Goal: Task Accomplishment & Management: Use online tool/utility

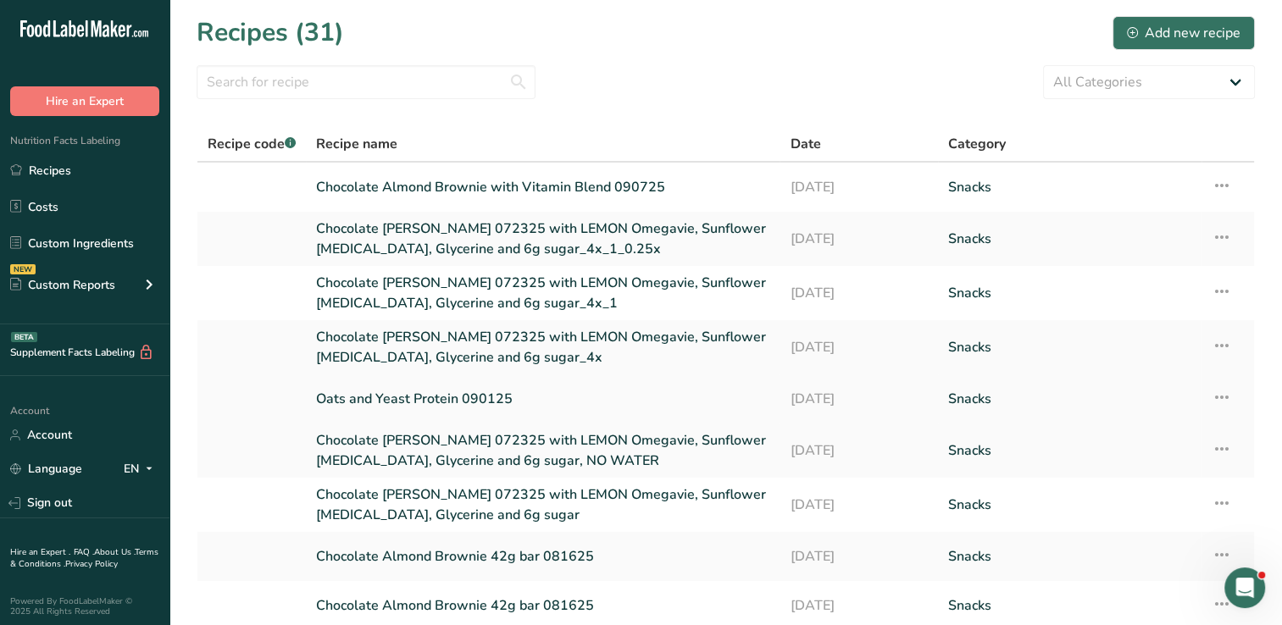
click at [417, 401] on link "Oats and Yeast Protein 090125" at bounding box center [542, 399] width 453 height 36
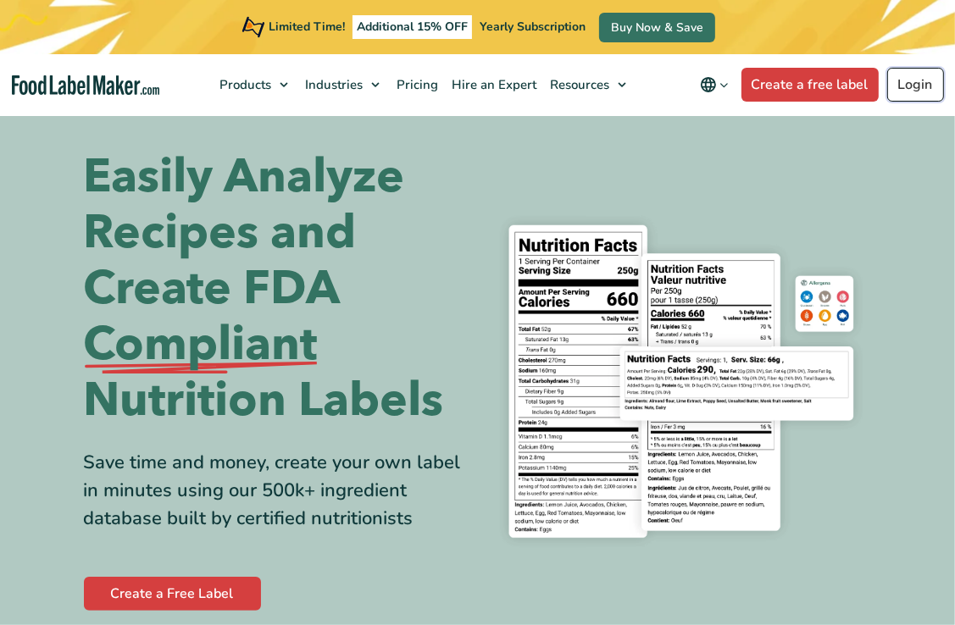
click at [916, 91] on link "Login" at bounding box center [915, 85] width 57 height 34
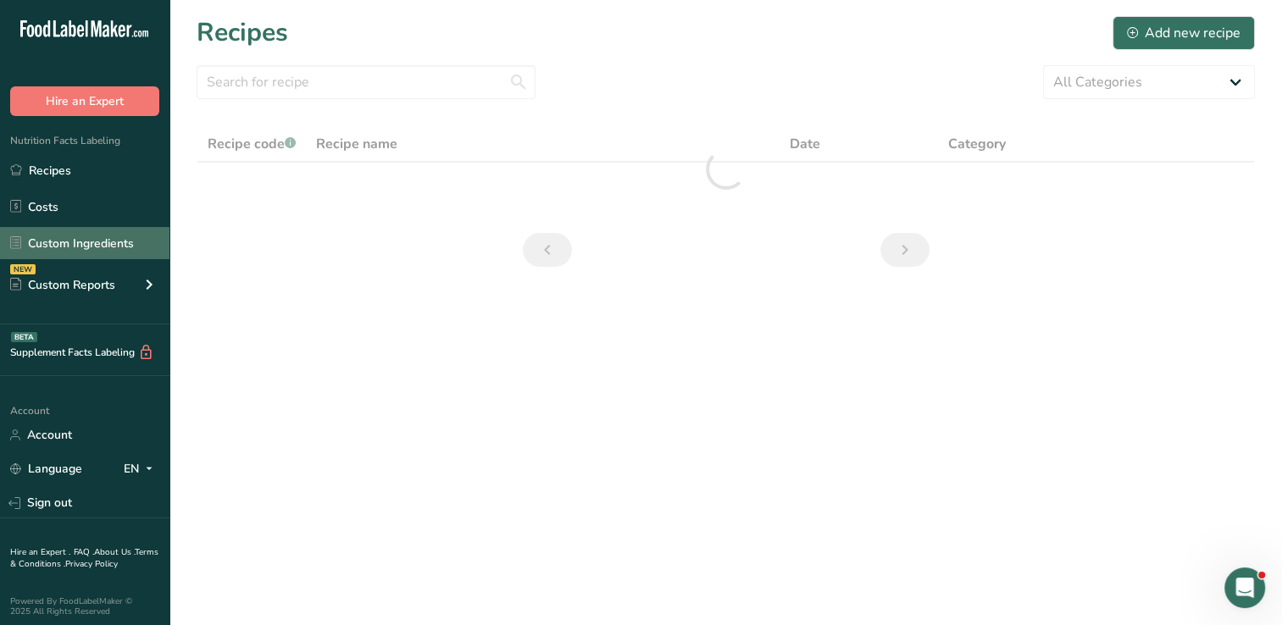
click at [87, 236] on link "Custom Ingredients" at bounding box center [84, 243] width 169 height 32
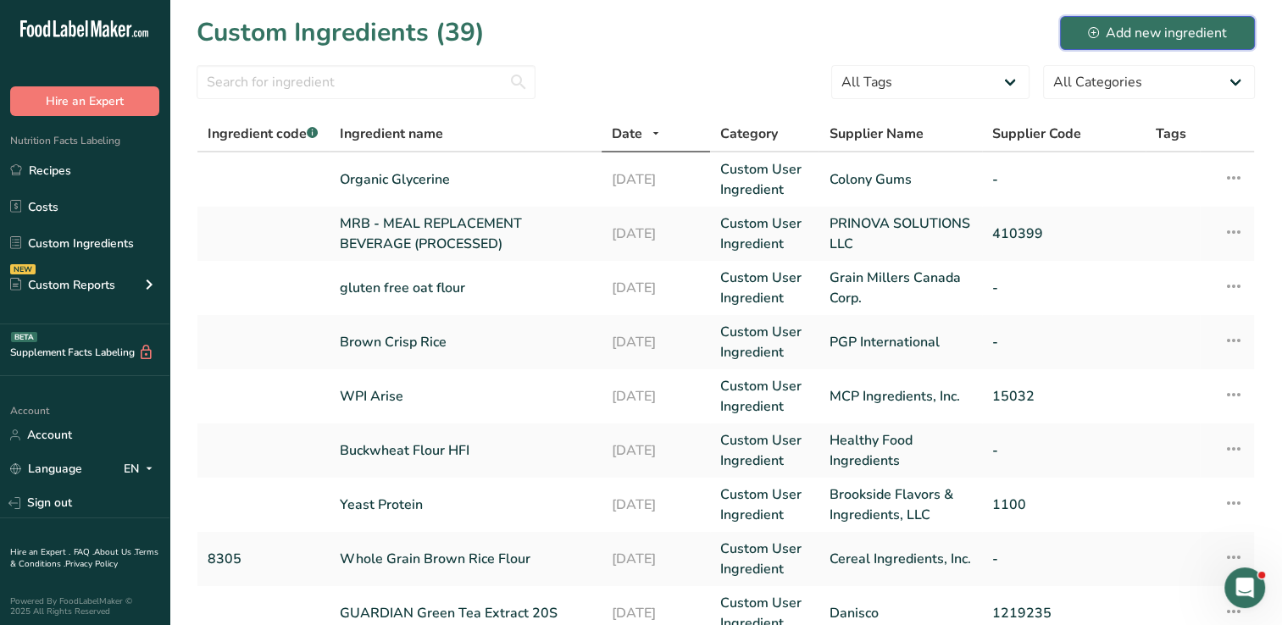
click at [954, 34] on div "Add new ingredient" at bounding box center [1157, 33] width 139 height 20
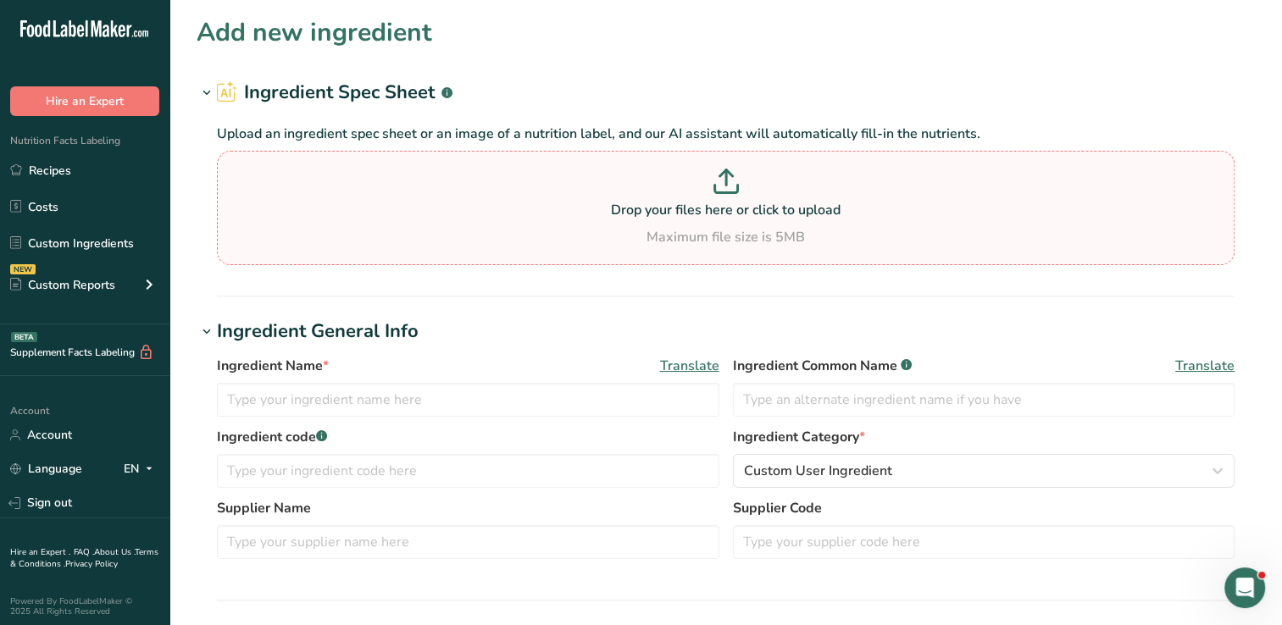
click at [719, 189] on icon at bounding box center [726, 181] width 25 height 25
click at [719, 189] on input "Drop your files here or click to upload Maximum file size is 5MB" at bounding box center [726, 208] width 1018 height 114
type input "C:\fakepath\Gempro Nova E.pdf"
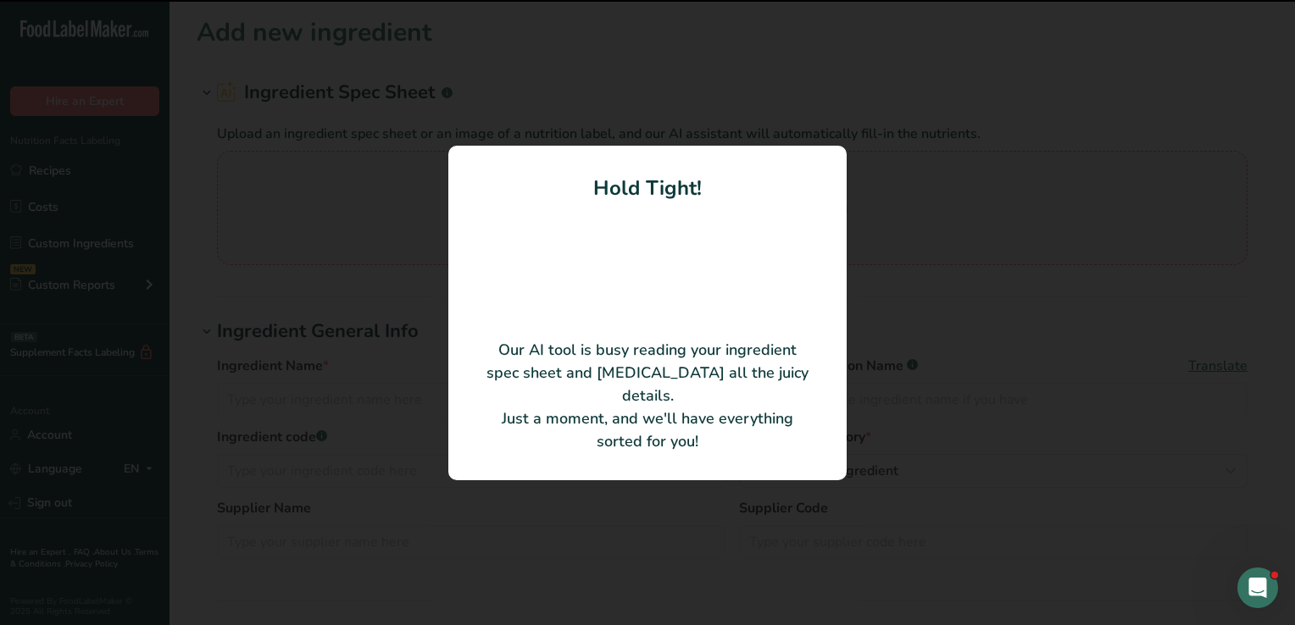
type input "Manildra Milling Corporation"
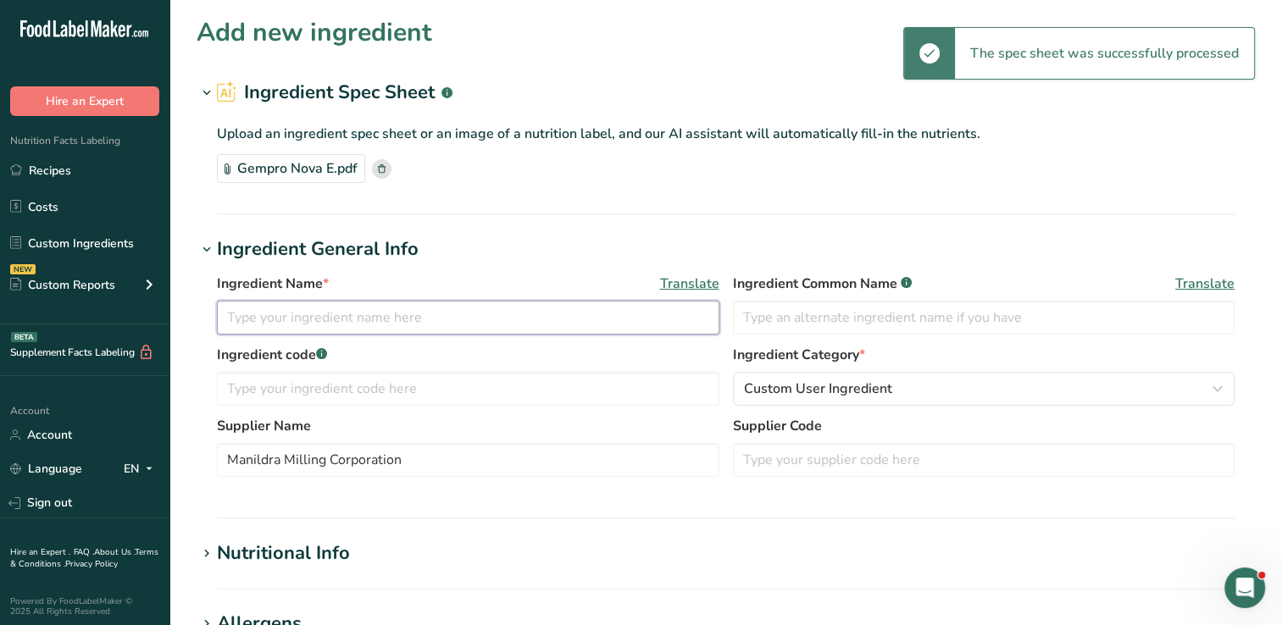
click at [495, 315] on input "text" at bounding box center [468, 318] width 503 height 34
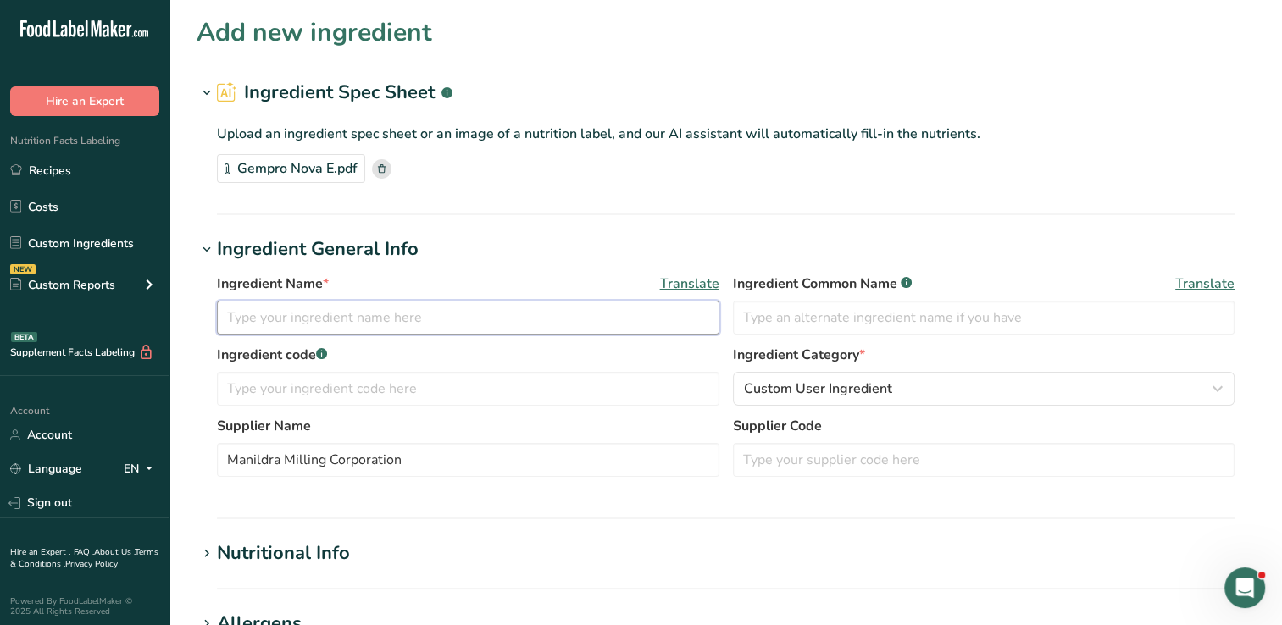
type input "g"
type input "Gempro Nova E"
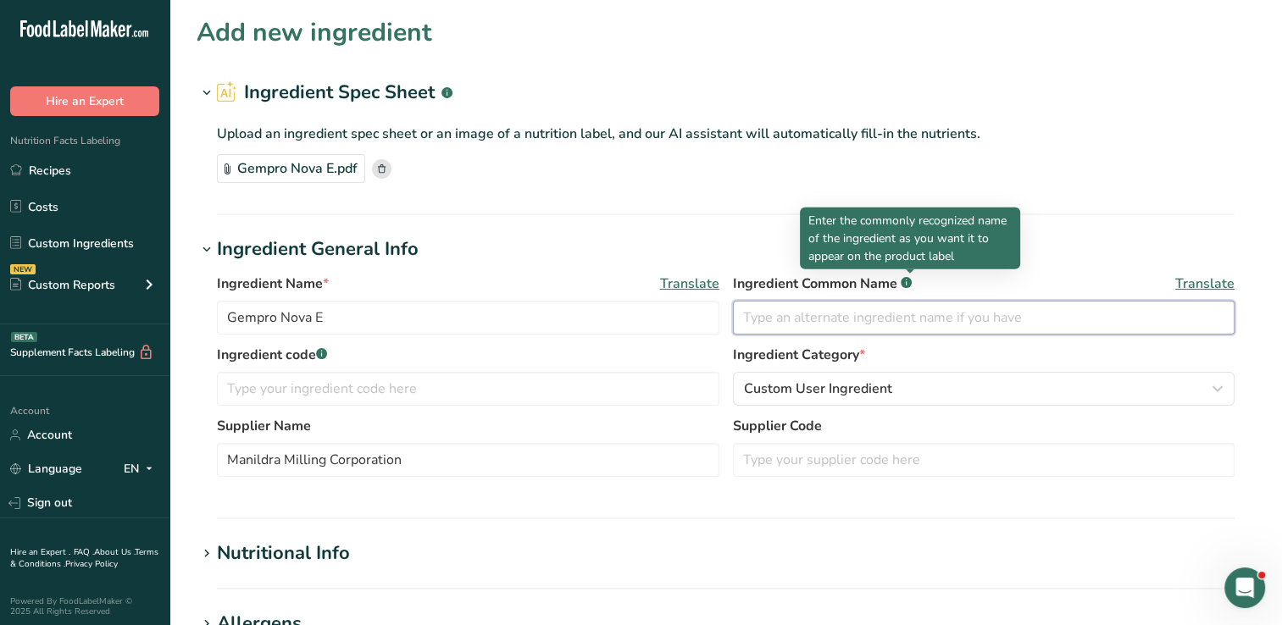
click at [860, 324] on input "text" at bounding box center [984, 318] width 503 height 34
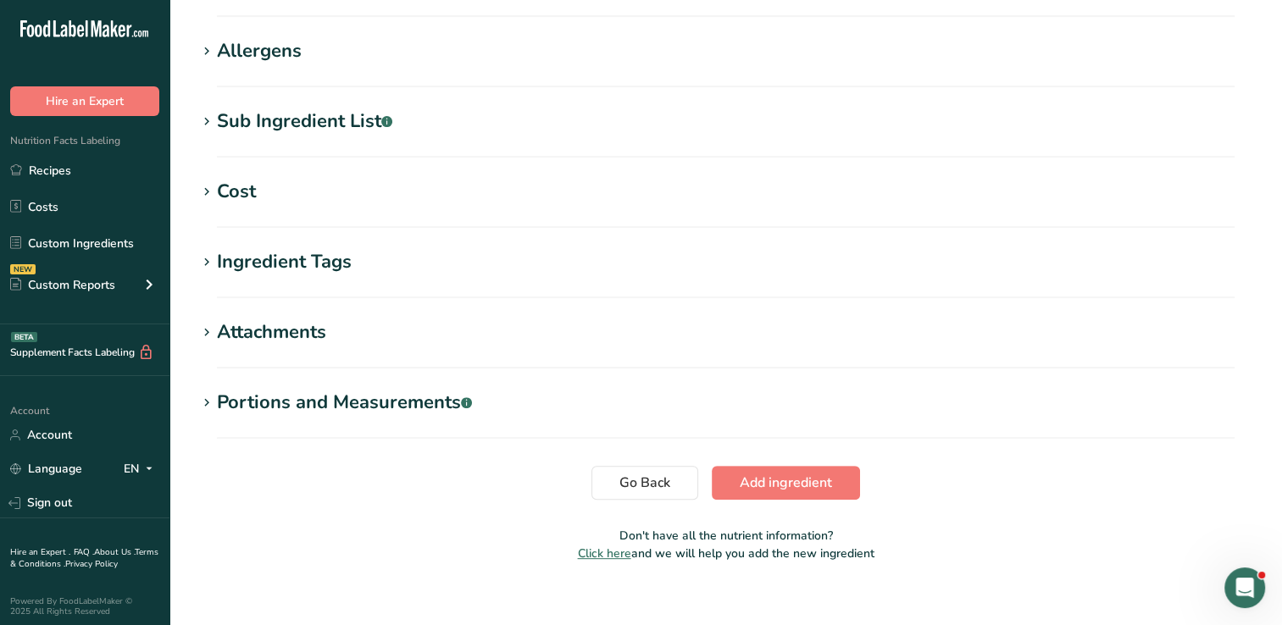
scroll to position [591, 0]
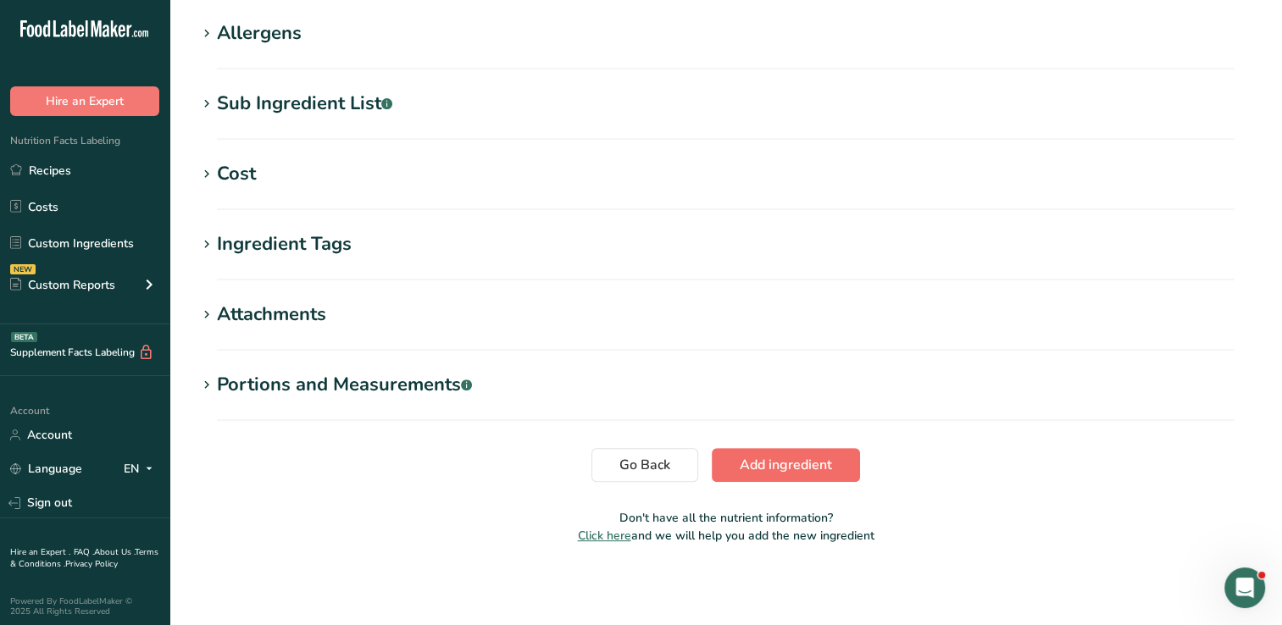
type input "Gempro Nova E"
click at [780, 462] on span "Add ingredient" at bounding box center [786, 465] width 92 height 20
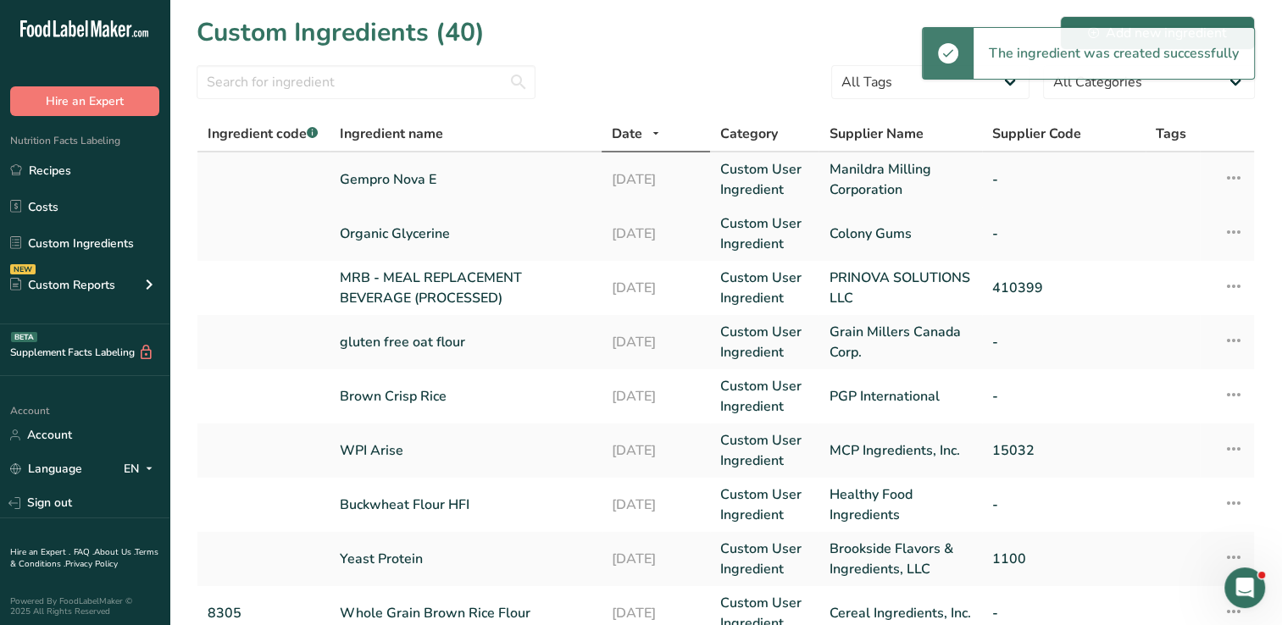
click at [408, 177] on link "Gempro Nova E" at bounding box center [466, 179] width 252 height 20
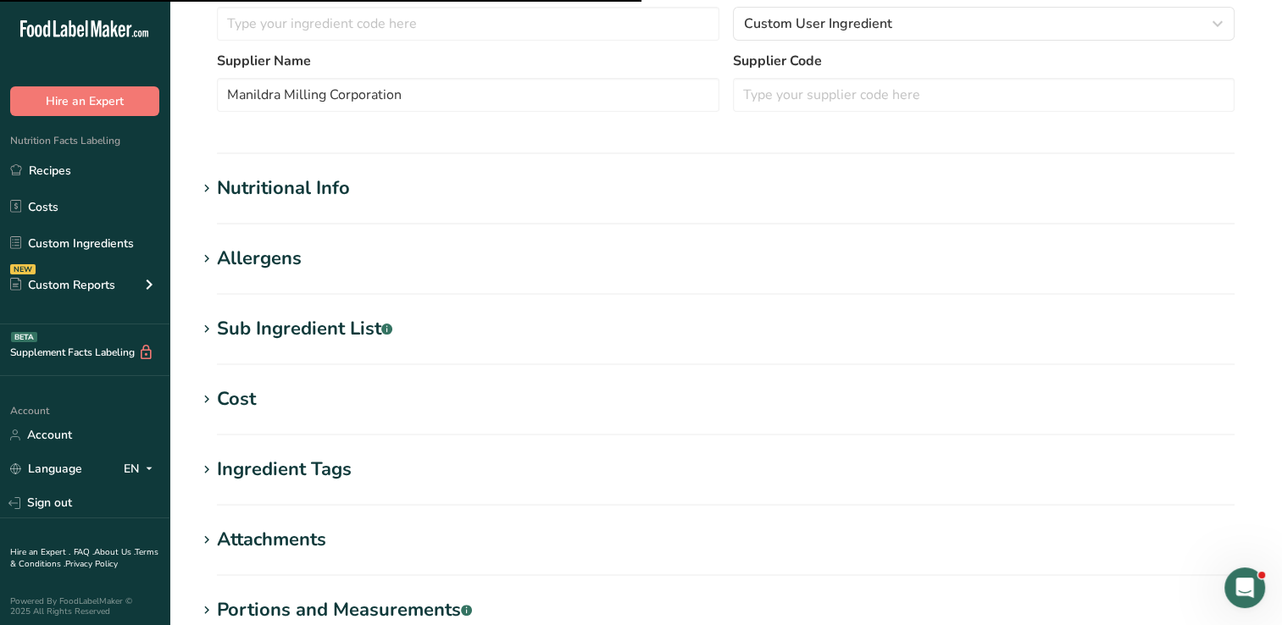
scroll to position [376, 0]
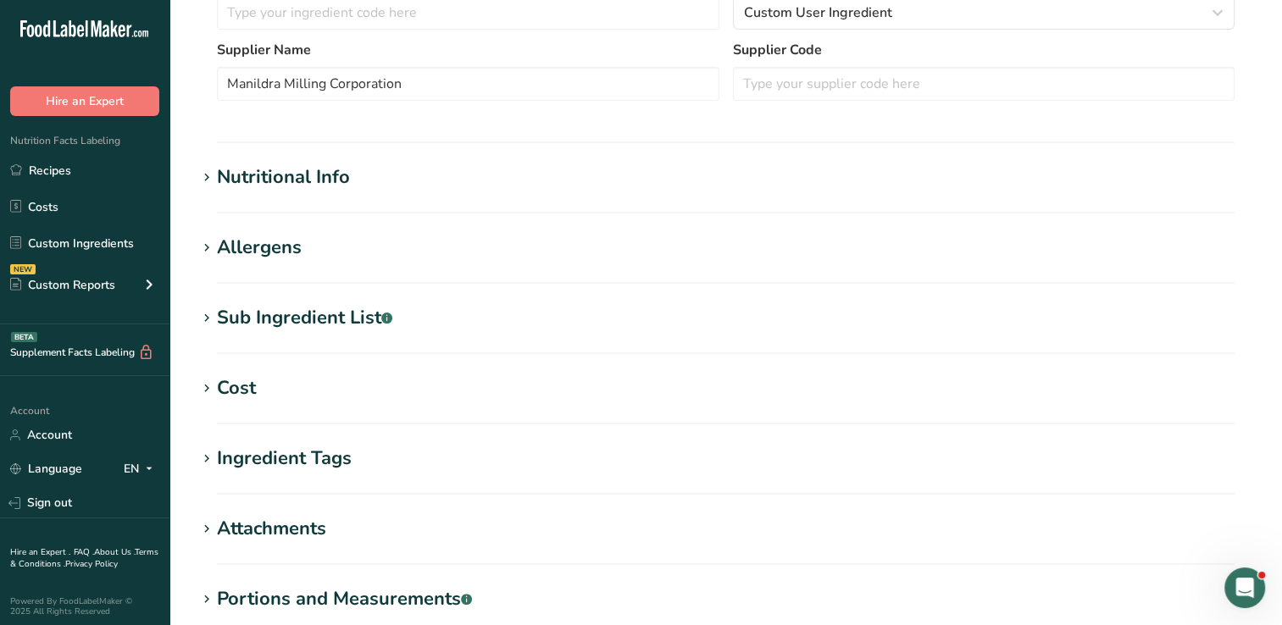
click at [211, 171] on icon at bounding box center [206, 178] width 15 height 24
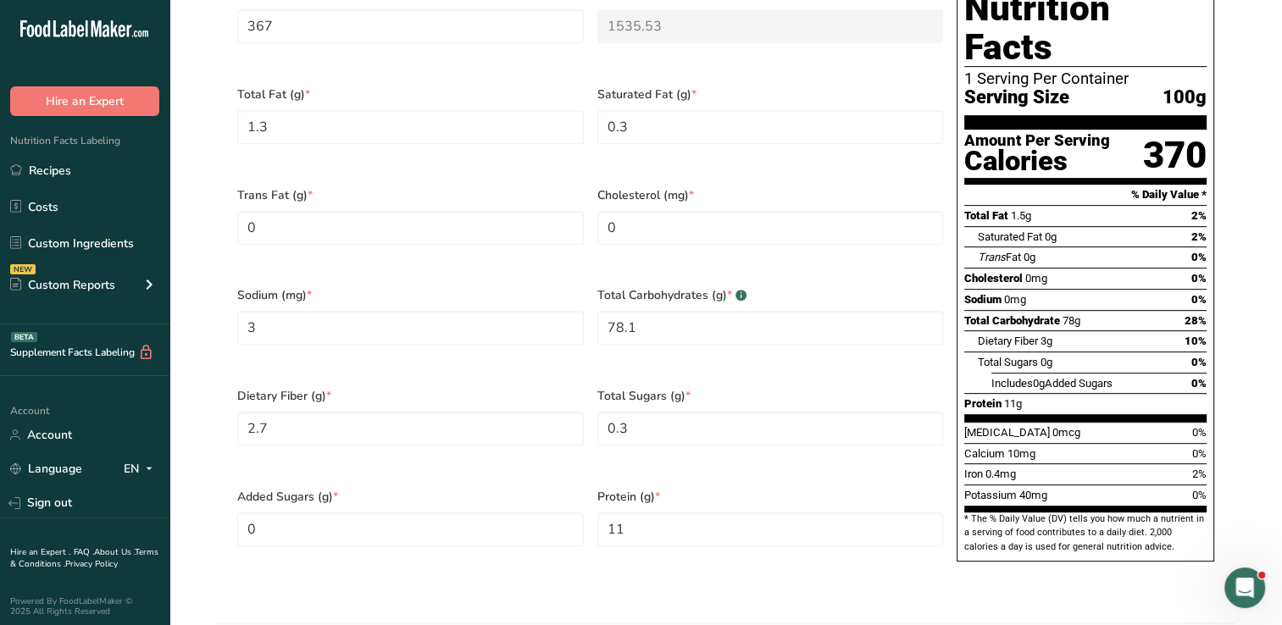
scroll to position [761, 0]
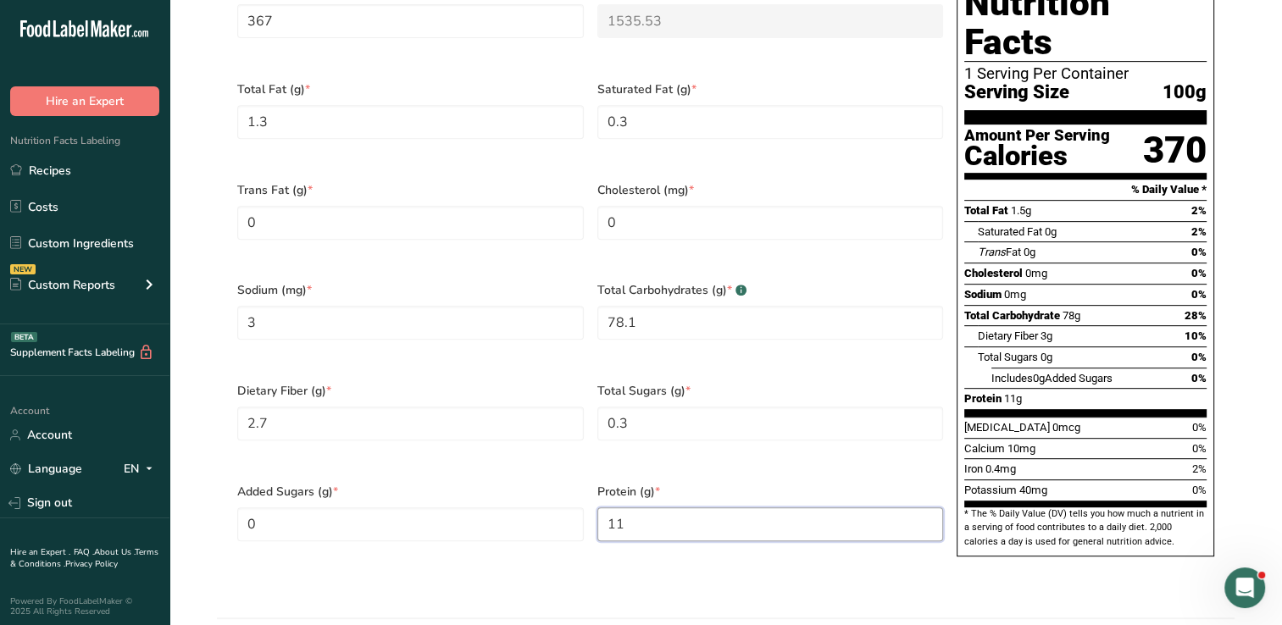
click at [639, 508] on input "11" at bounding box center [770, 525] width 347 height 34
type input "0"
type input "85.9"
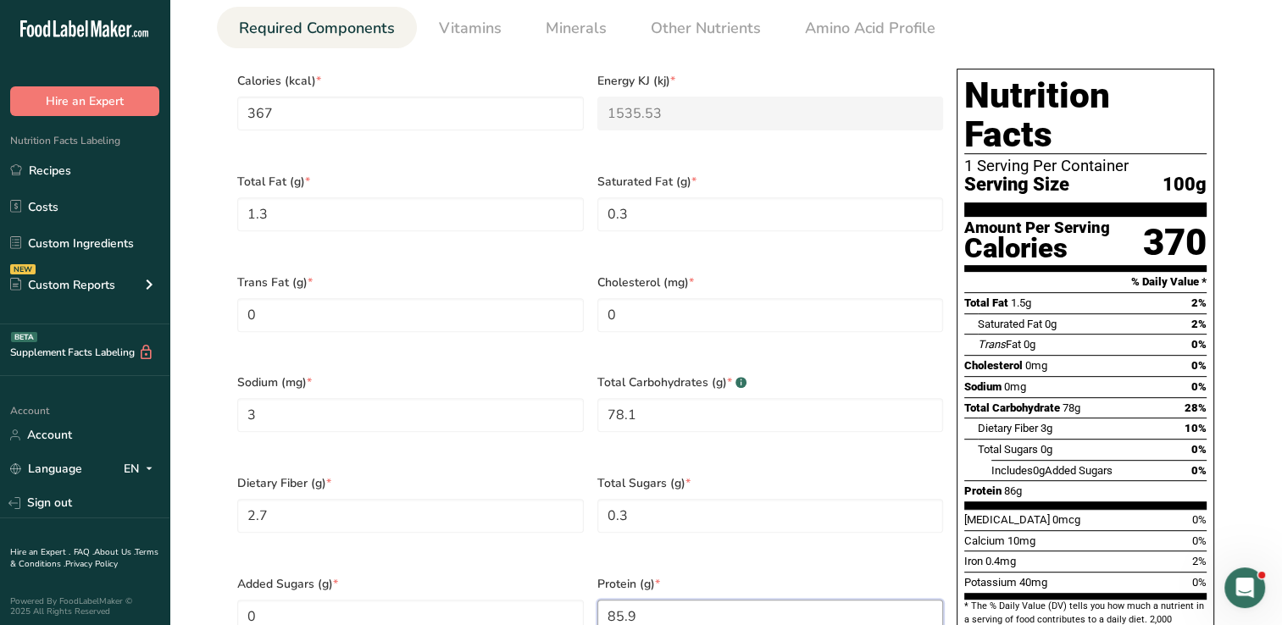
scroll to position [667, 0]
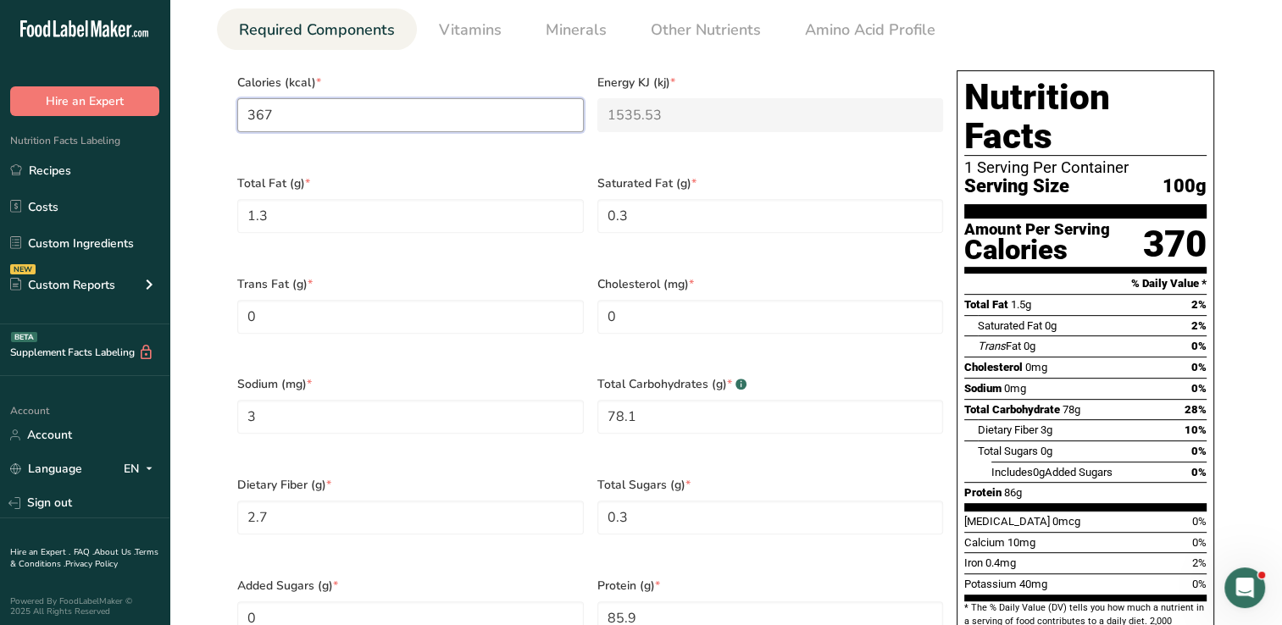
click at [347, 123] on input "367" at bounding box center [410, 115] width 347 height 34
type input "36"
type KJ "150.6"
type input "3"
type KJ "12.6"
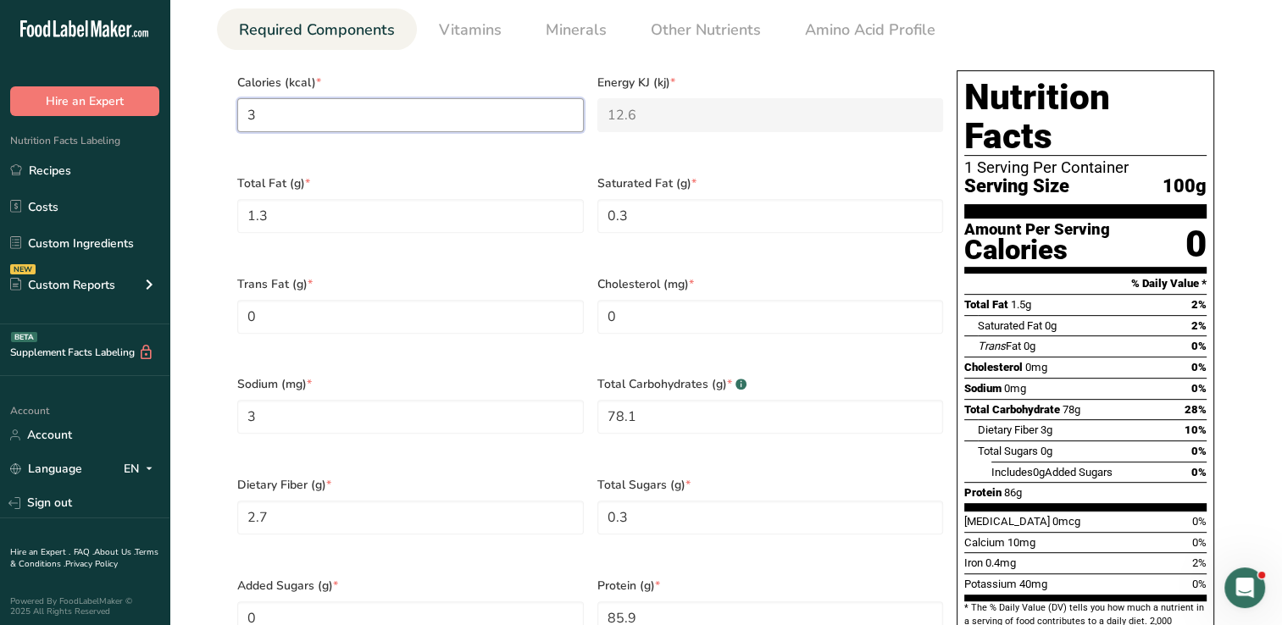
type input "0"
type KJ "0"
type input "4"
type KJ "16.7"
type input "40"
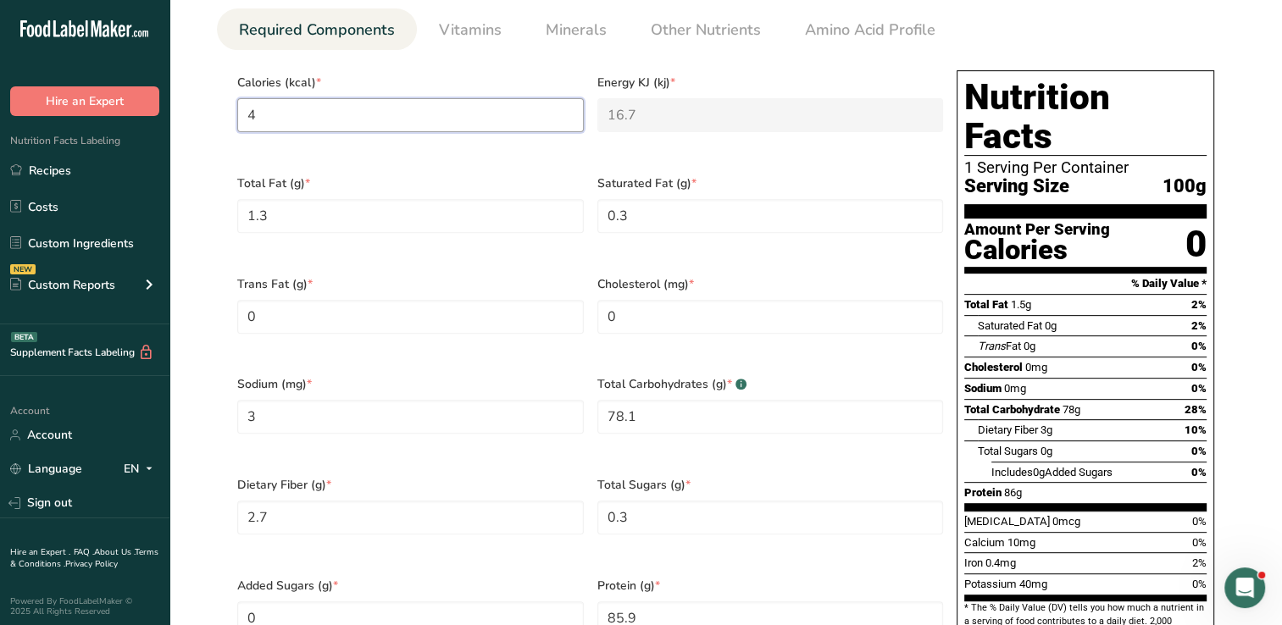
type KJ "167.4"
type input "403"
type KJ "1686.2"
type input "403"
click at [303, 215] on Fat "1.3" at bounding box center [410, 216] width 347 height 34
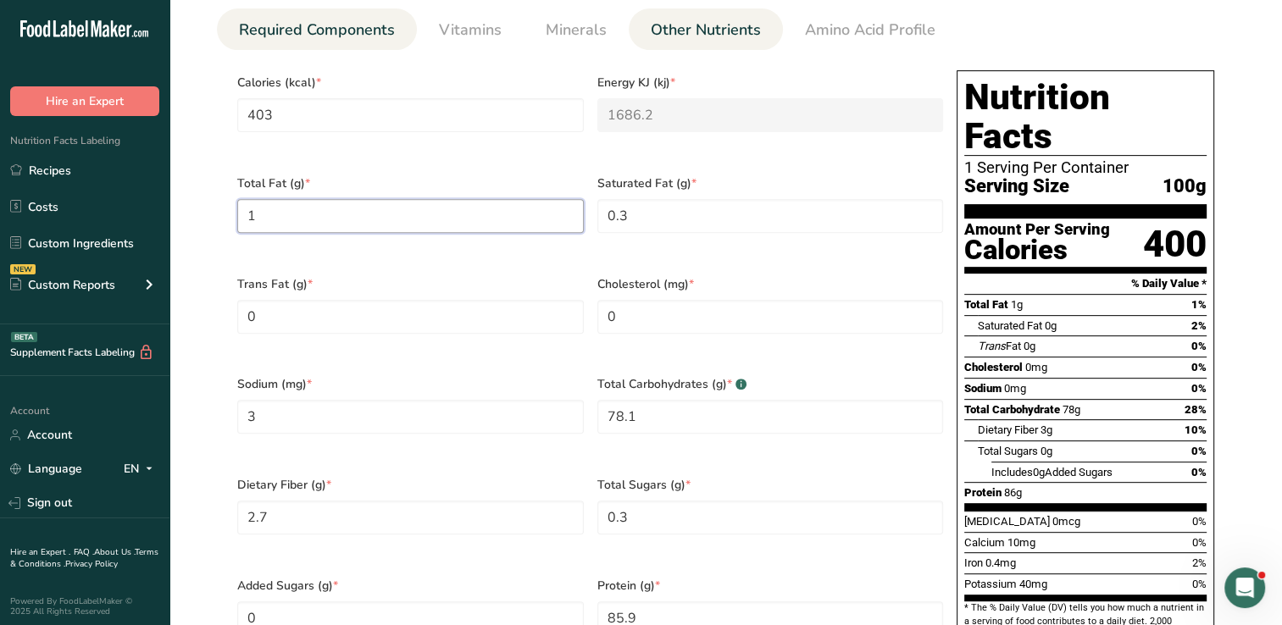
type Fat "0"
type Fat "5.2"
click at [303, 400] on input "3" at bounding box center [410, 417] width 347 height 34
type input "53"
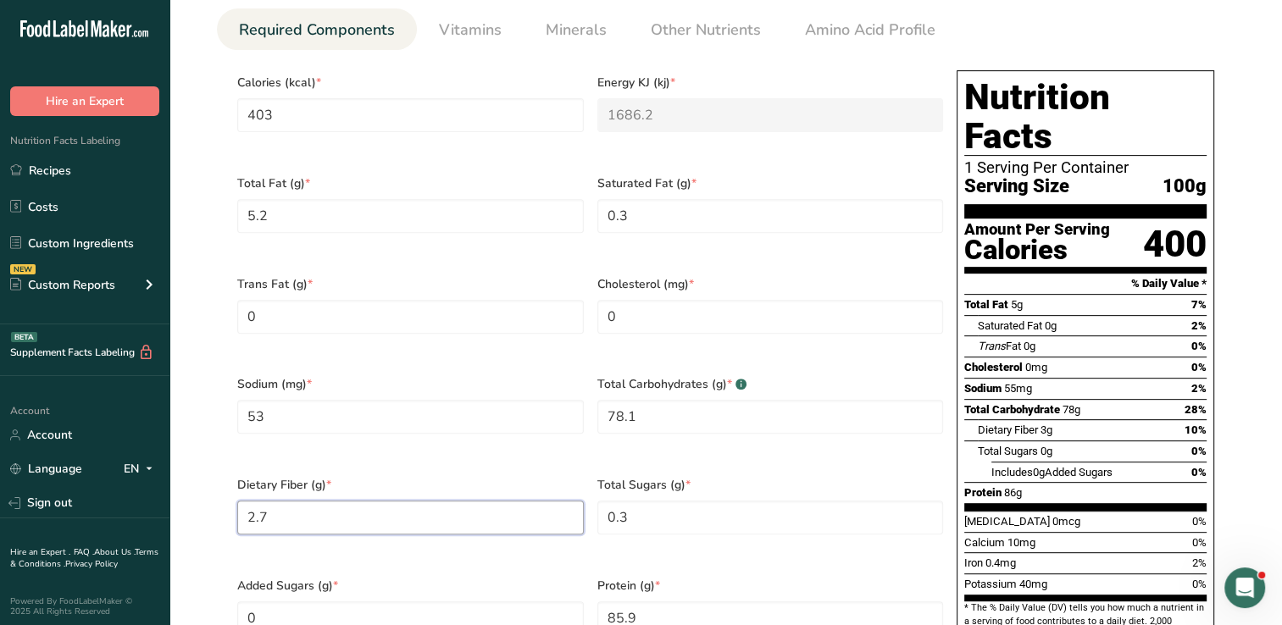
click at [294, 501] on Fiber "2.7" at bounding box center [410, 518] width 347 height 34
type Fiber "00"
click at [688, 406] on Carbohydrates "78.1" at bounding box center [770, 417] width 347 height 34
type Carbohydrates "3.2"
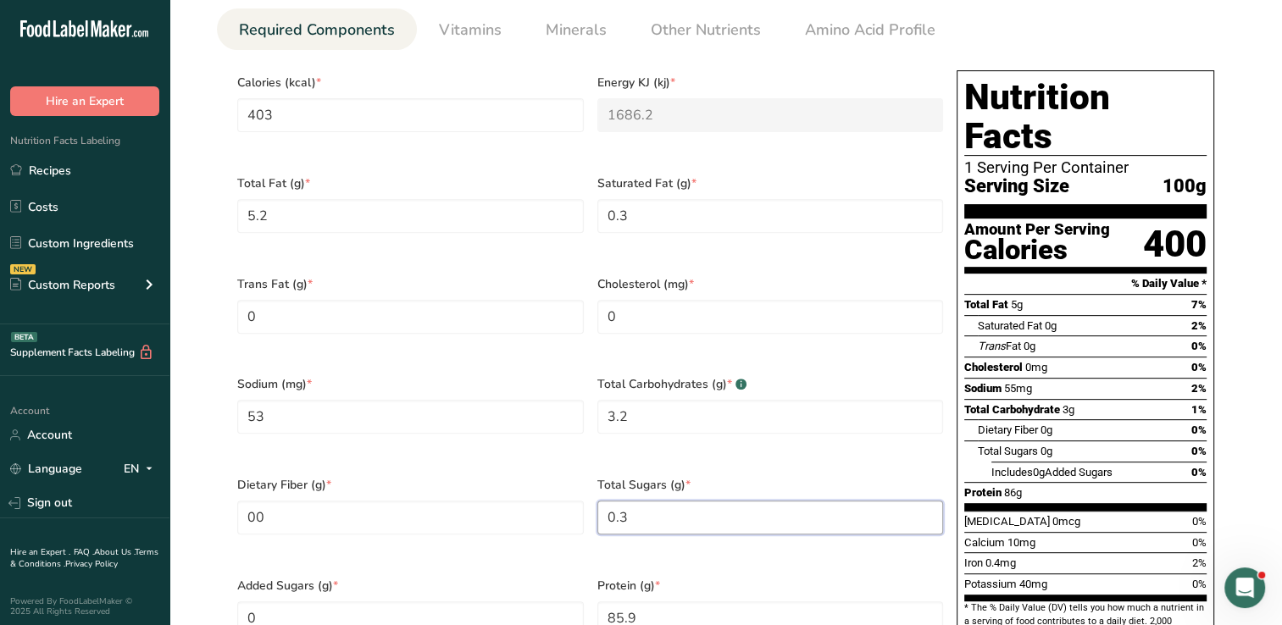
click at [664, 501] on Sugars "0.3" at bounding box center [770, 518] width 347 height 34
type Sugars "0"
type Sugars "2.3"
click at [827, 466] on div "Total Sugars (g) * 2.3" at bounding box center [771, 516] width 360 height 101
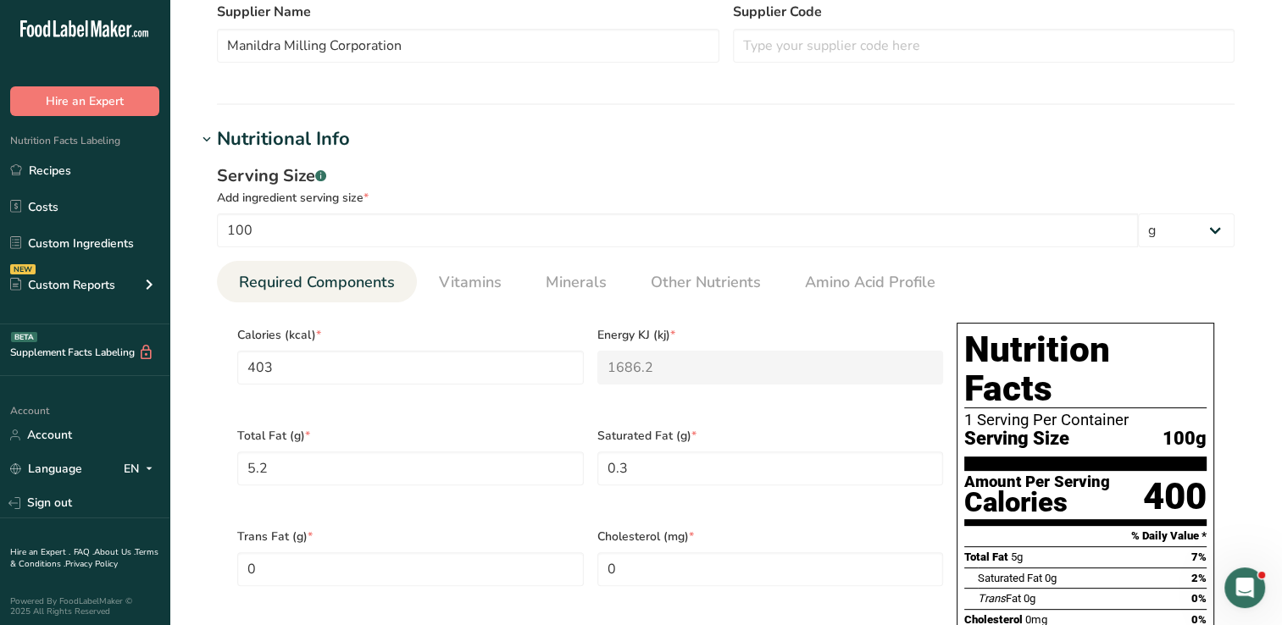
scroll to position [403, 0]
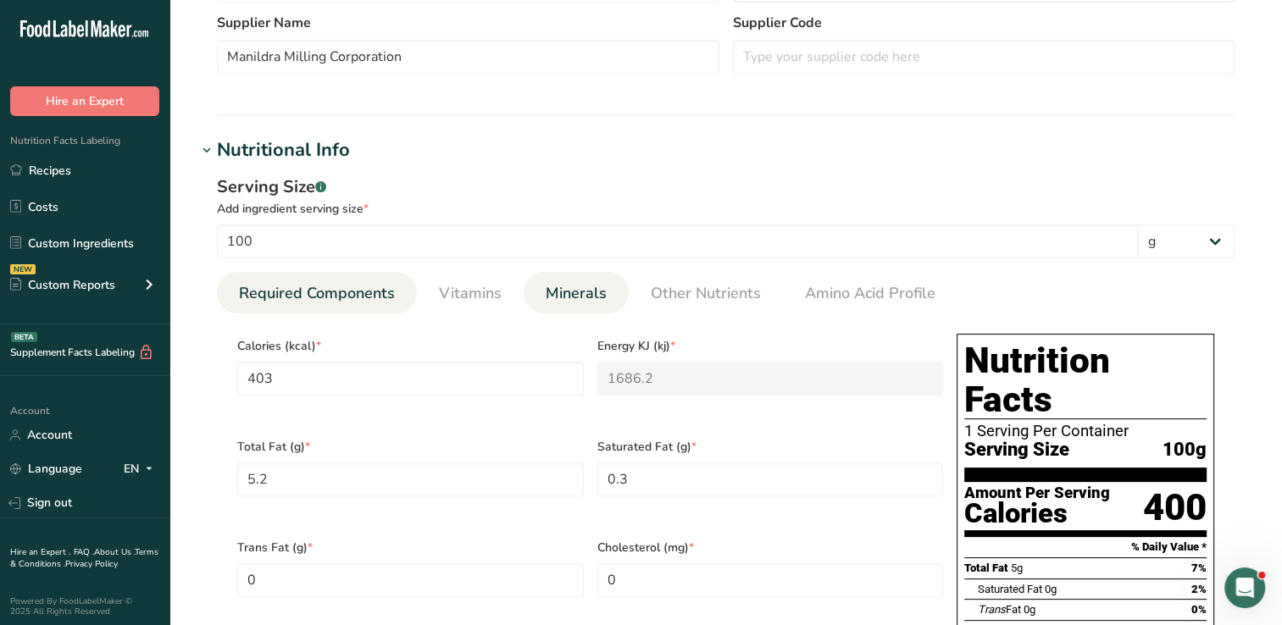
click at [589, 292] on span "Minerals" at bounding box center [576, 293] width 61 height 23
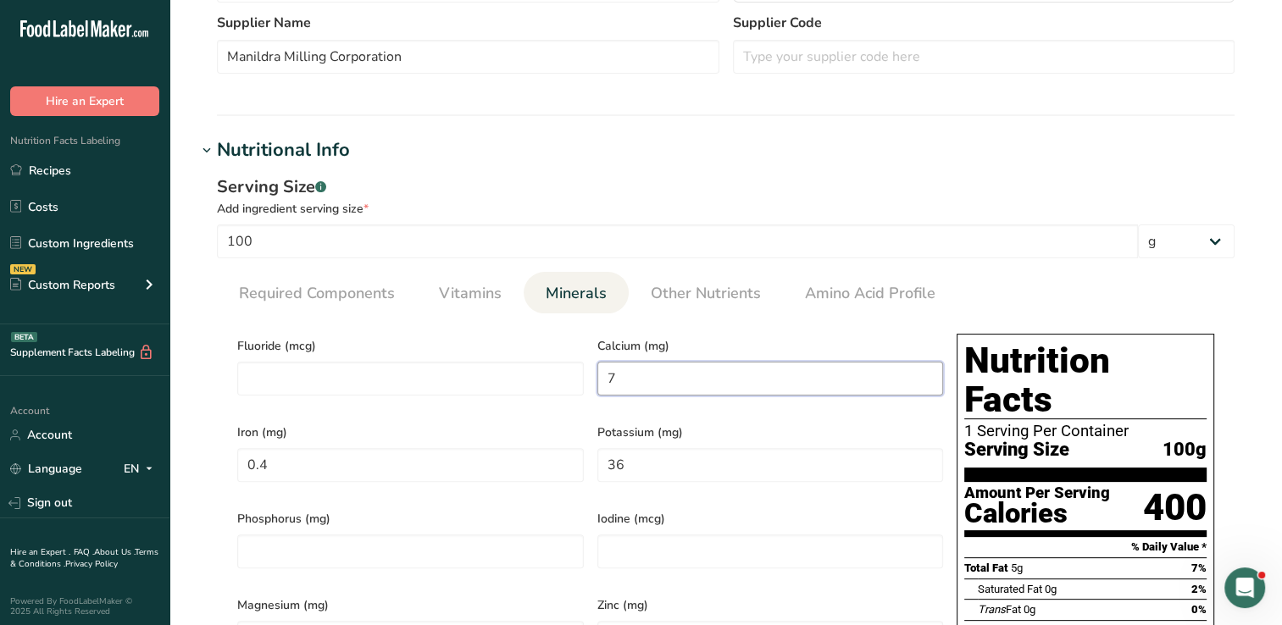
click at [675, 379] on input "7" at bounding box center [770, 379] width 347 height 34
type input "67.5"
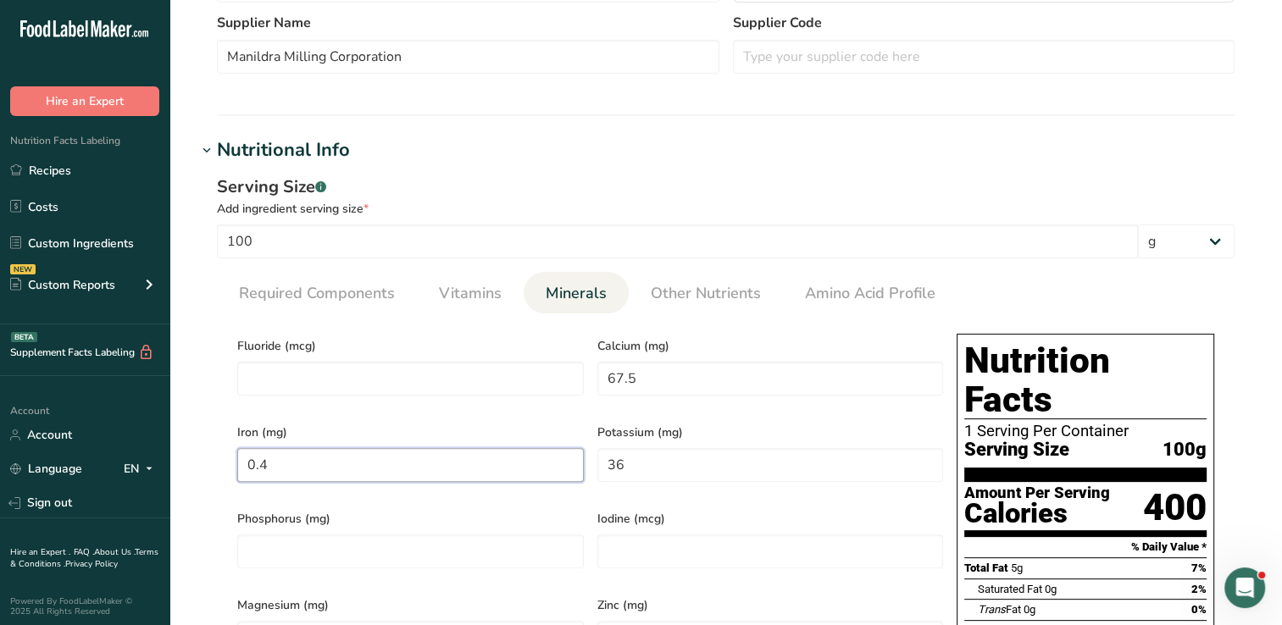
click at [464, 458] on input "0.4" at bounding box center [410, 465] width 347 height 34
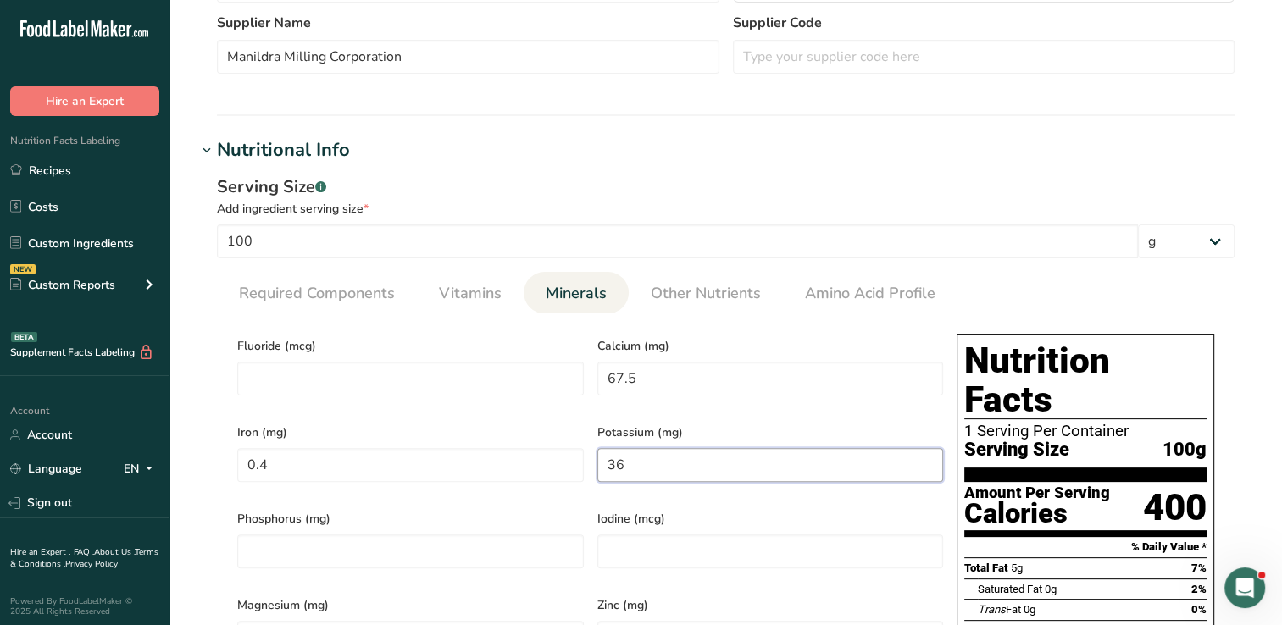
click at [664, 470] on input "36" at bounding box center [770, 465] width 347 height 34
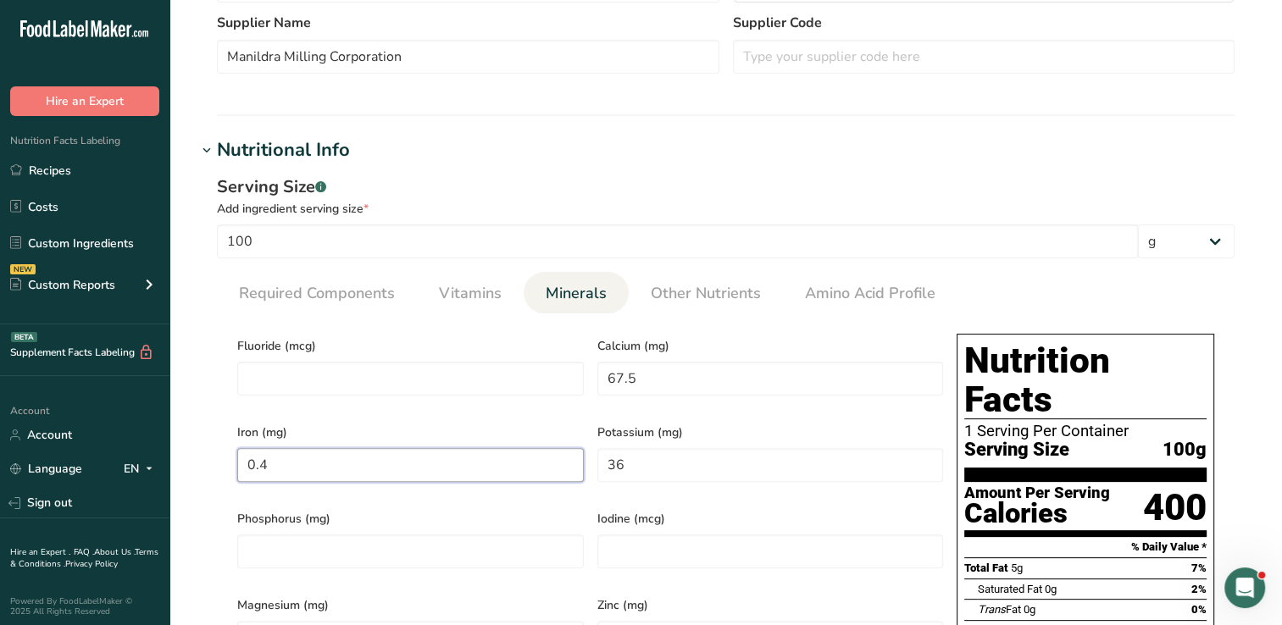
click at [318, 459] on input "0.4" at bounding box center [410, 465] width 347 height 34
type input "0"
type input "5.6"
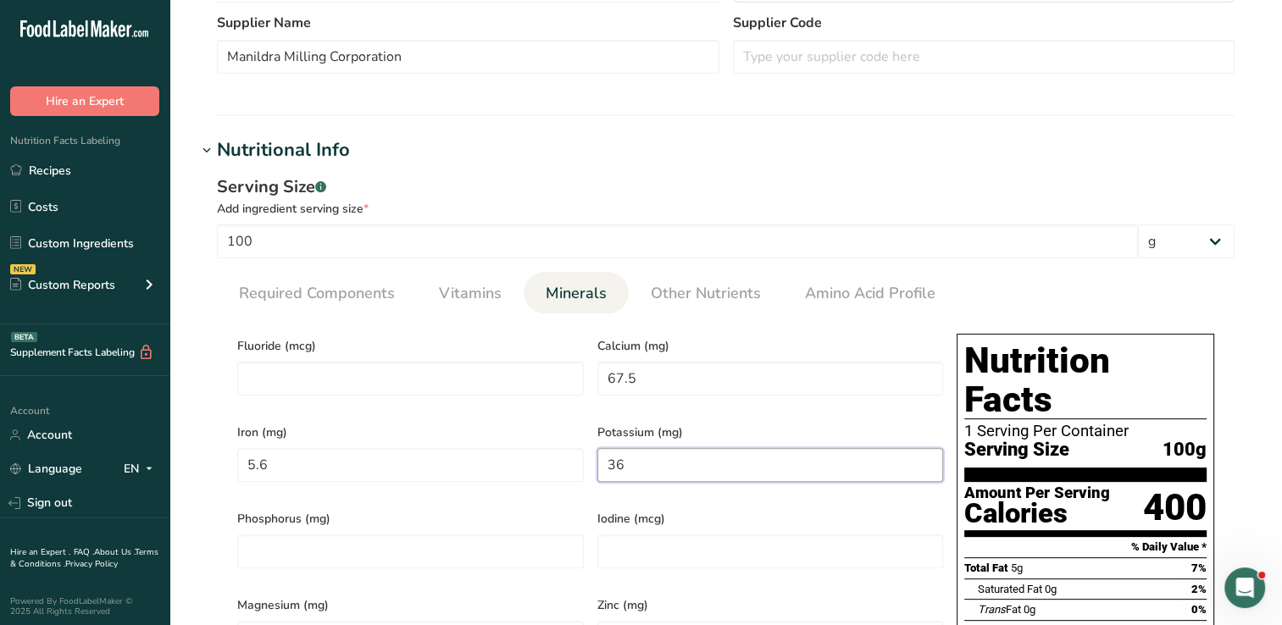
click at [697, 457] on input "36" at bounding box center [770, 465] width 347 height 34
type input "44.5"
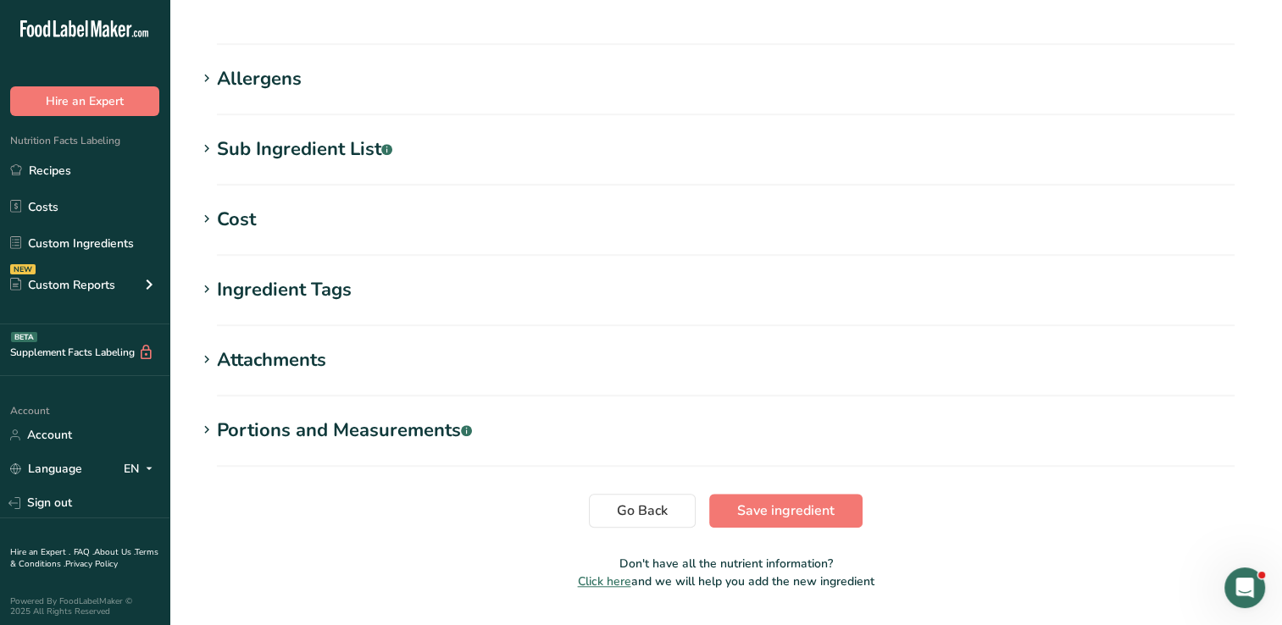
scroll to position [1333, 0]
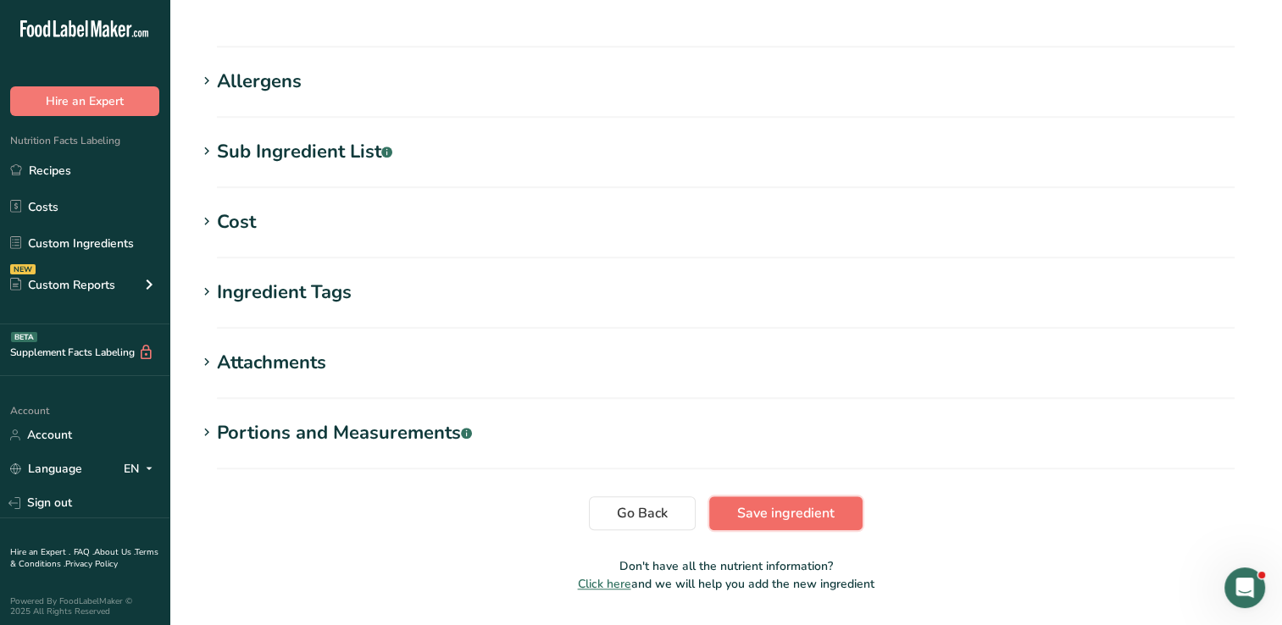
click at [811, 503] on span "Save ingredient" at bounding box center [785, 513] width 97 height 20
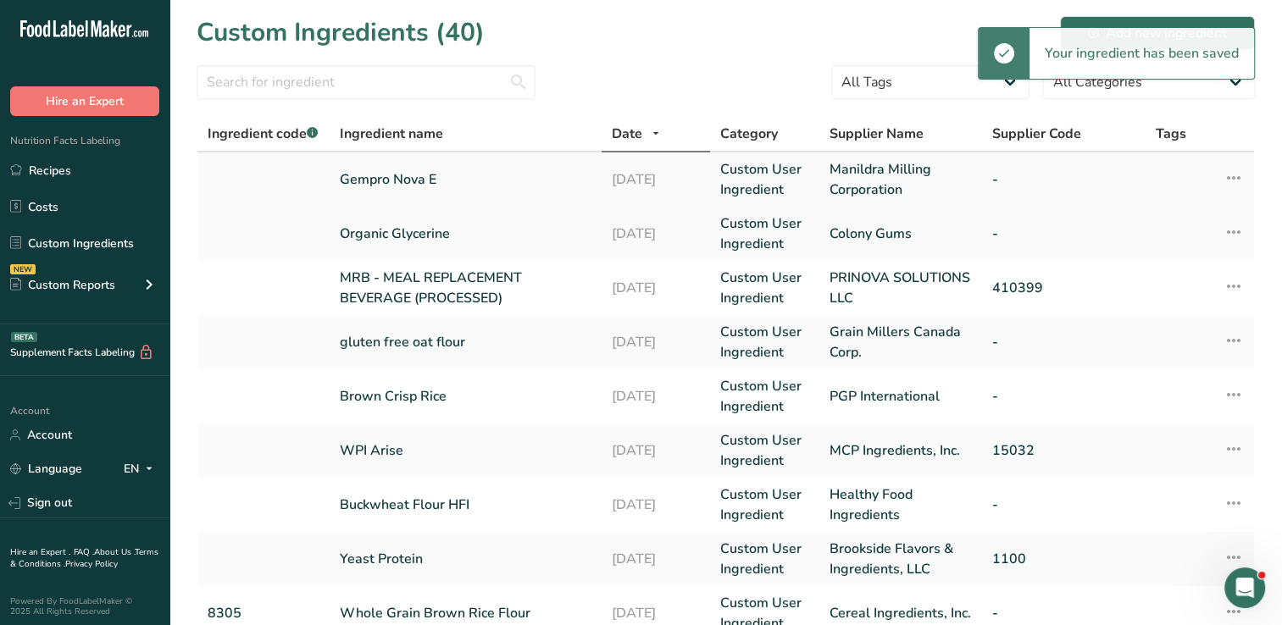
click at [386, 175] on link "Gempro Nova E" at bounding box center [466, 179] width 252 height 20
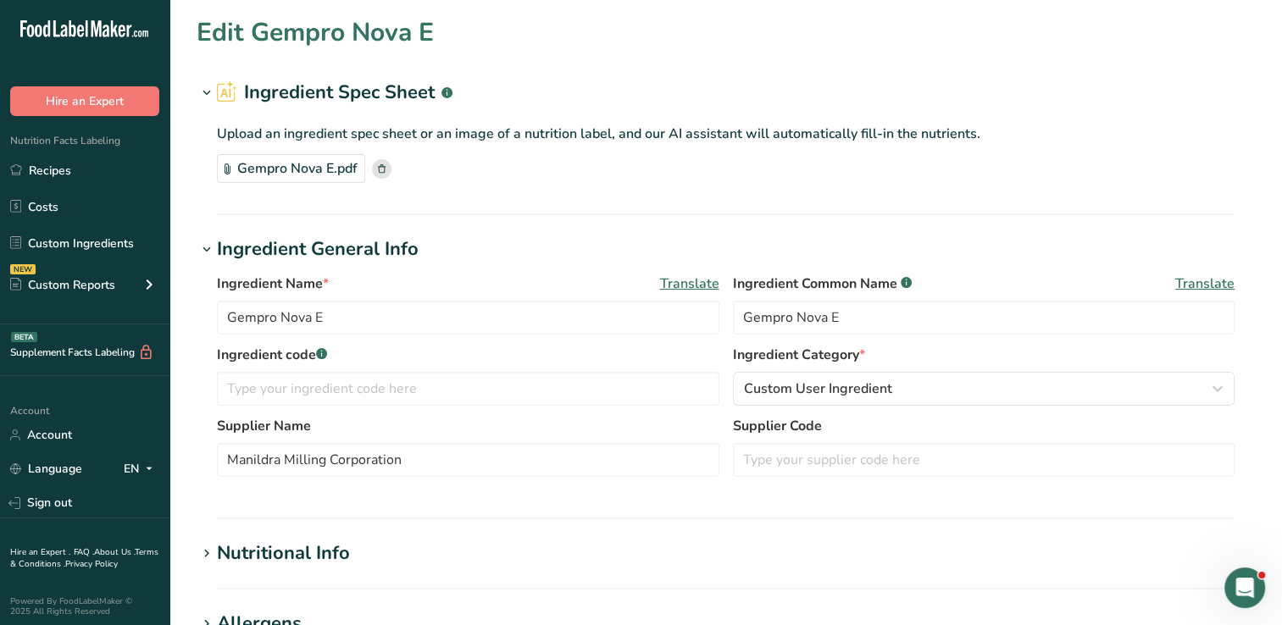
type input "403"
type KJ "1686.2"
type Fat "5.2"
type Fat "0.3"
type Fat "0"
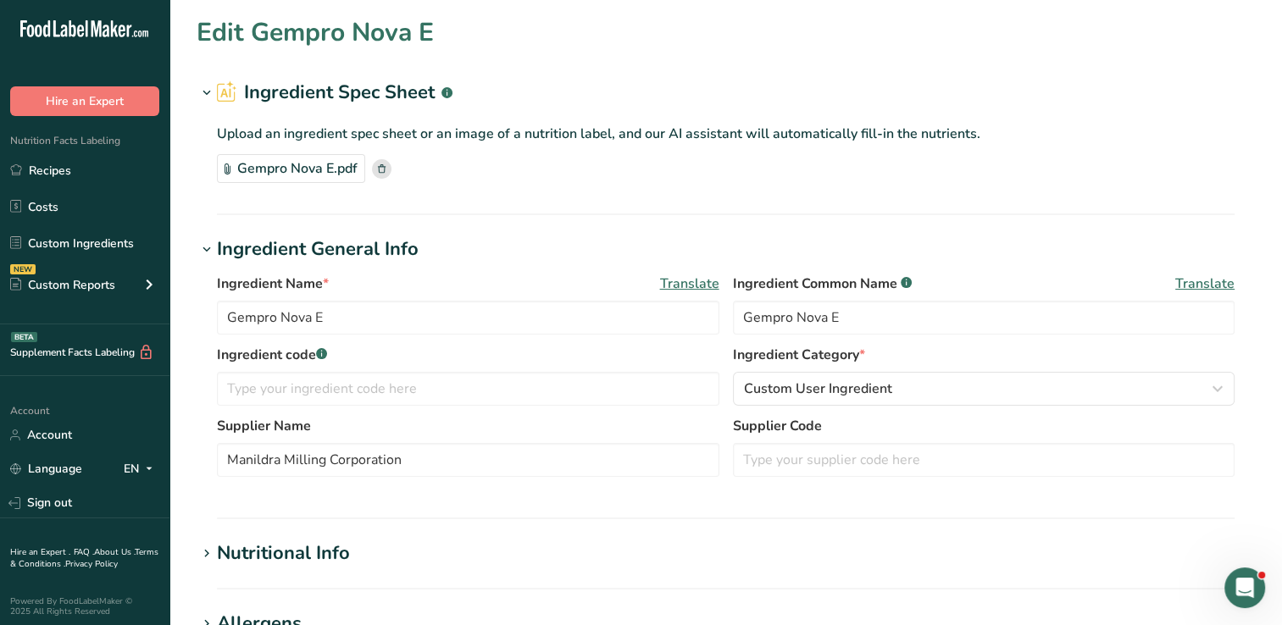
type input "0"
type input "53"
type Carbohydrates "3.2"
type Fiber "0"
type Sugars "2.3"
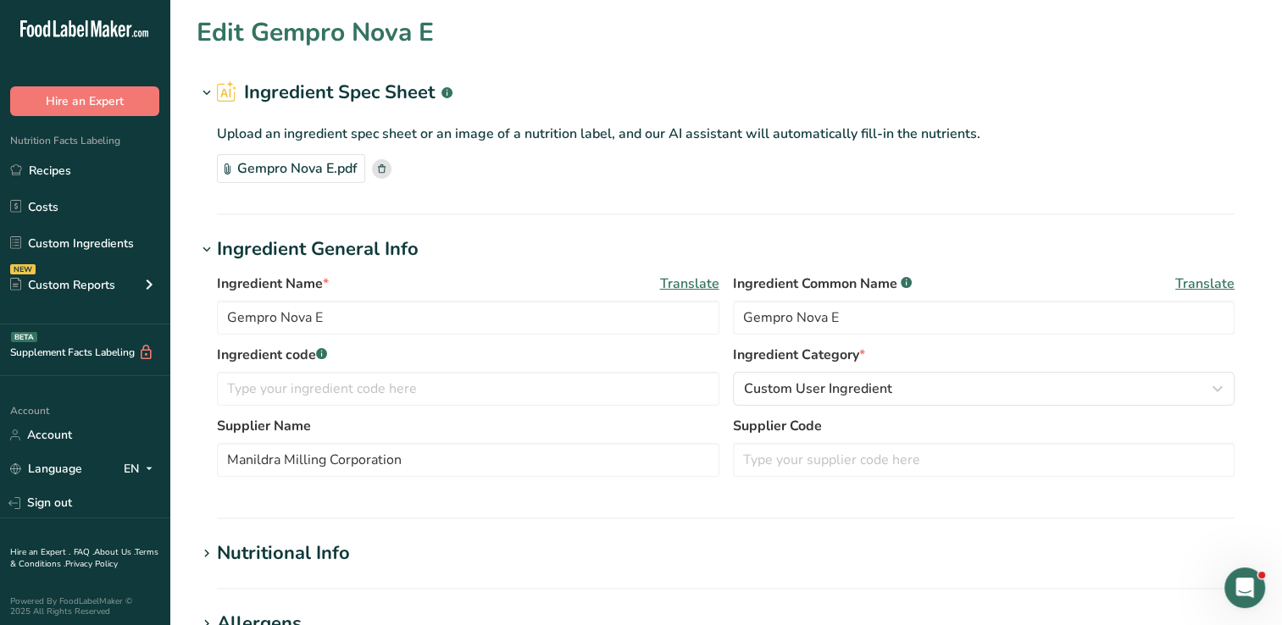
type Sugars "0"
type input "85.9"
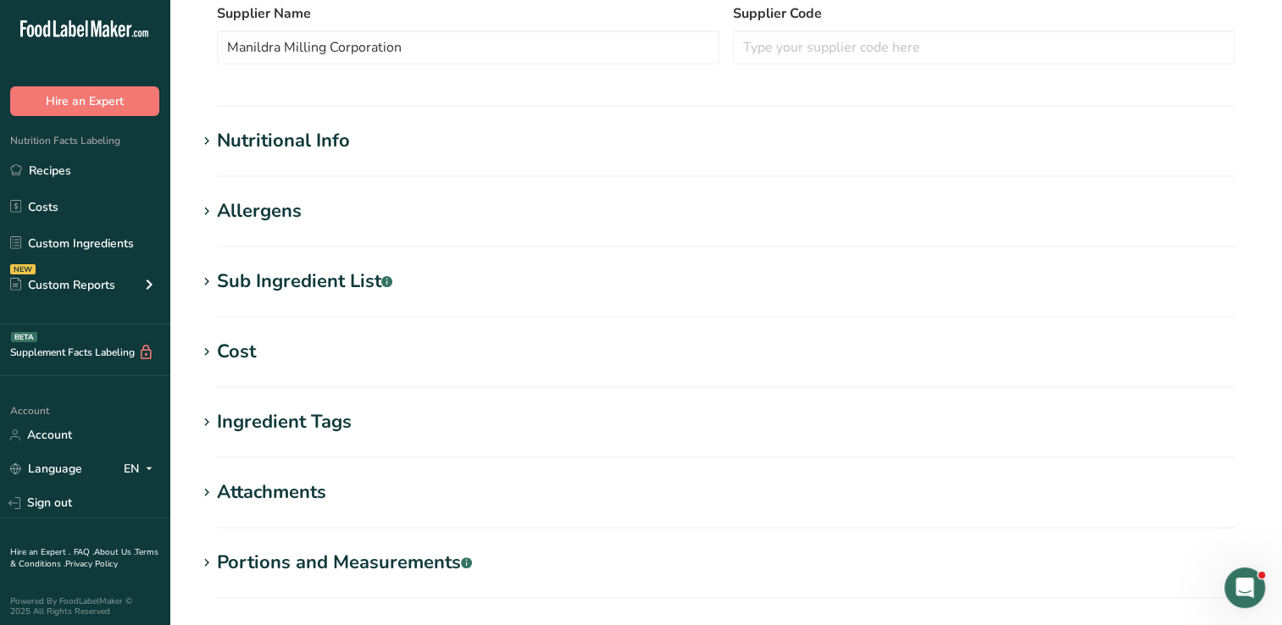
scroll to position [498, 0]
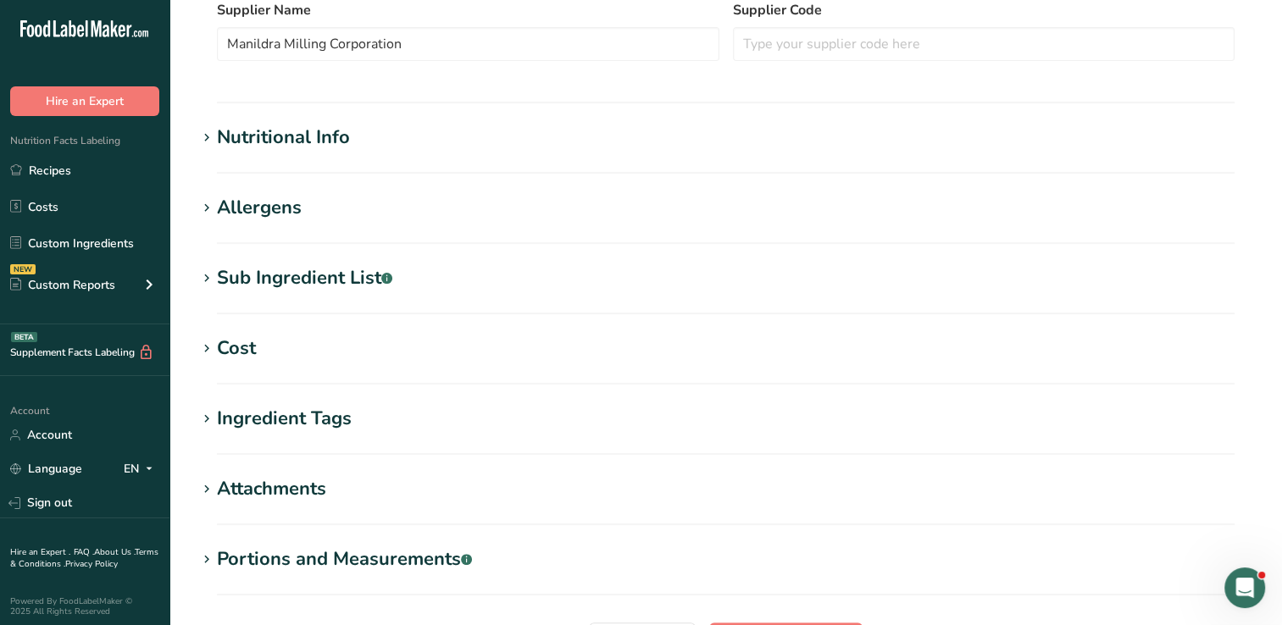
click at [293, 137] on div "Nutritional Info" at bounding box center [283, 138] width 133 height 28
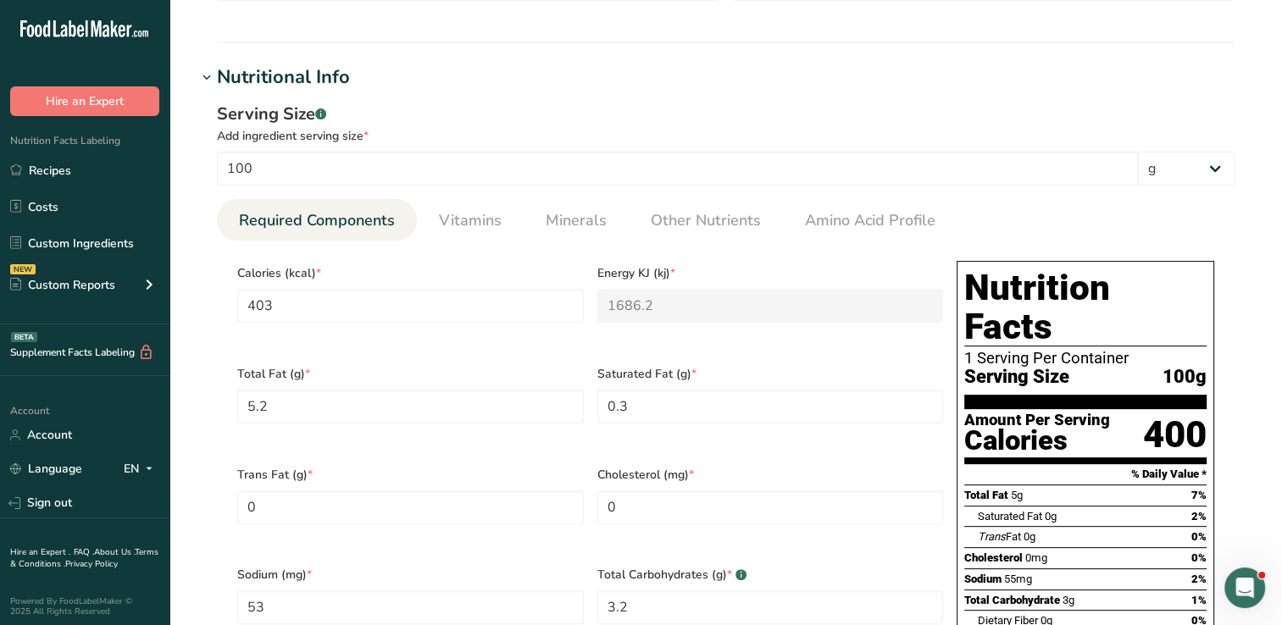
scroll to position [570, 0]
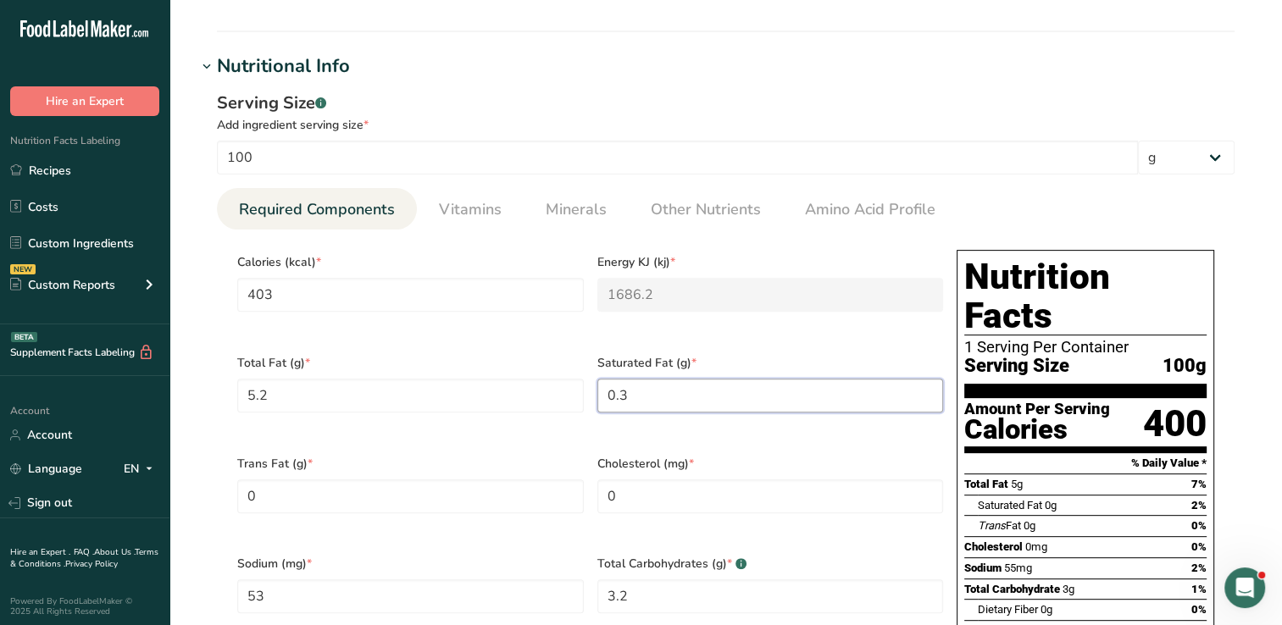
click at [659, 385] on Fat "0.3" at bounding box center [770, 396] width 347 height 34
type Fat "0"
type Fat "1.2"
click at [844, 354] on span "Saturated Fat (g) *" at bounding box center [770, 363] width 347 height 18
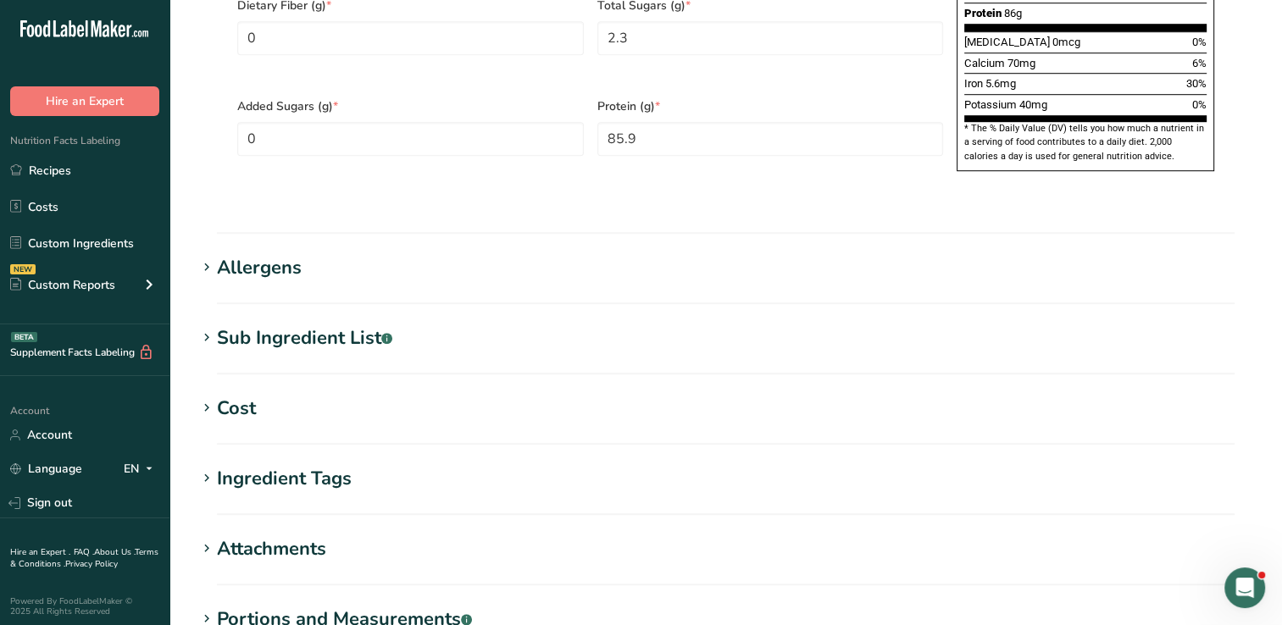
scroll to position [1421, 0]
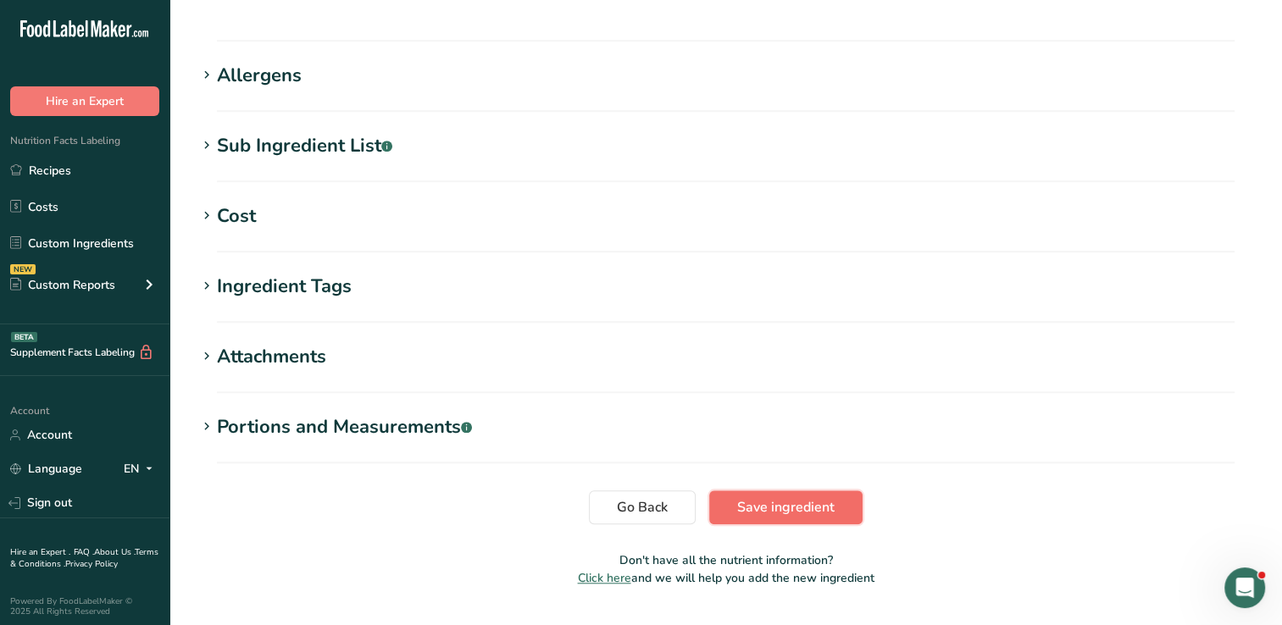
click at [786, 497] on span "Save ingredient" at bounding box center [785, 507] width 97 height 20
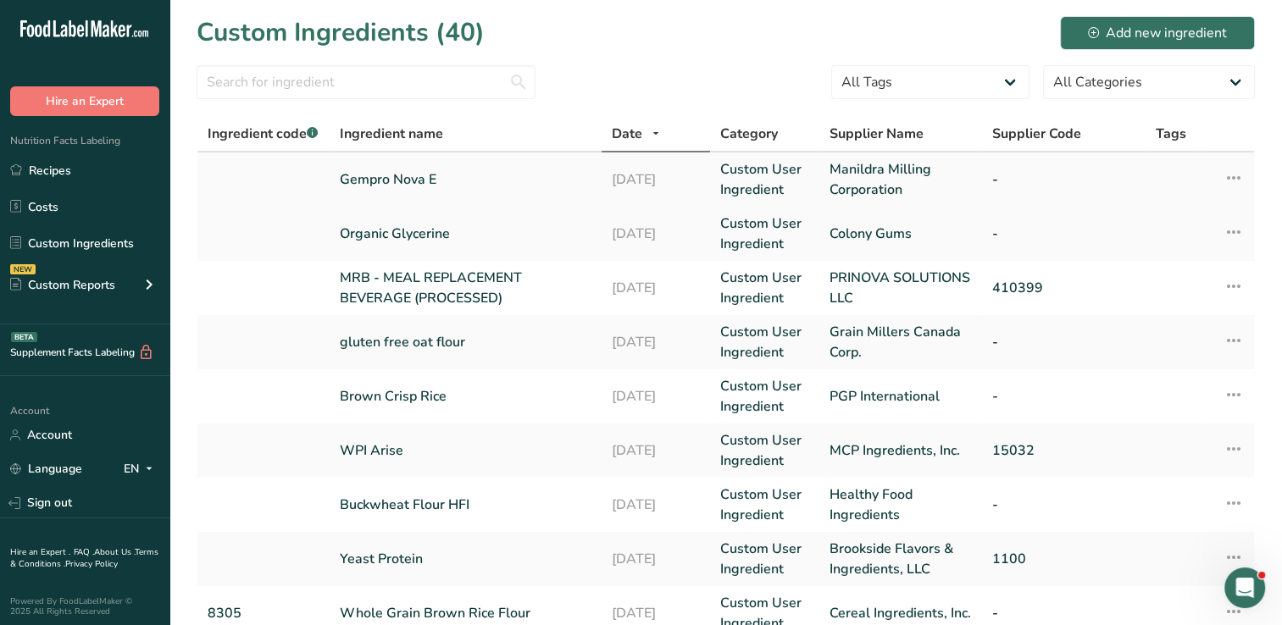
click at [414, 176] on link "Gempro Nova E" at bounding box center [466, 179] width 252 height 20
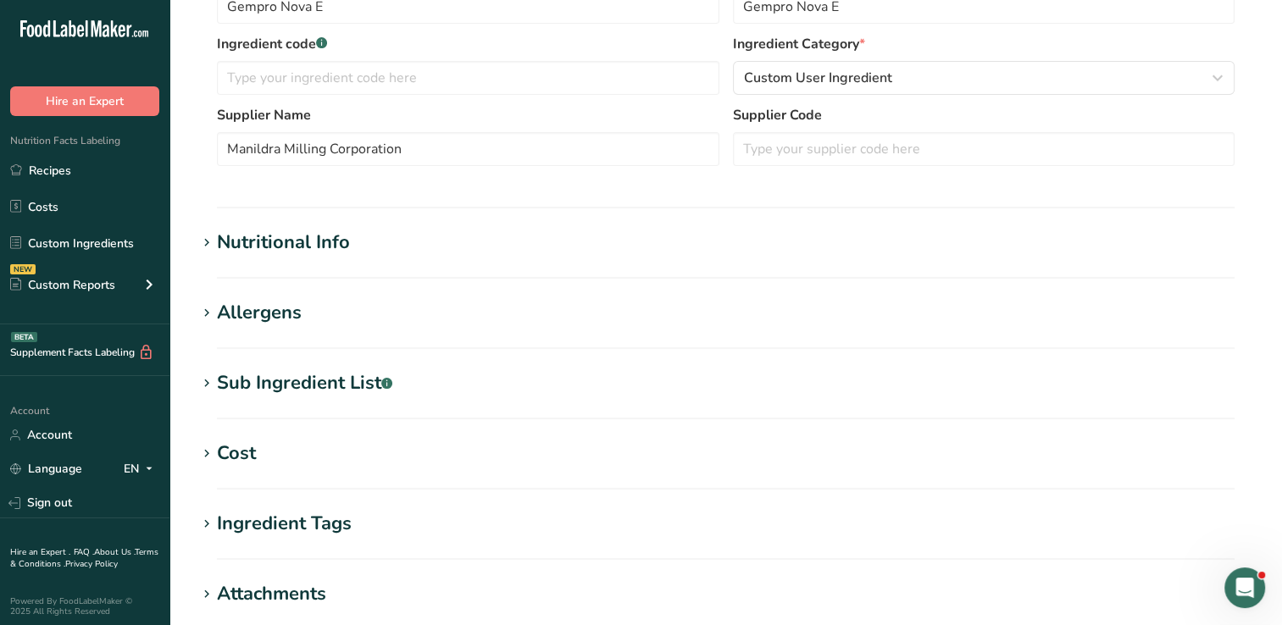
scroll to position [391, 0]
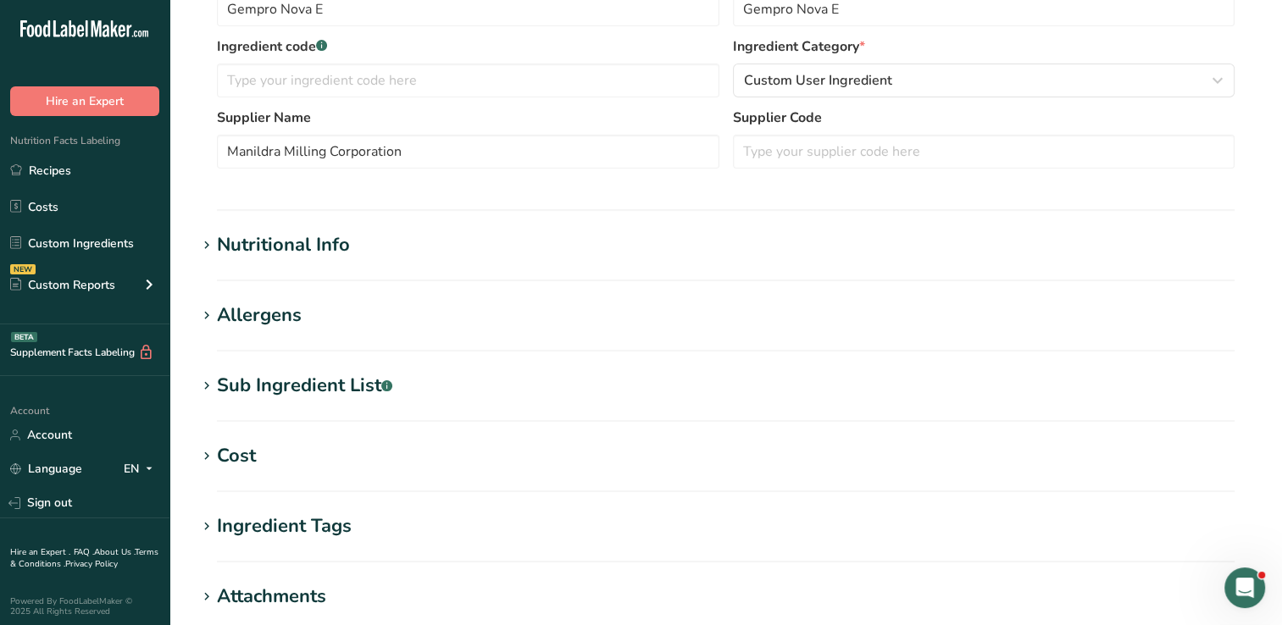
click at [319, 254] on div "Nutritional Info" at bounding box center [283, 245] width 133 height 28
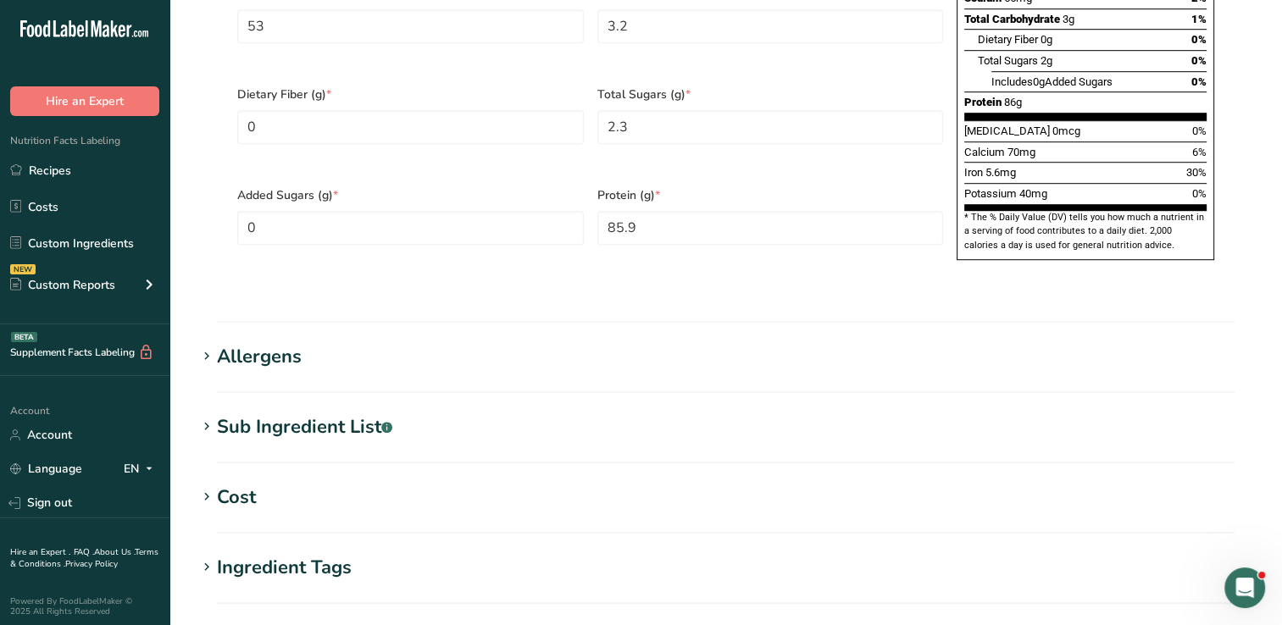
scroll to position [1164, 0]
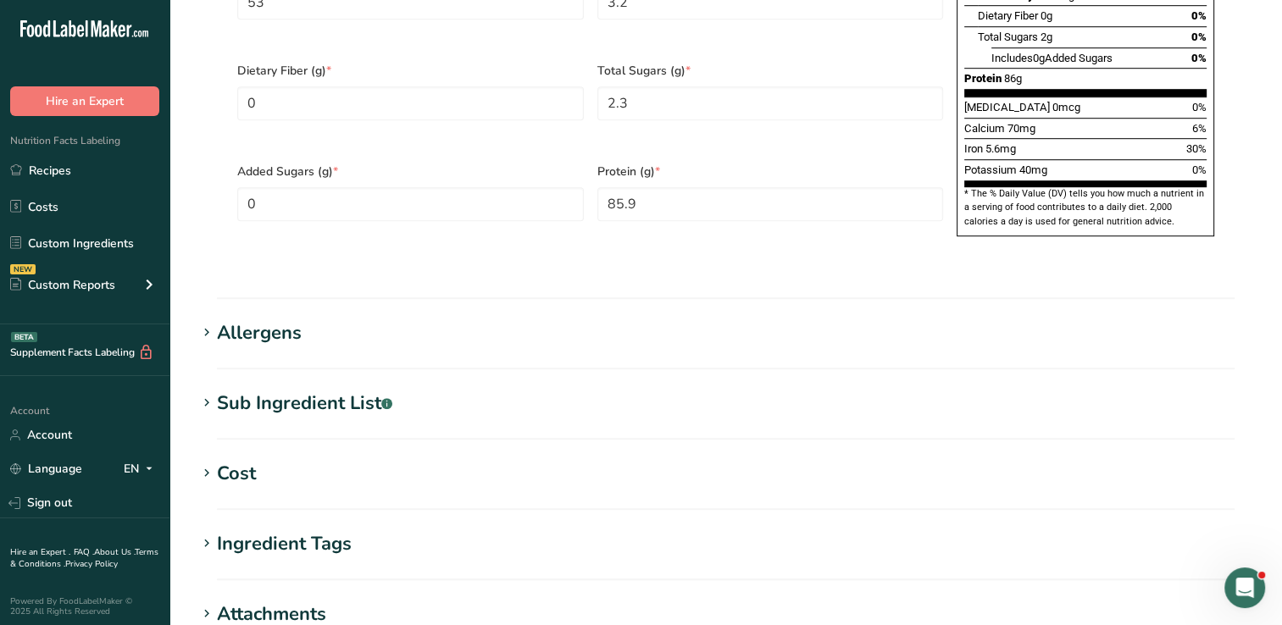
click at [206, 321] on icon at bounding box center [206, 333] width 15 height 24
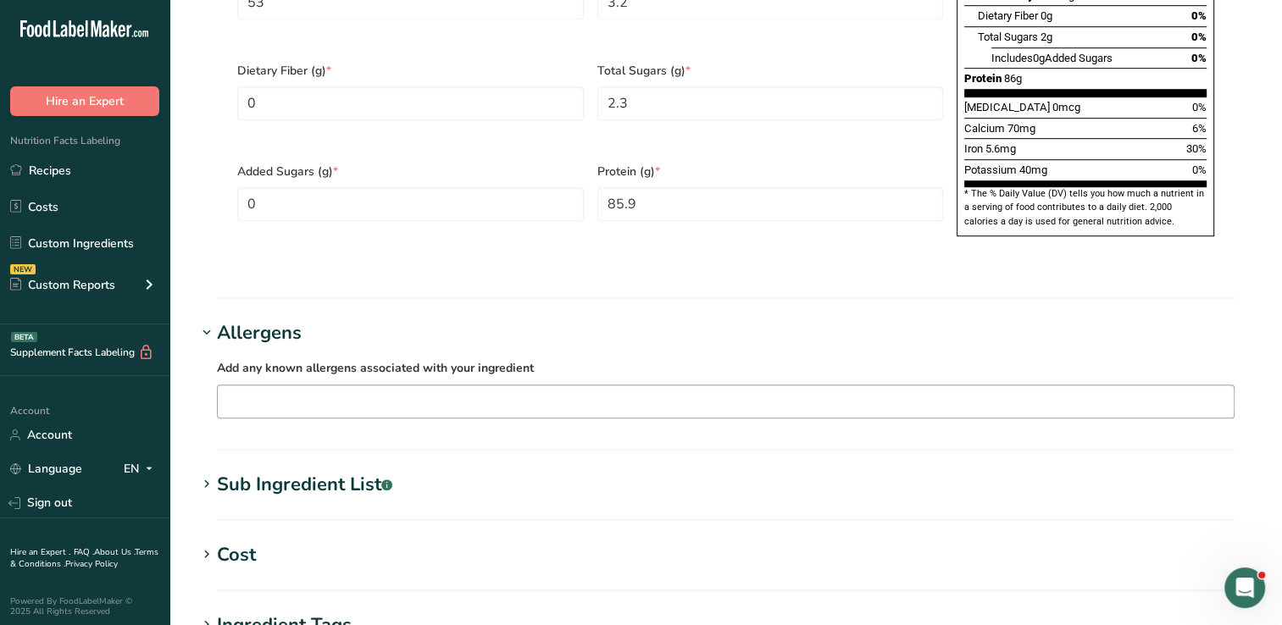
click at [377, 388] on input "text" at bounding box center [726, 401] width 1016 height 26
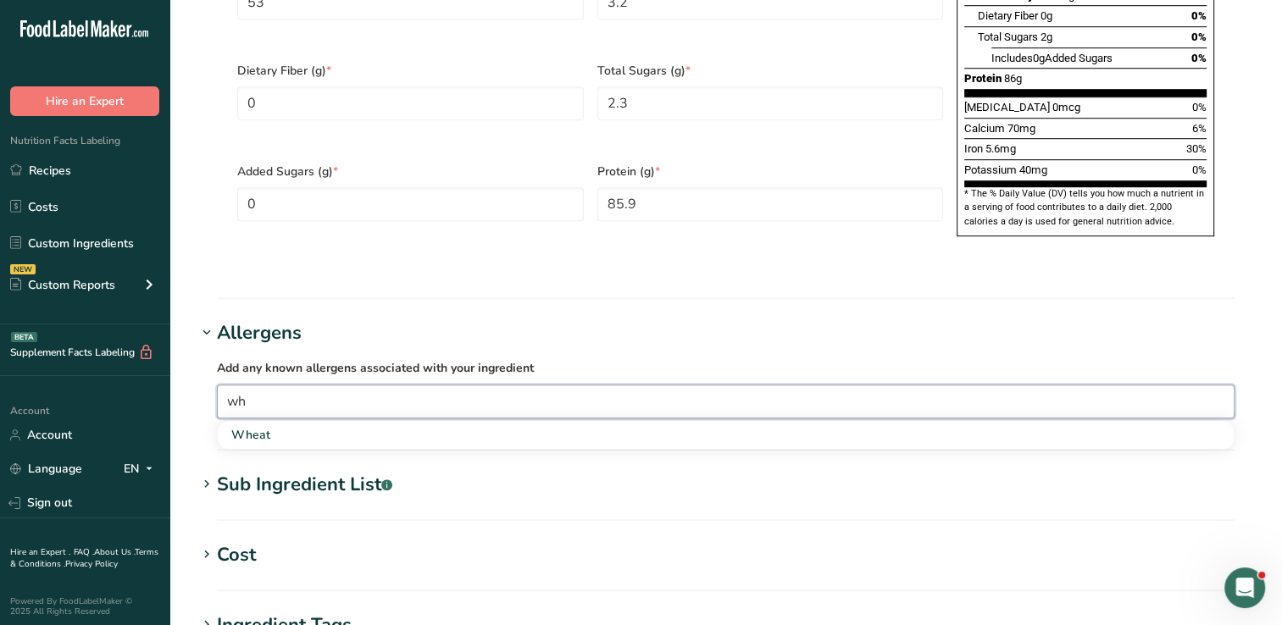
type input "w"
type input "gluten"
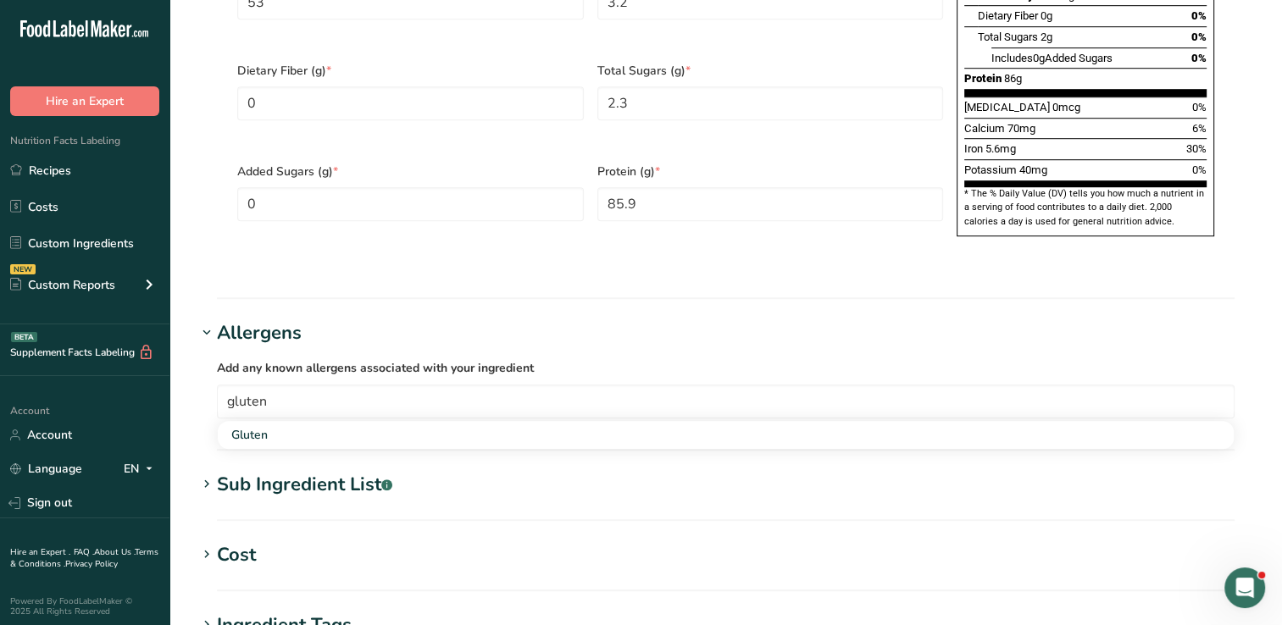
click at [729, 347] on div "Add any known allergens associated with your ingredient gluten Gluten" at bounding box center [726, 387] width 1059 height 81
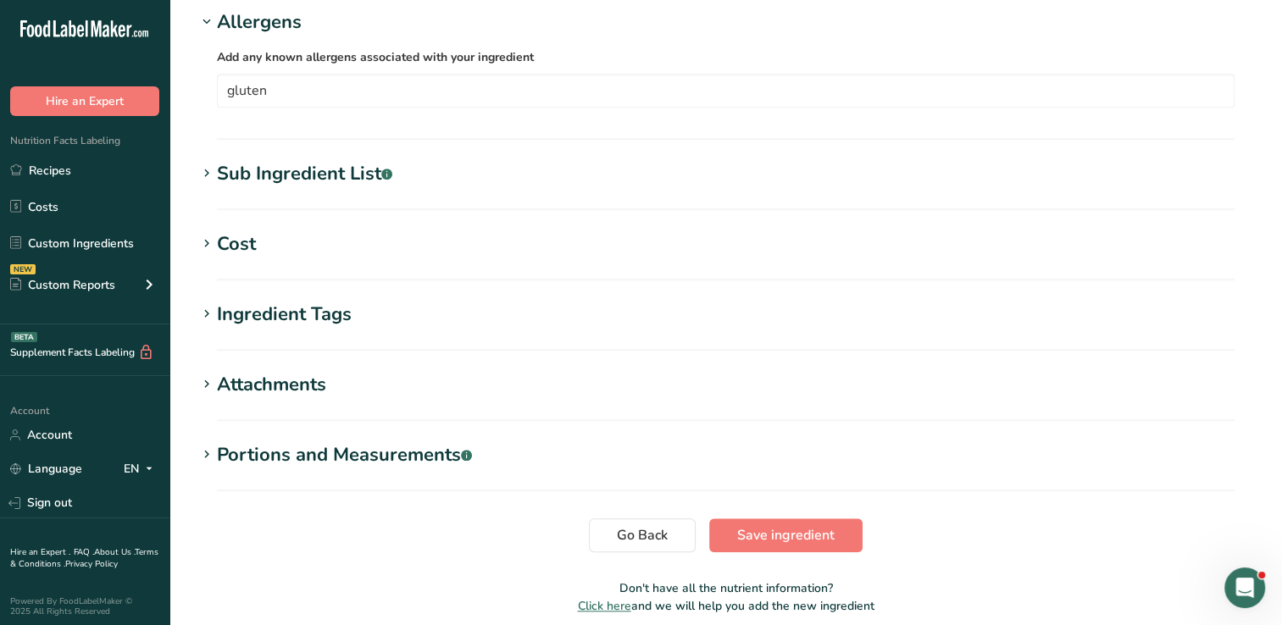
scroll to position [1481, 0]
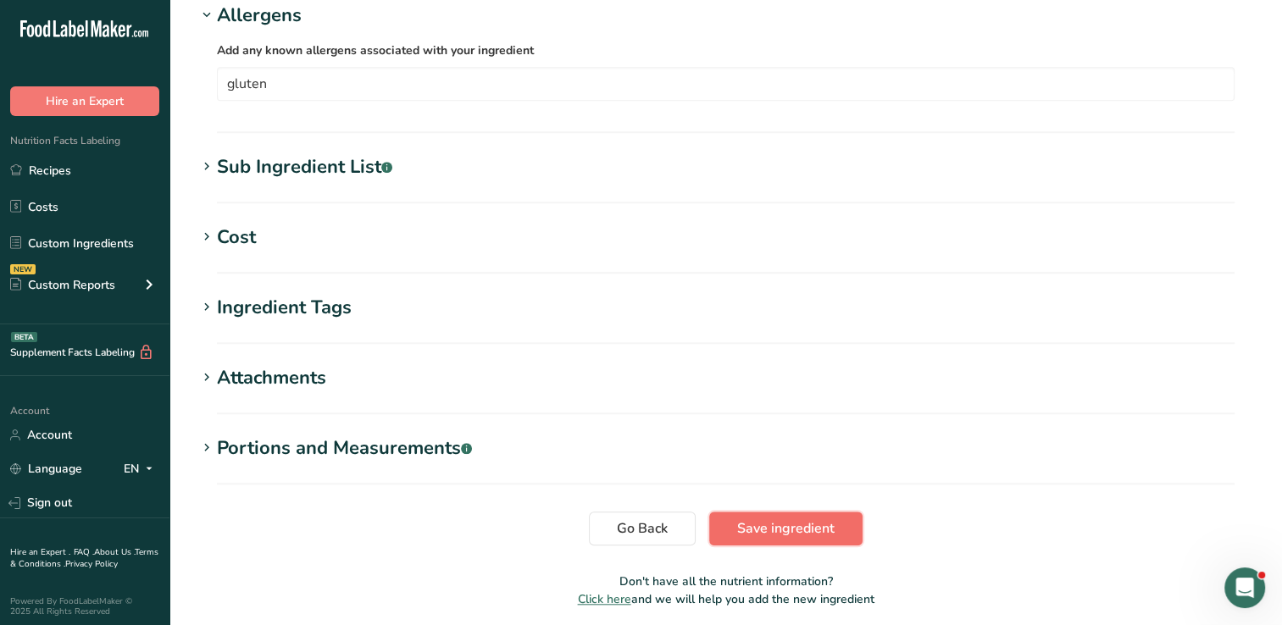
click at [765, 519] on span "Save ingredient" at bounding box center [785, 529] width 97 height 20
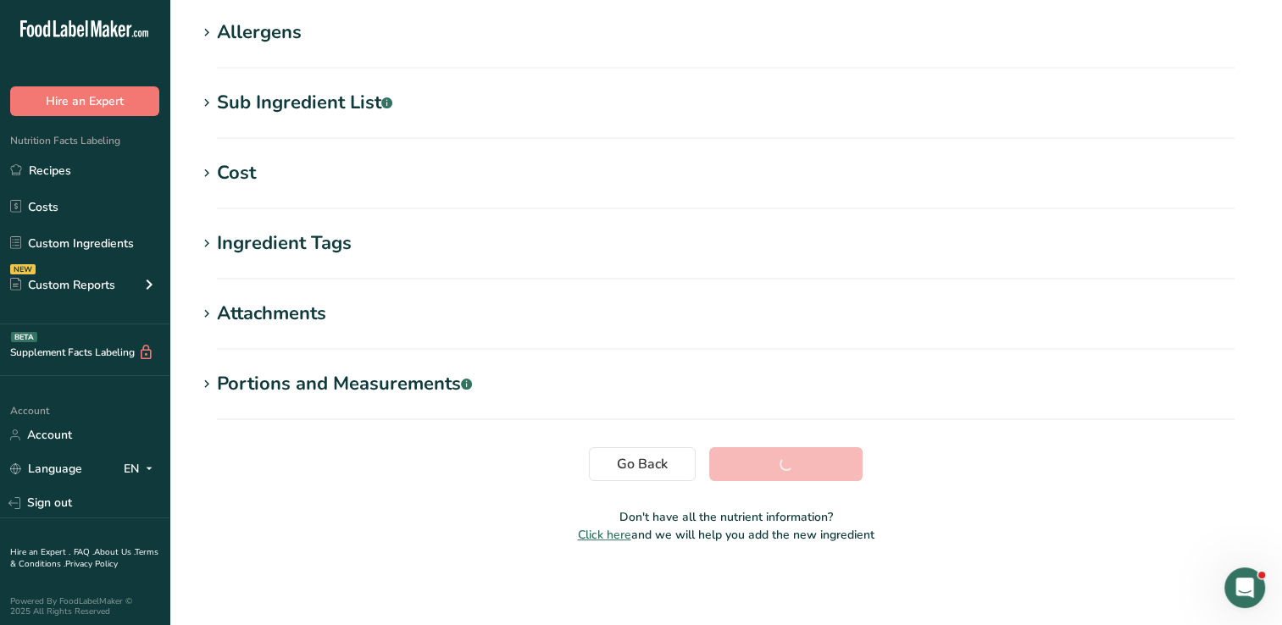
scroll to position [271, 0]
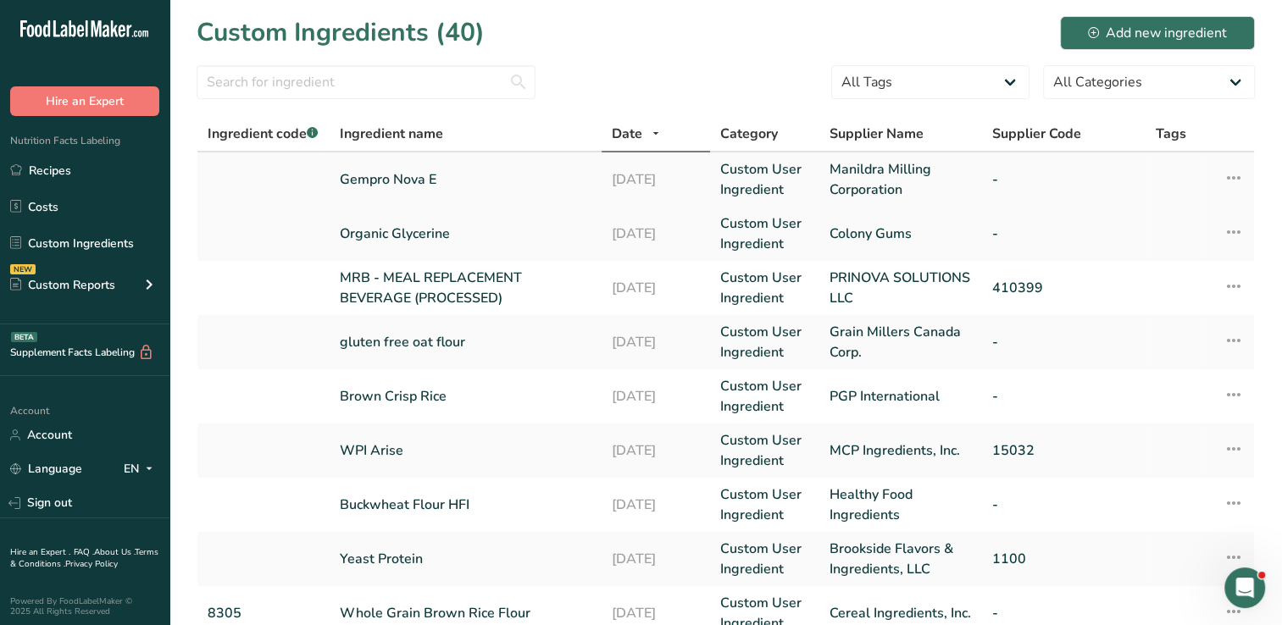
click at [420, 183] on link "Gempro Nova E" at bounding box center [466, 179] width 252 height 20
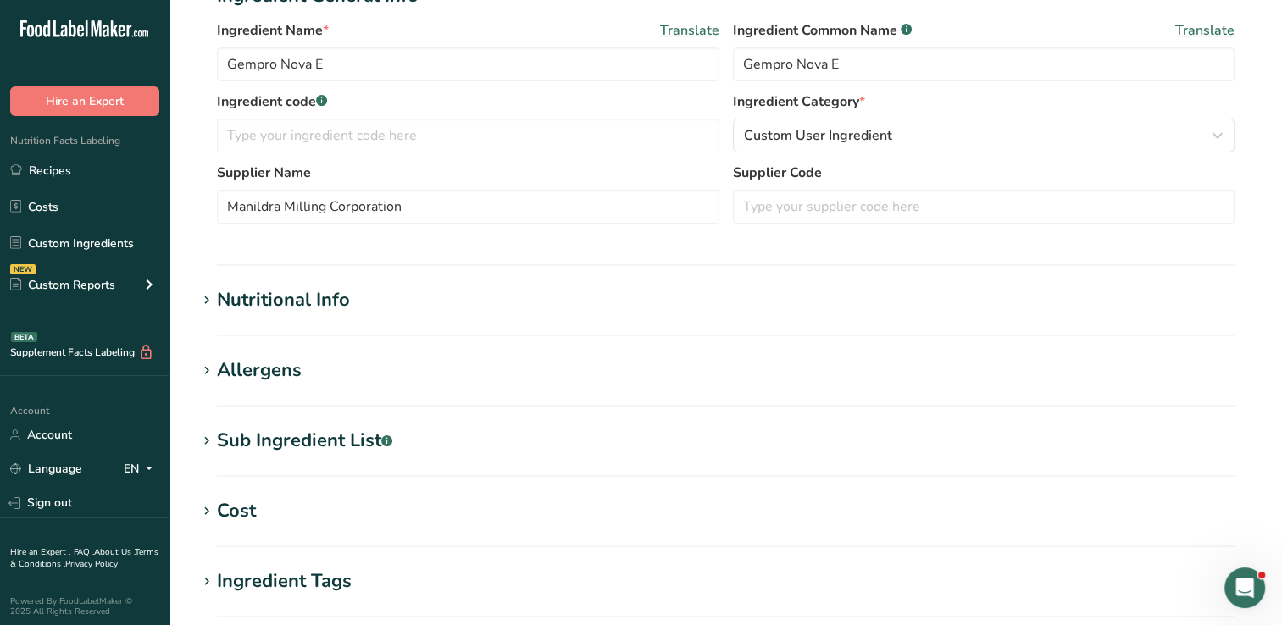
scroll to position [349, 0]
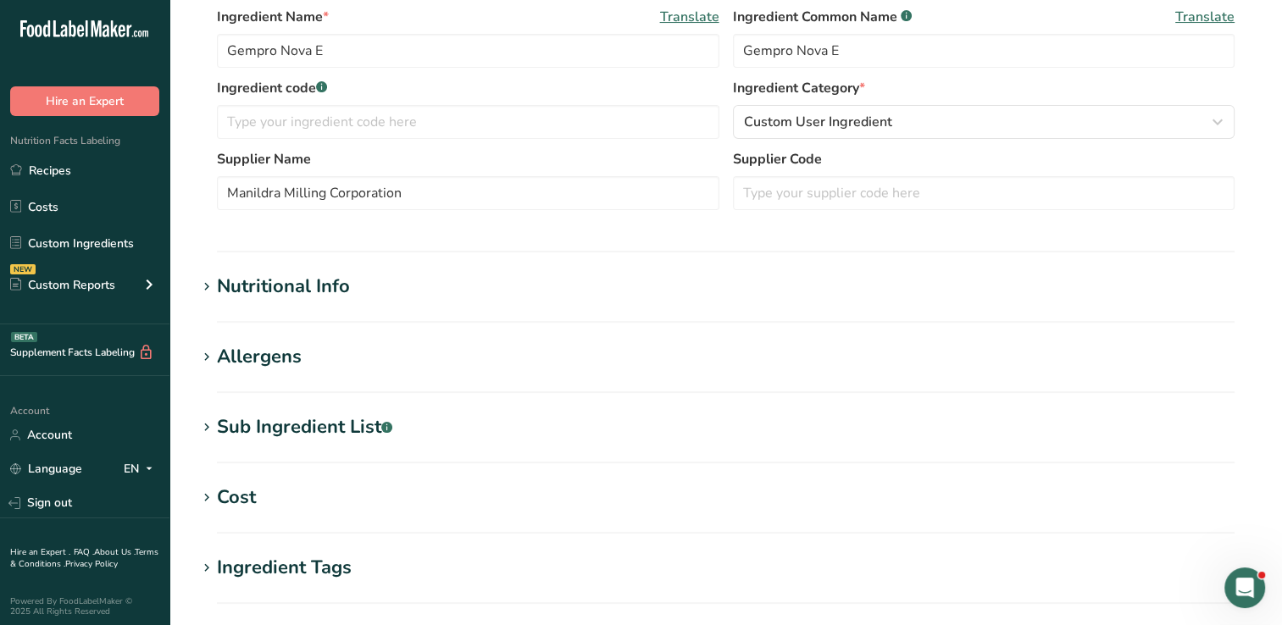
click at [202, 286] on icon at bounding box center [206, 287] width 15 height 24
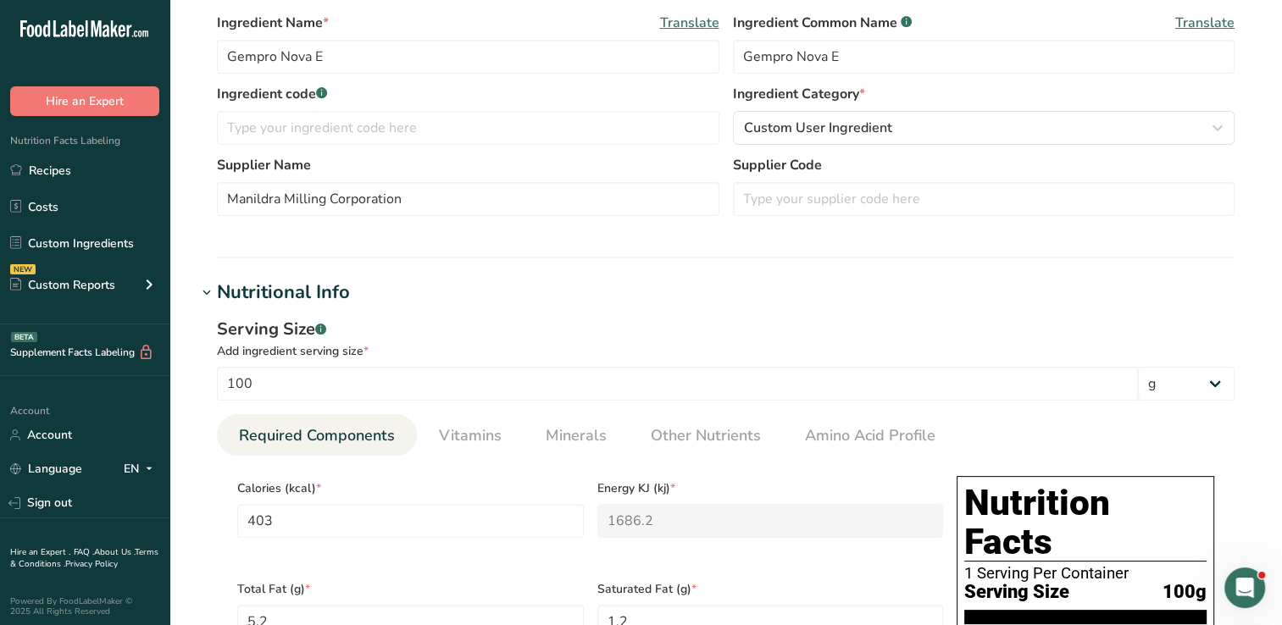
scroll to position [0, 0]
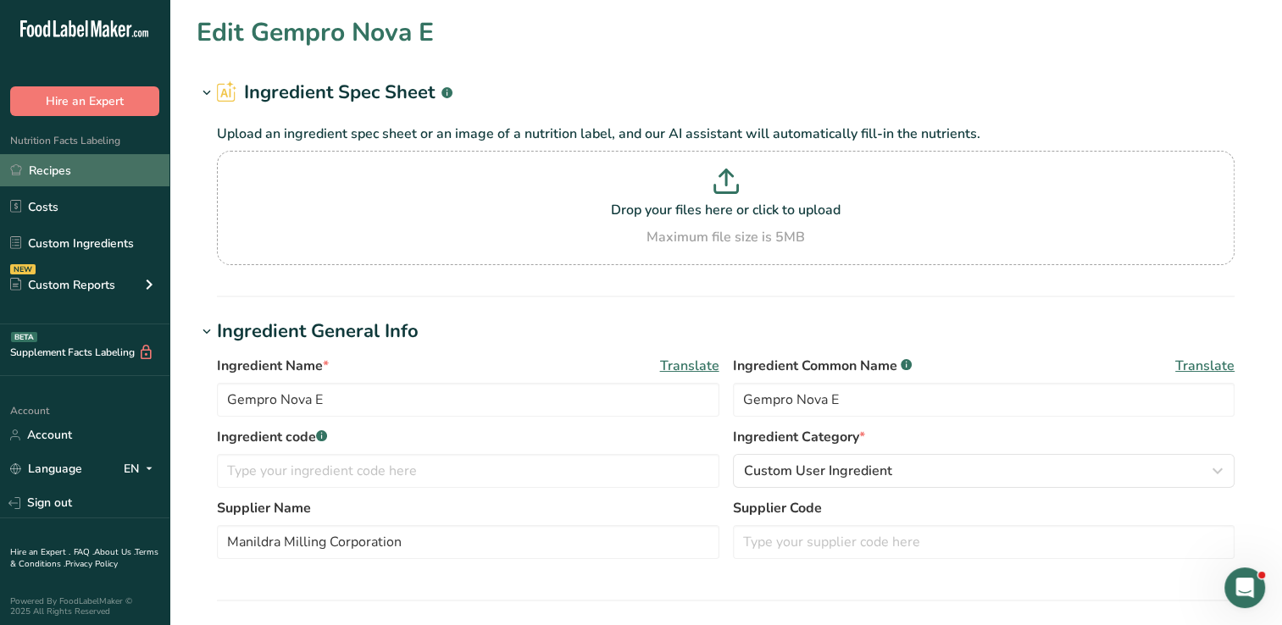
click at [34, 168] on link "Recipes" at bounding box center [84, 170] width 169 height 32
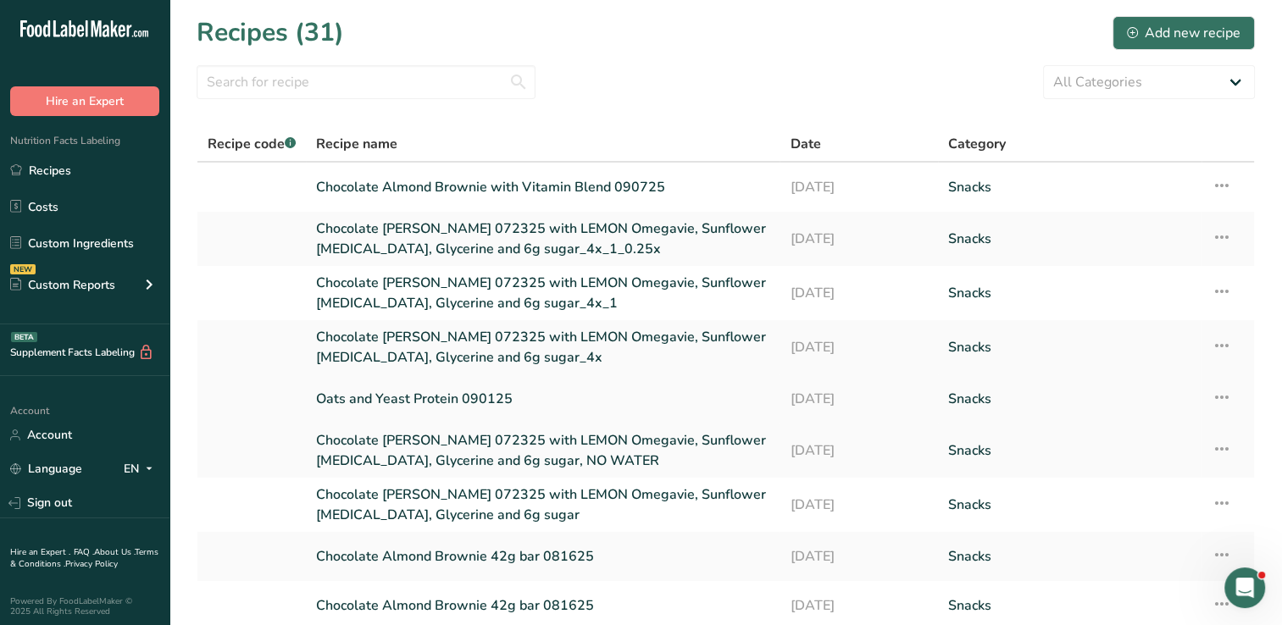
click at [464, 401] on link "Oats and Yeast Protein 090125" at bounding box center [542, 399] width 453 height 36
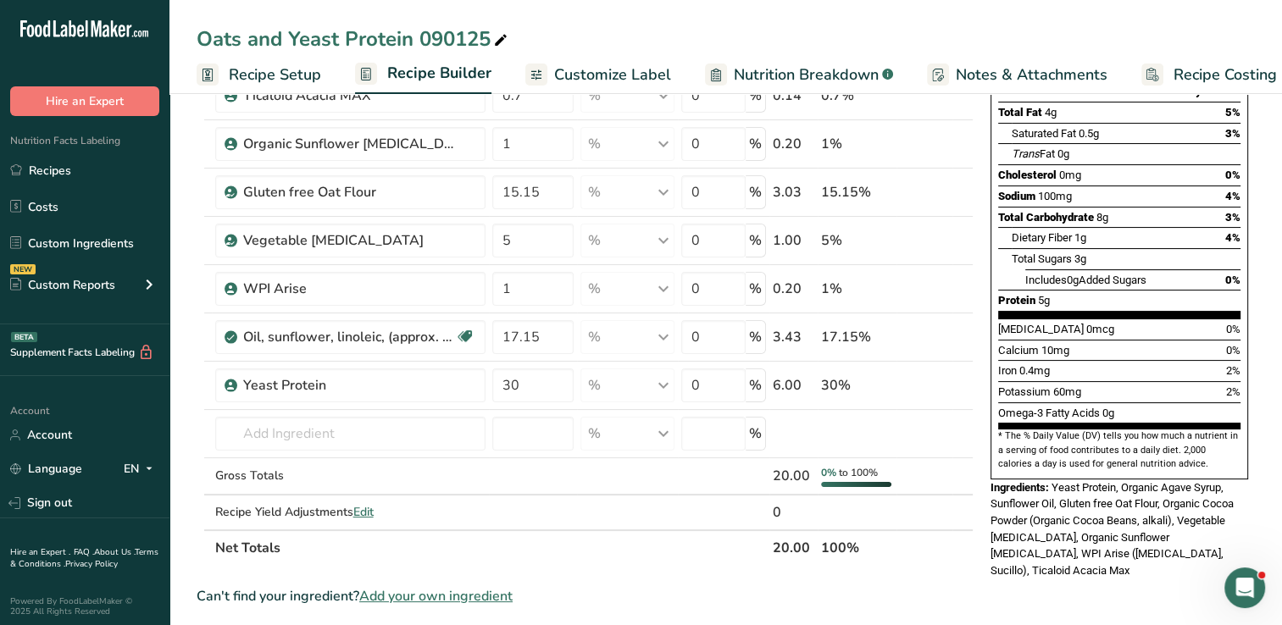
scroll to position [270, 0]
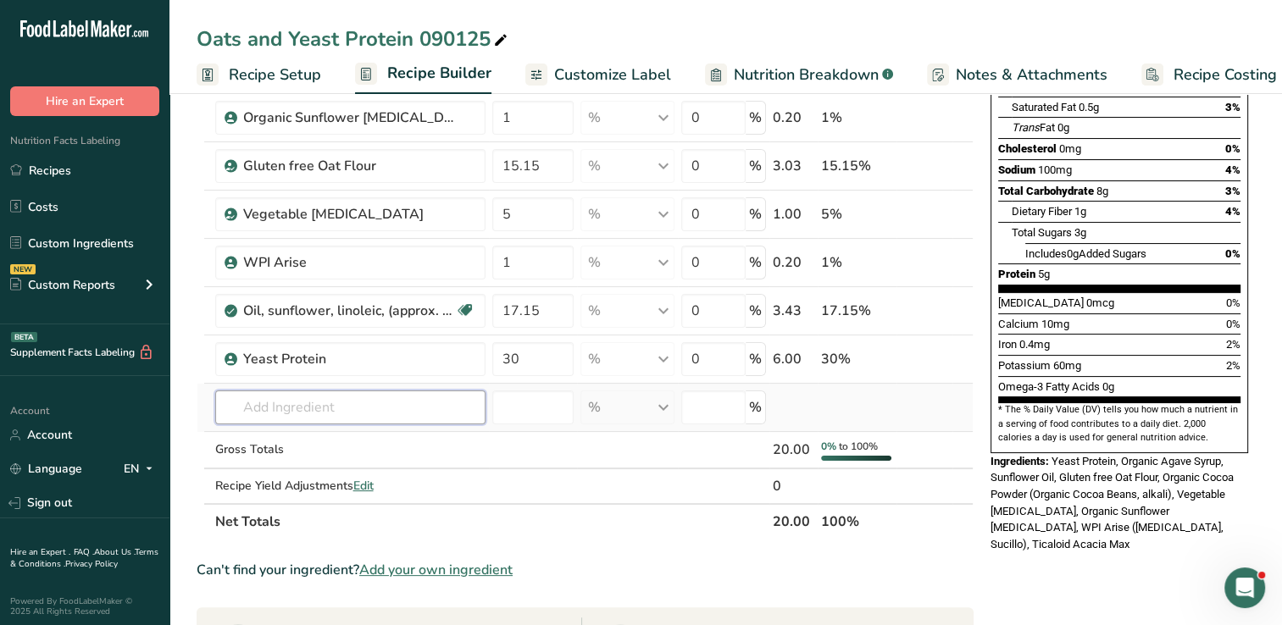
click at [375, 408] on input "text" at bounding box center [350, 408] width 270 height 34
type input "Gem"
click at [332, 439] on div "Gempro Nova E" at bounding box center [337, 442] width 216 height 18
type input "Gempro Nova E"
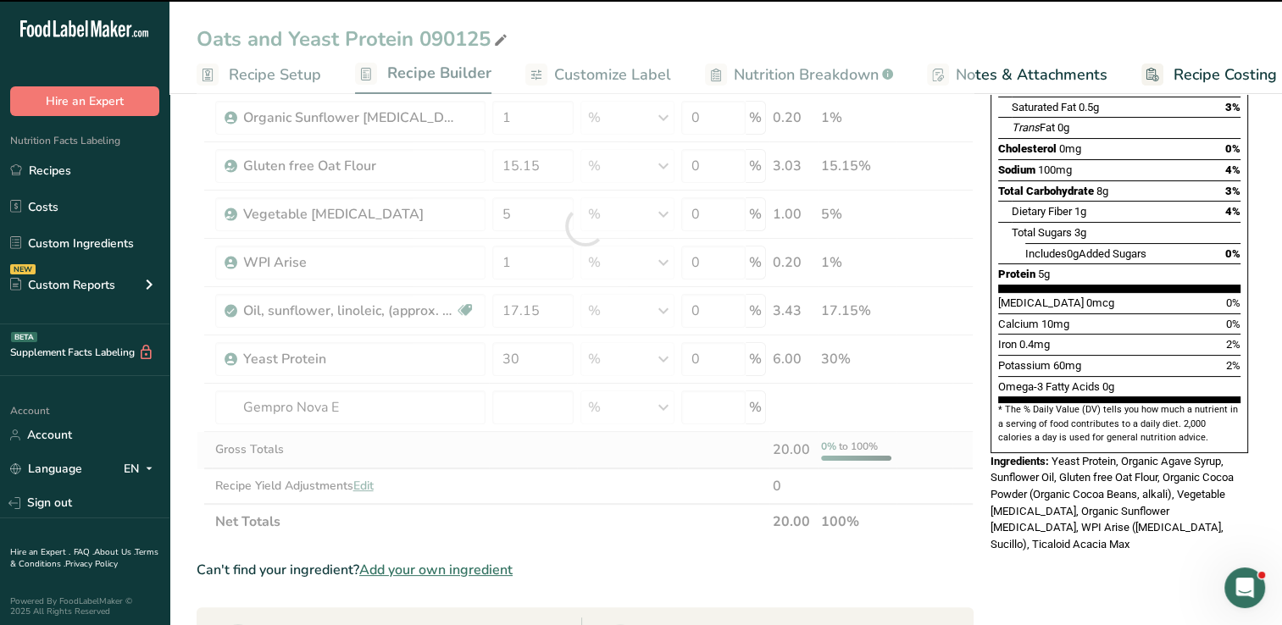
type input "0"
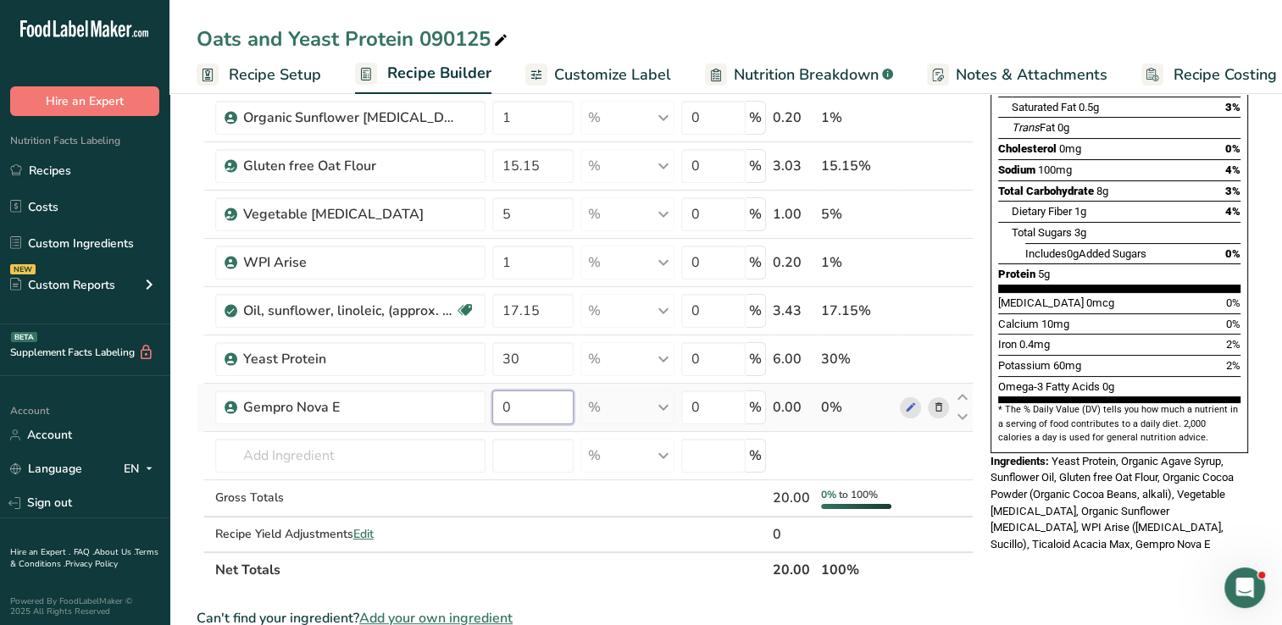
click at [542, 412] on input "0" at bounding box center [533, 408] width 82 height 34
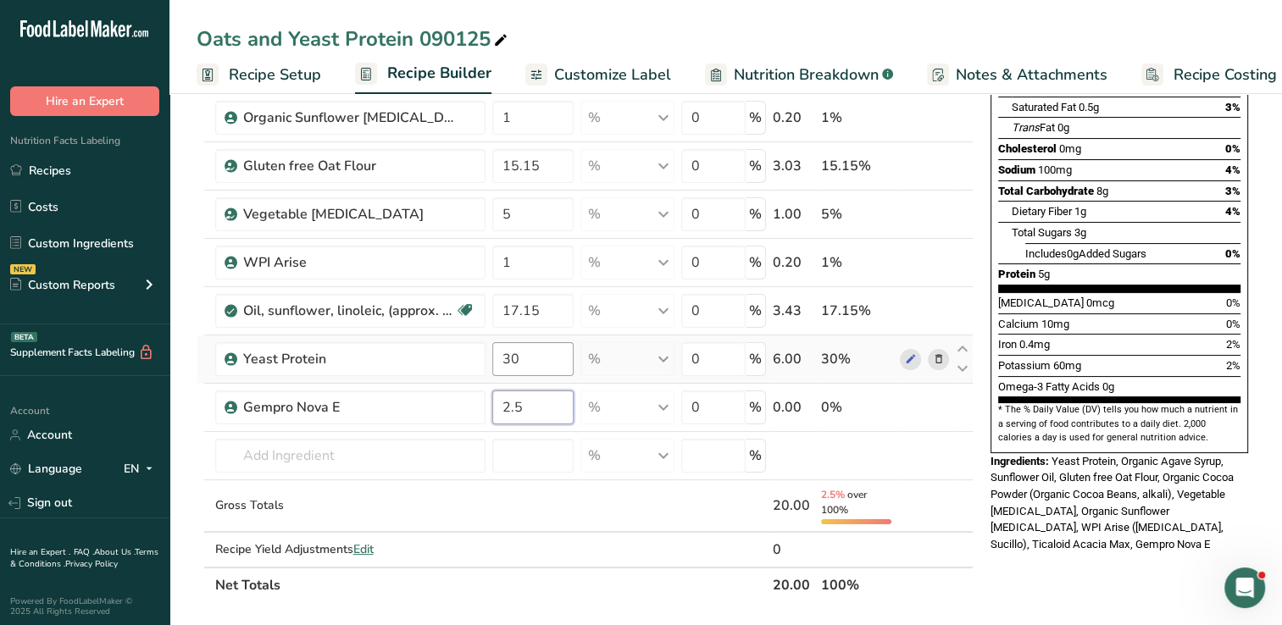
type input "2.5"
click at [533, 357] on div "Ingredient * Amount * Unit * Waste * .a-a{fill:#347362;}.b-a{fill:#fff;} Grams …" at bounding box center [585, 258] width 777 height 691
type input "3"
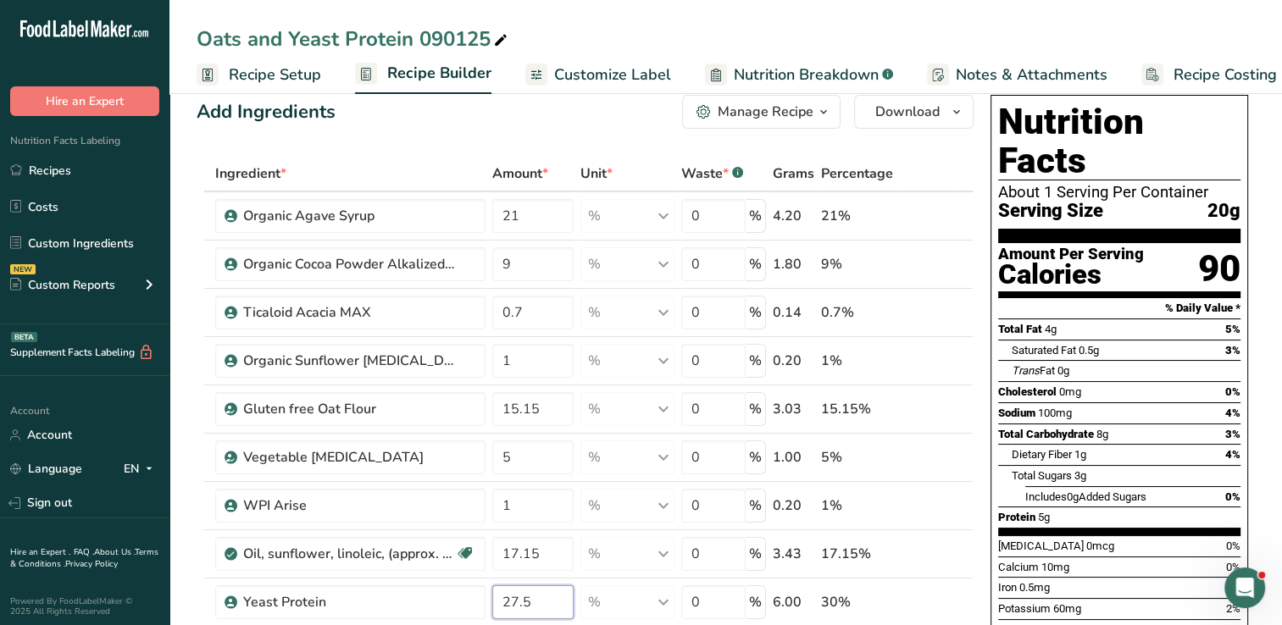
scroll to position [0, 0]
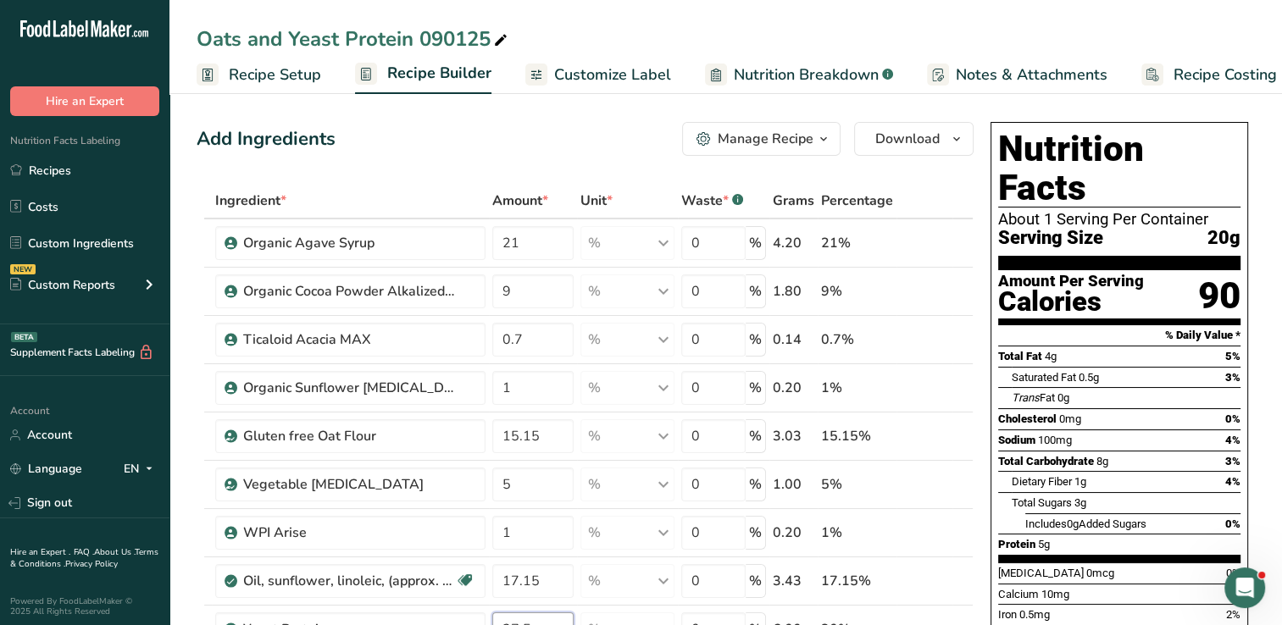
type input "27.5"
click at [954, 31] on div "Oats and Yeast Protein 090125" at bounding box center [725, 39] width 1113 height 31
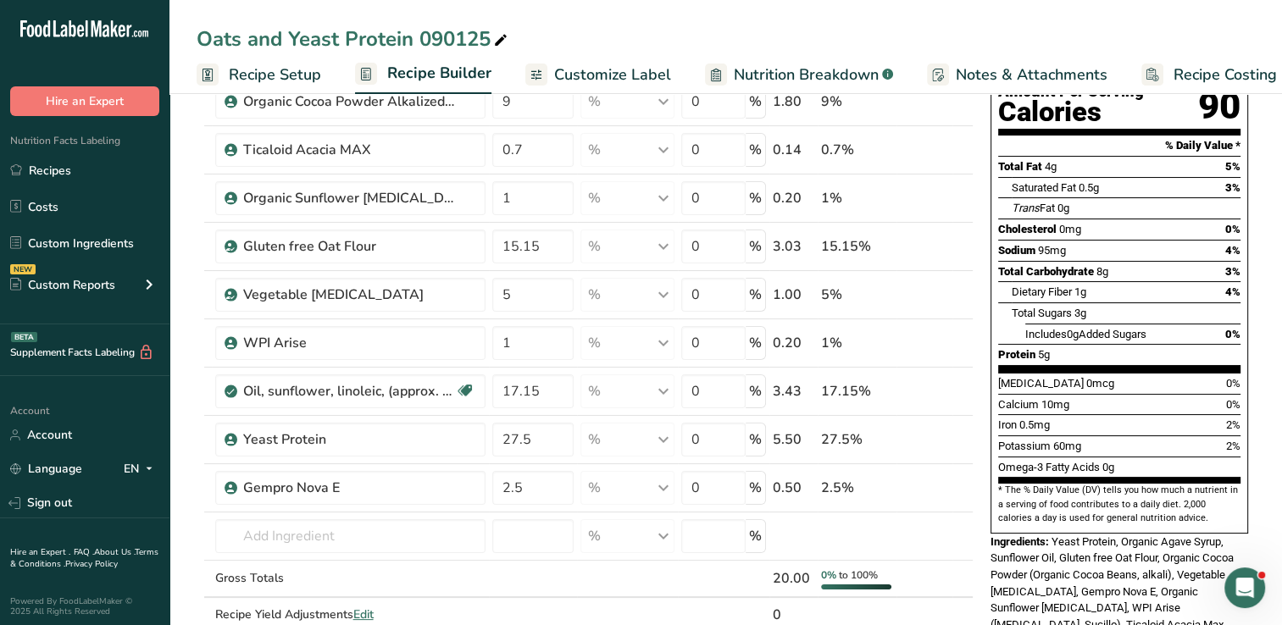
scroll to position [191, 0]
click at [905, 334] on icon at bounding box center [910, 343] width 12 height 18
click at [536, 485] on input "2.5" at bounding box center [533, 487] width 82 height 34
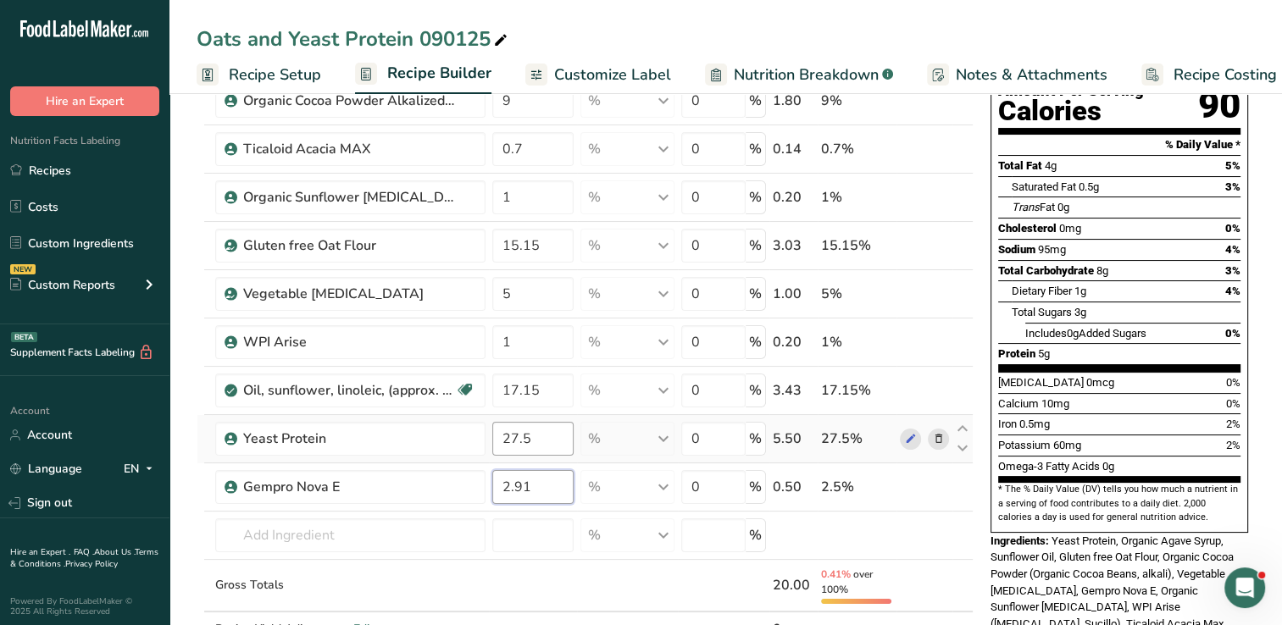
type input "2.91"
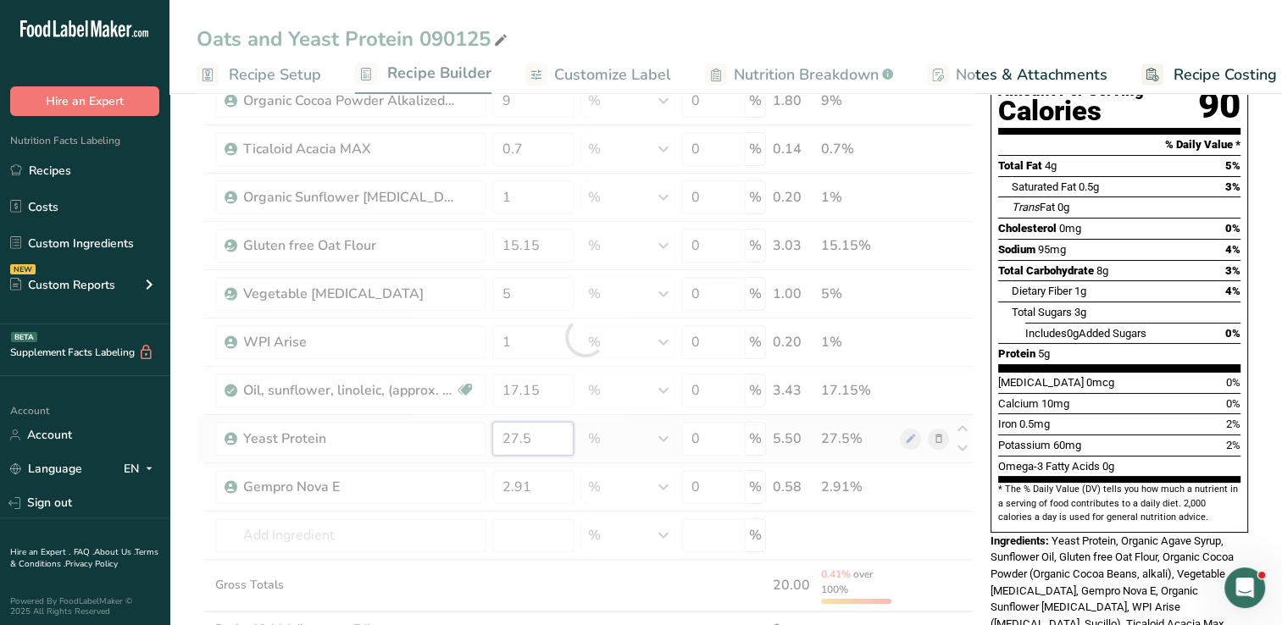
click at [551, 436] on div "Ingredient * Amount * Unit * Waste * .a-a{fill:#347362;}.b-a{fill:#fff;} Grams …" at bounding box center [585, 337] width 777 height 691
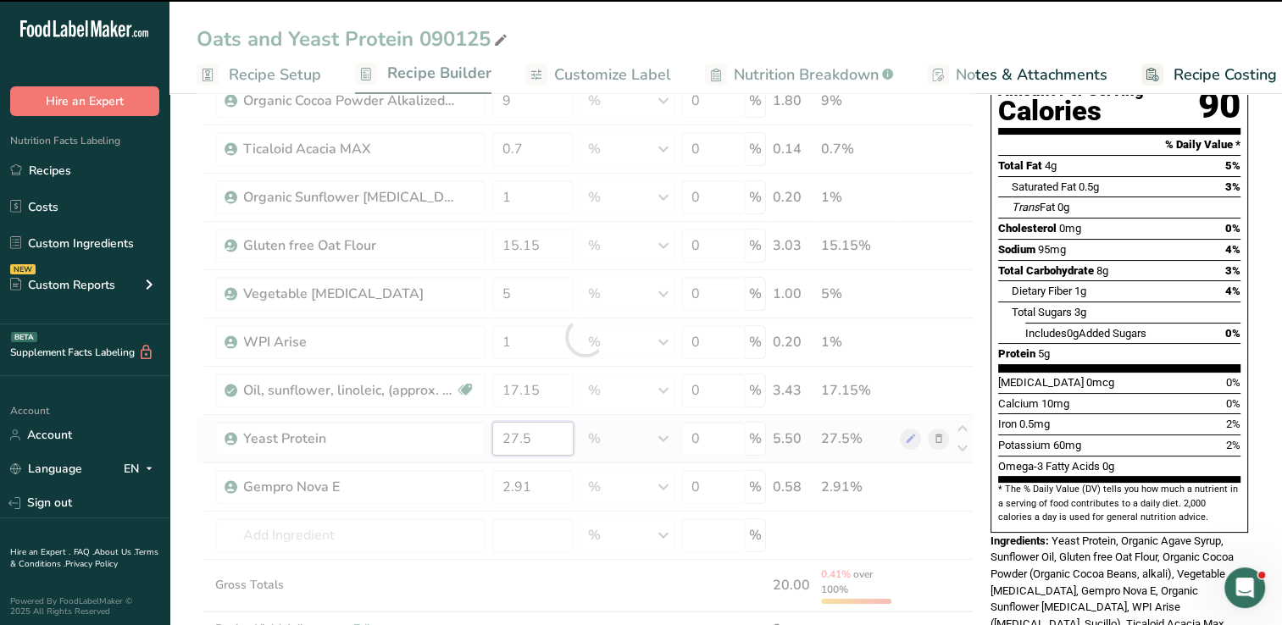
type input "17.15"
type input "28.5"
type input "2.91"
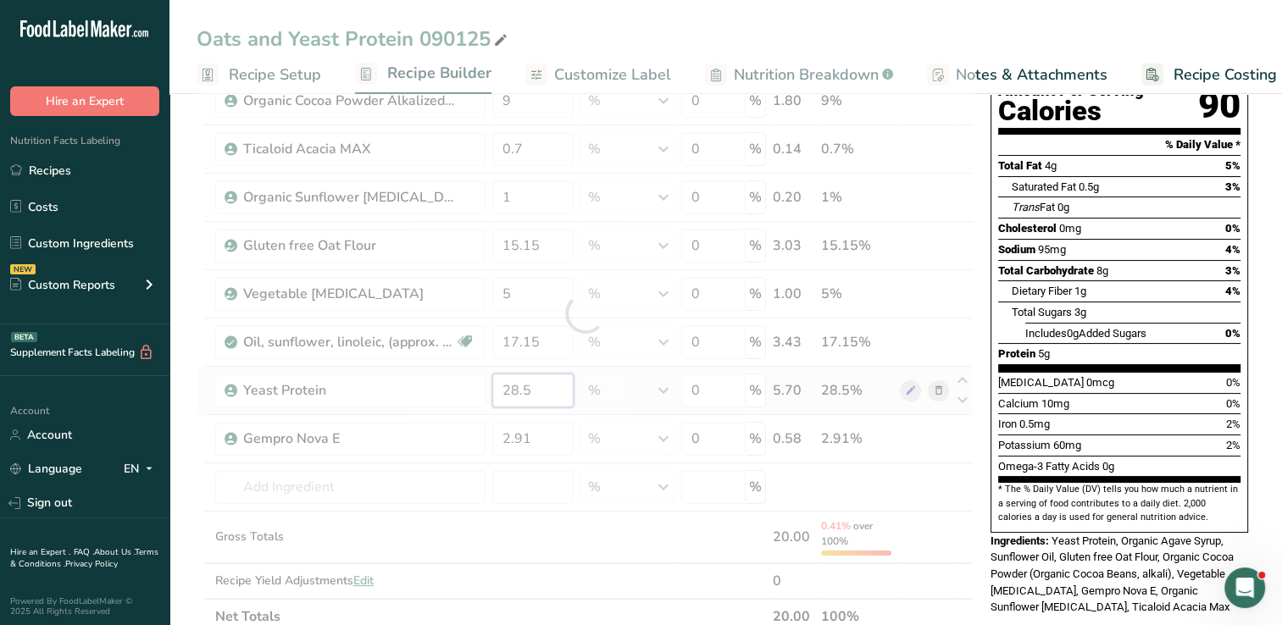
click at [537, 398] on div "Ingredient * Amount * Unit * Waste * .a-a{fill:#347362;}.b-a{fill:#fff;} Grams …" at bounding box center [585, 313] width 777 height 642
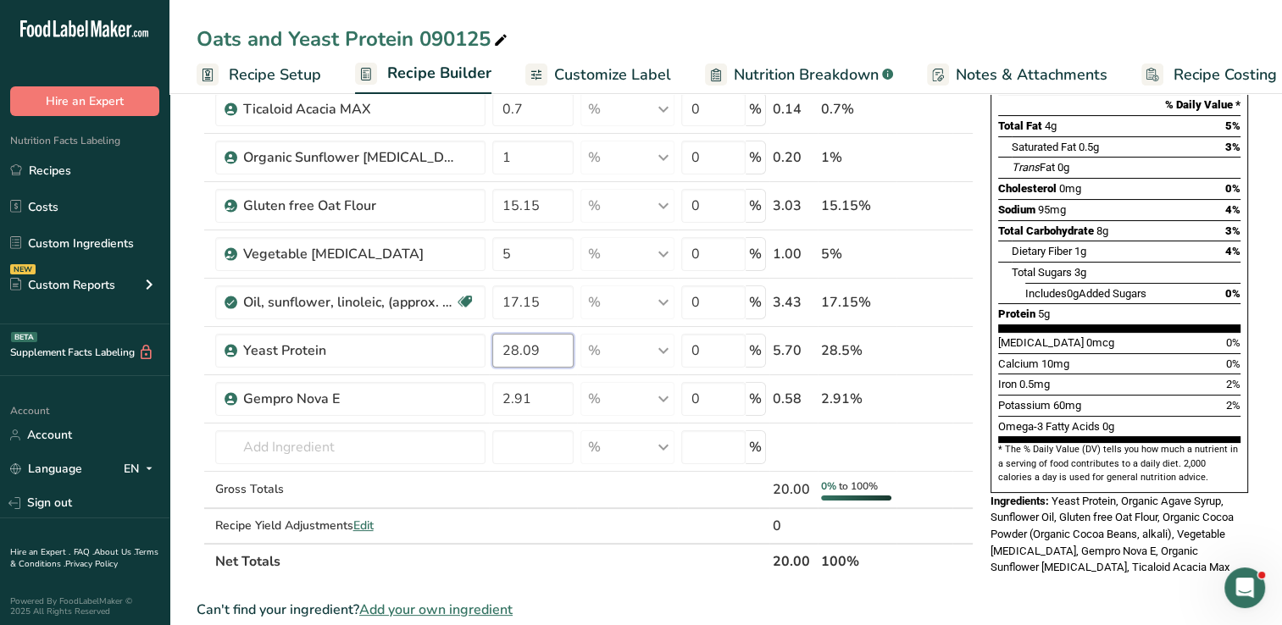
scroll to position [227, 0]
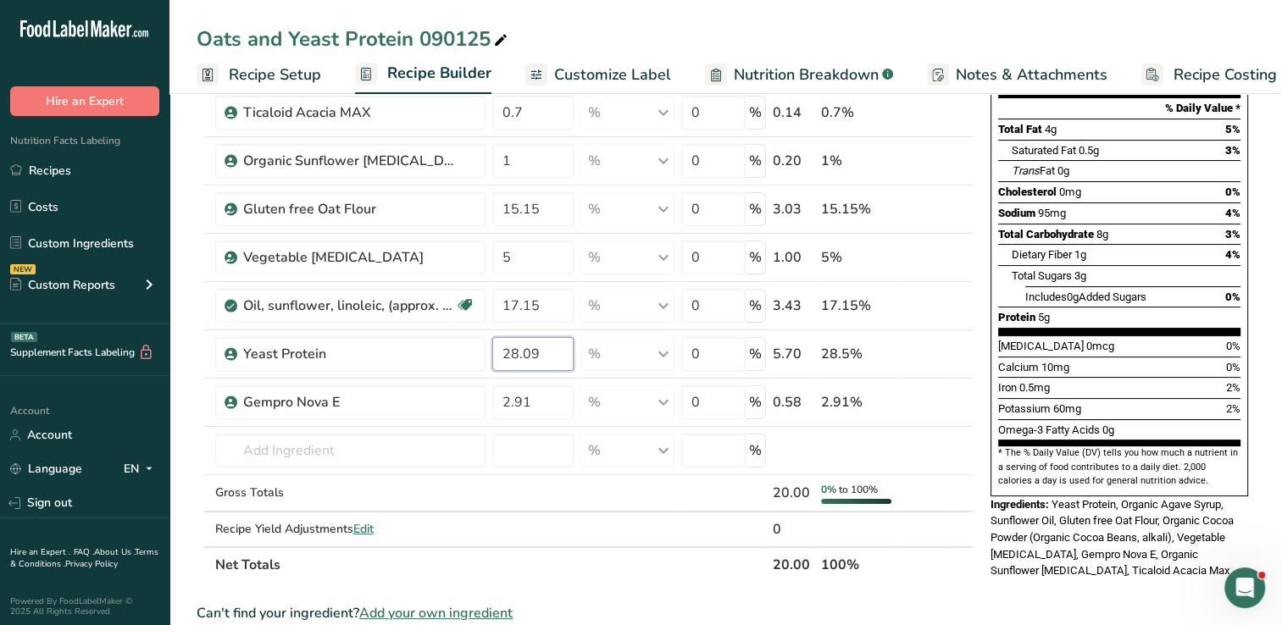
type input "28.09"
click at [954, 592] on div "Nutrition Facts About 1 Serving Per Container Serving Size 20g Amount Per Servi…" at bounding box center [1119, 544] width 271 height 1313
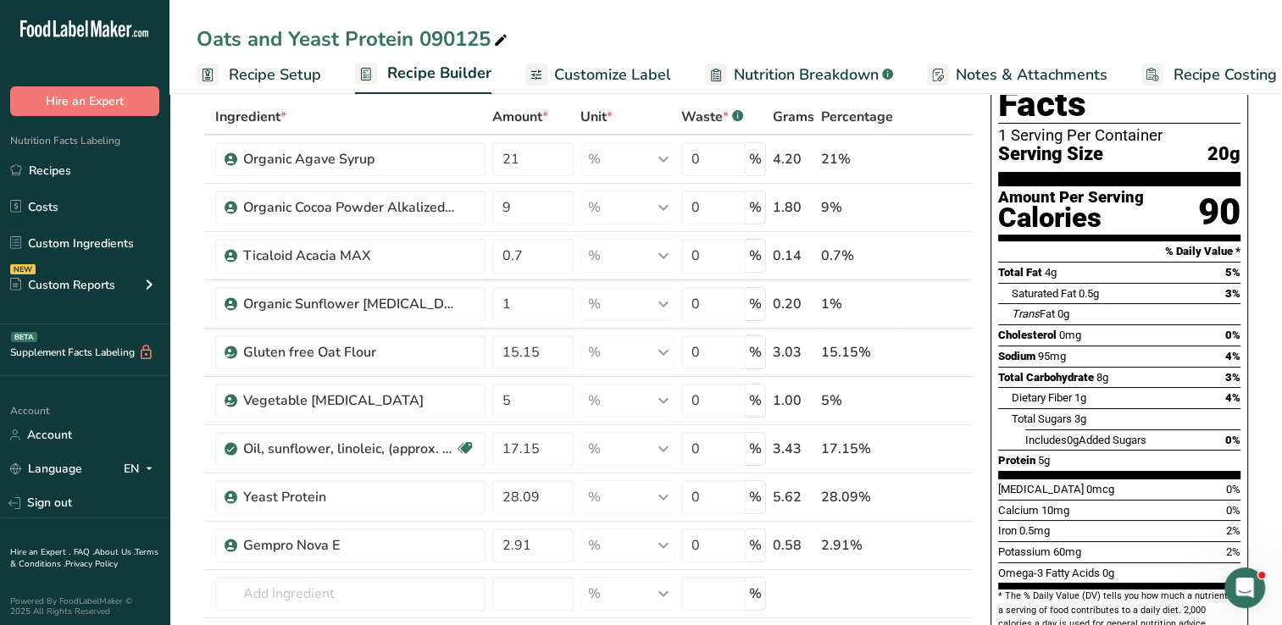
scroll to position [0, 0]
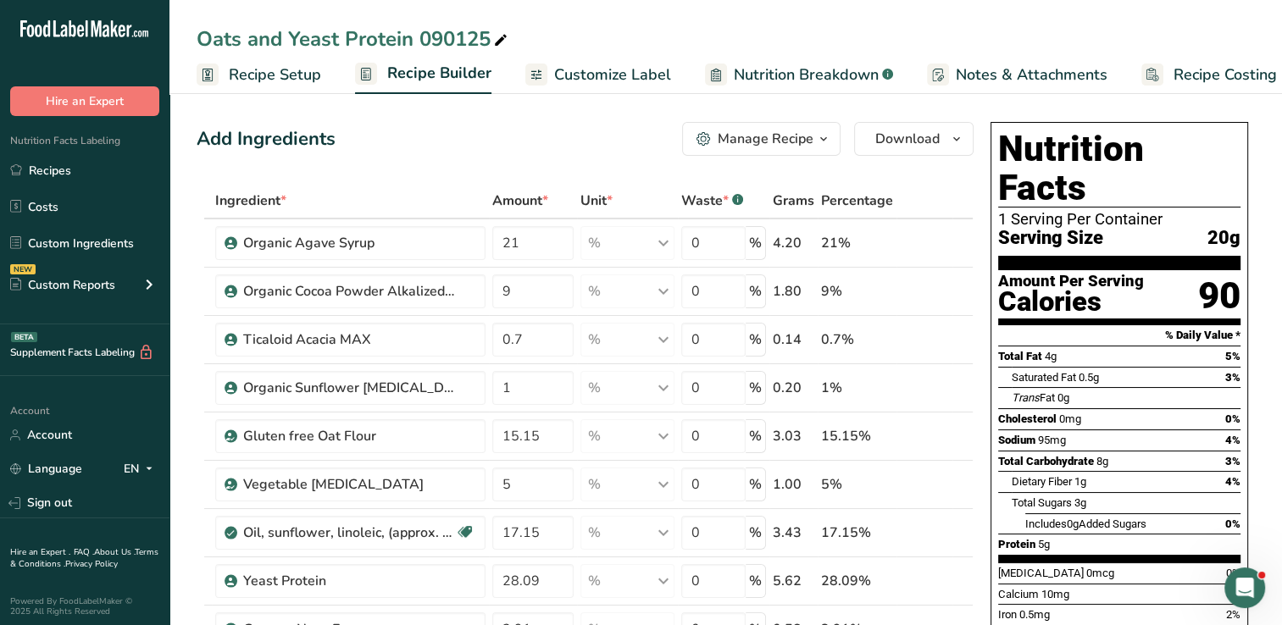
click at [620, 83] on span "Customize Label" at bounding box center [612, 75] width 117 height 23
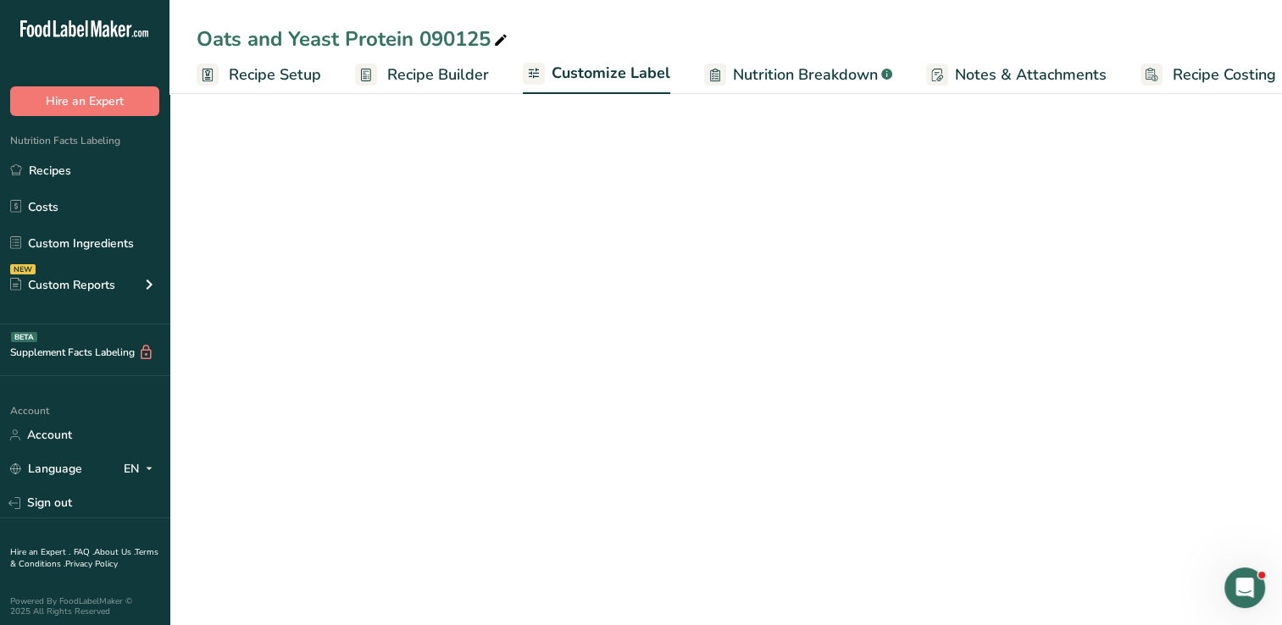
scroll to position [0, 21]
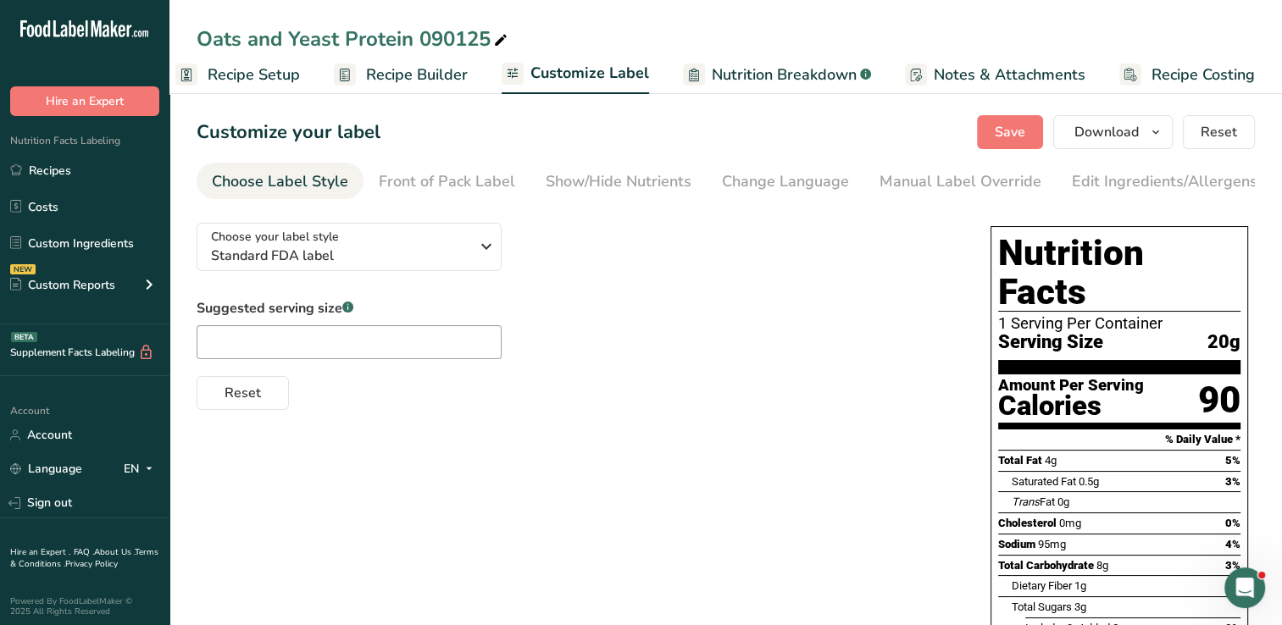
click at [759, 86] on link "Nutrition Breakdown .a-a{fill:#347362;}.b-a{fill:#fff;}" at bounding box center [777, 75] width 188 height 38
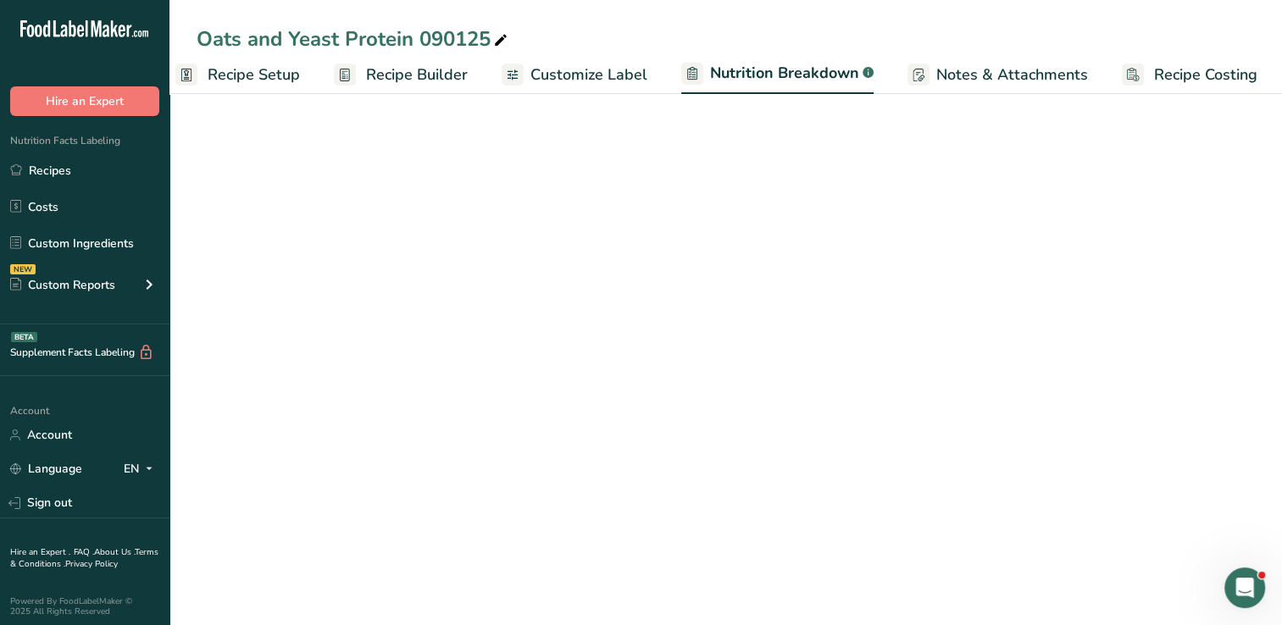
scroll to position [0, 23]
select select "Calories"
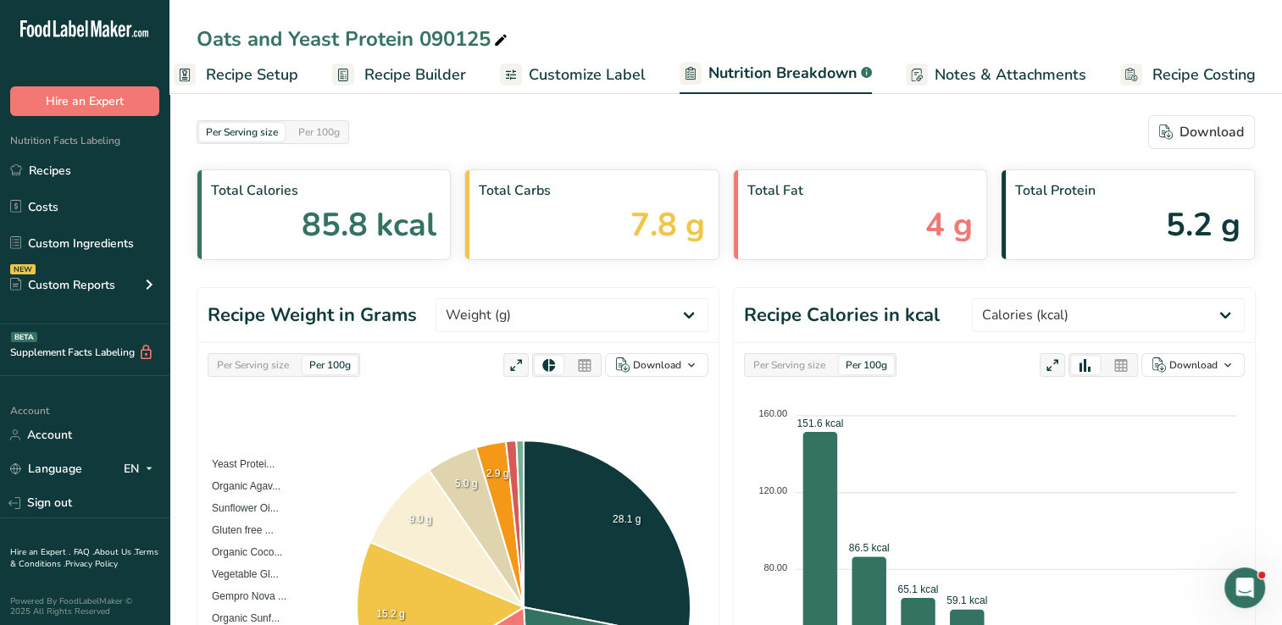
click at [267, 80] on span "Recipe Setup" at bounding box center [252, 75] width 92 height 23
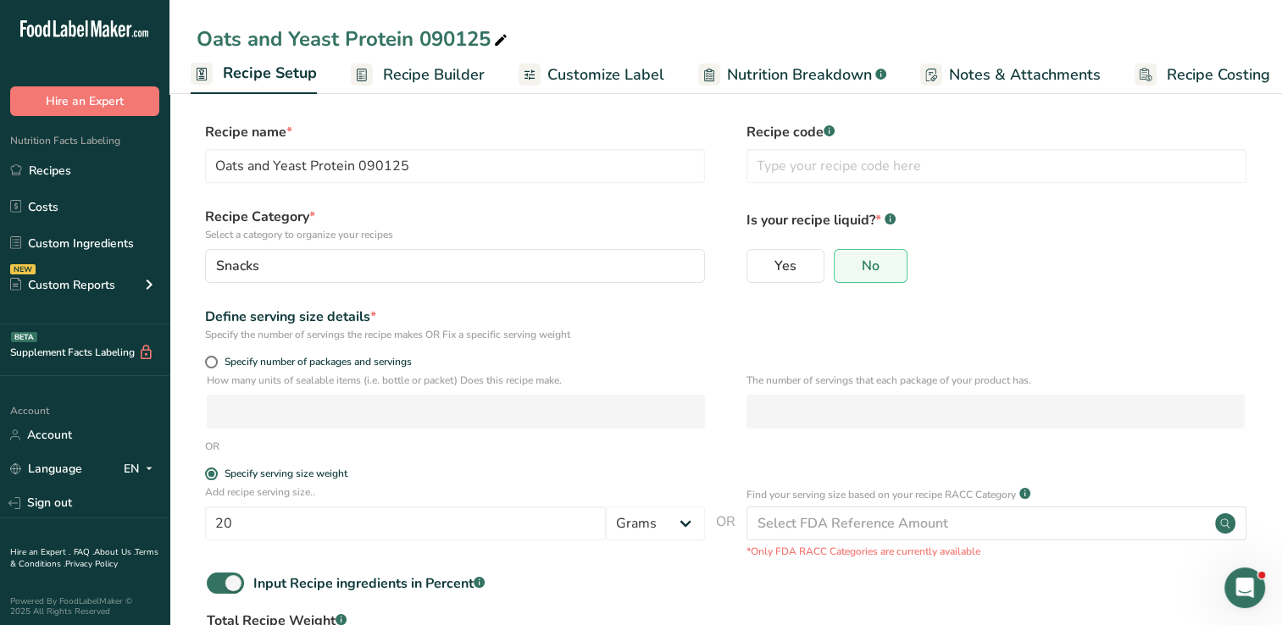
click at [446, 68] on span "Recipe Builder" at bounding box center [434, 75] width 102 height 23
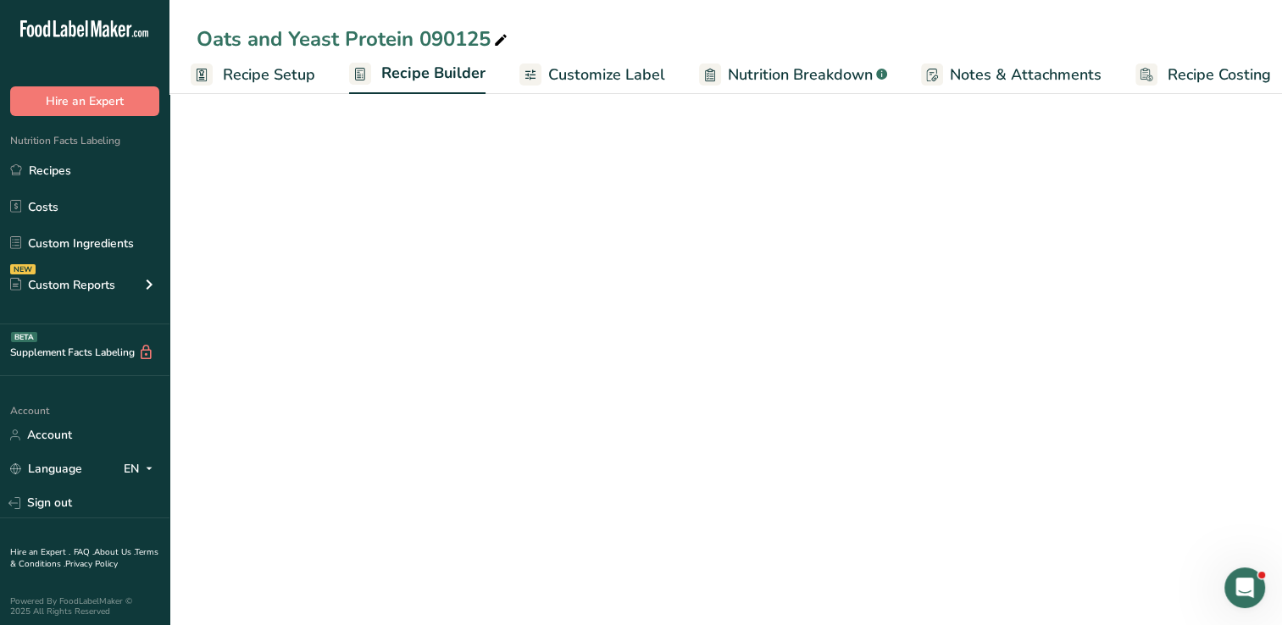
scroll to position [0, 21]
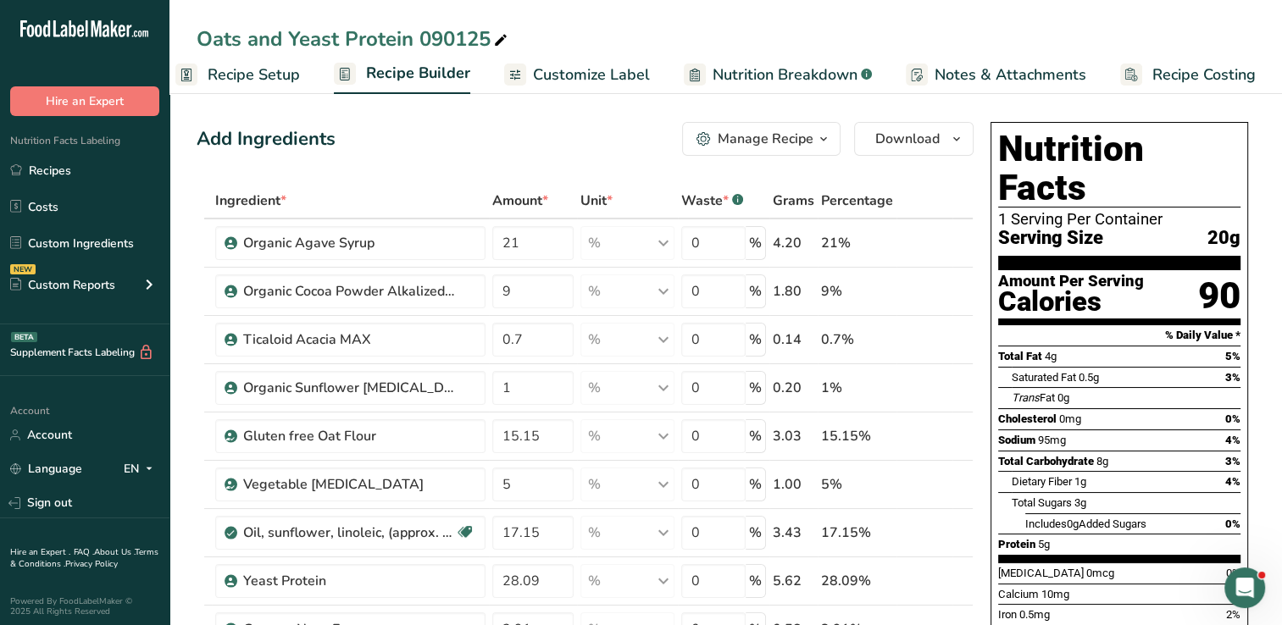
click at [736, 142] on div "Manage Recipe" at bounding box center [766, 139] width 96 height 20
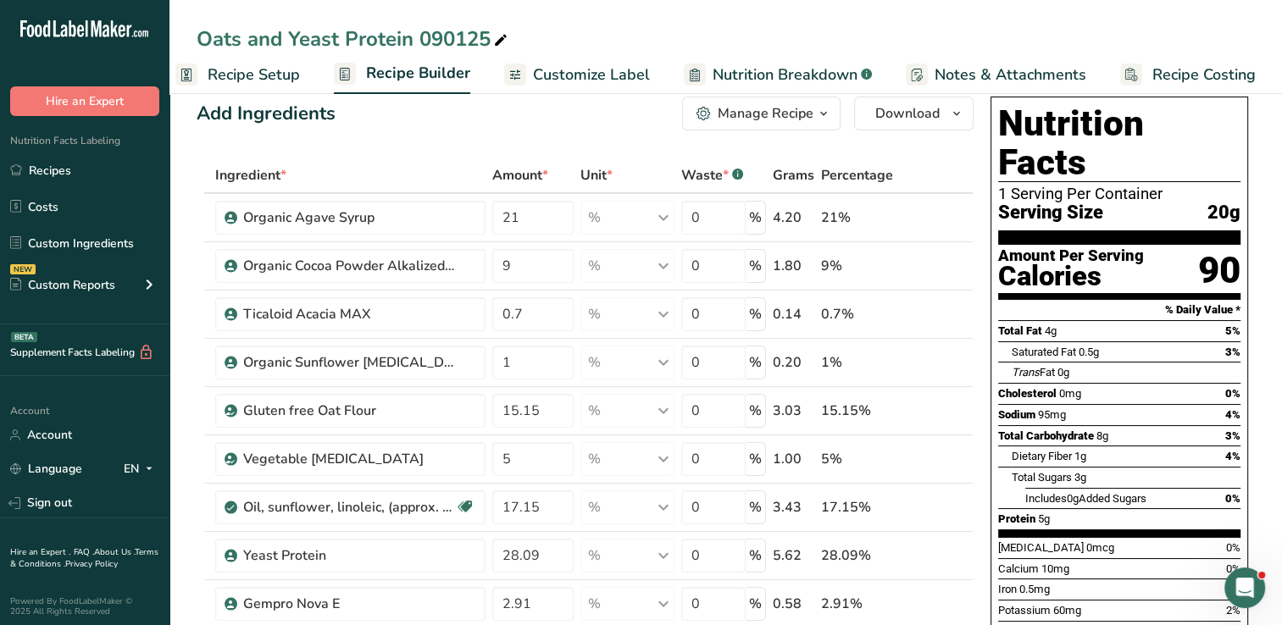
scroll to position [6, 0]
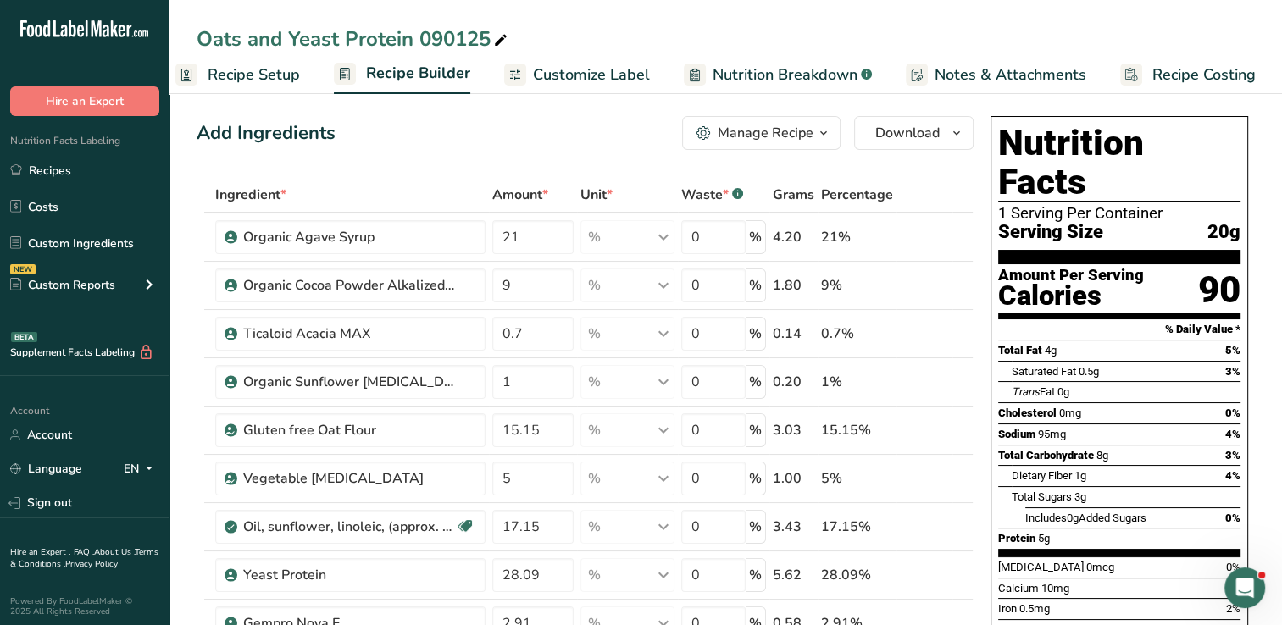
click at [592, 83] on span "Customize Label" at bounding box center [591, 75] width 117 height 23
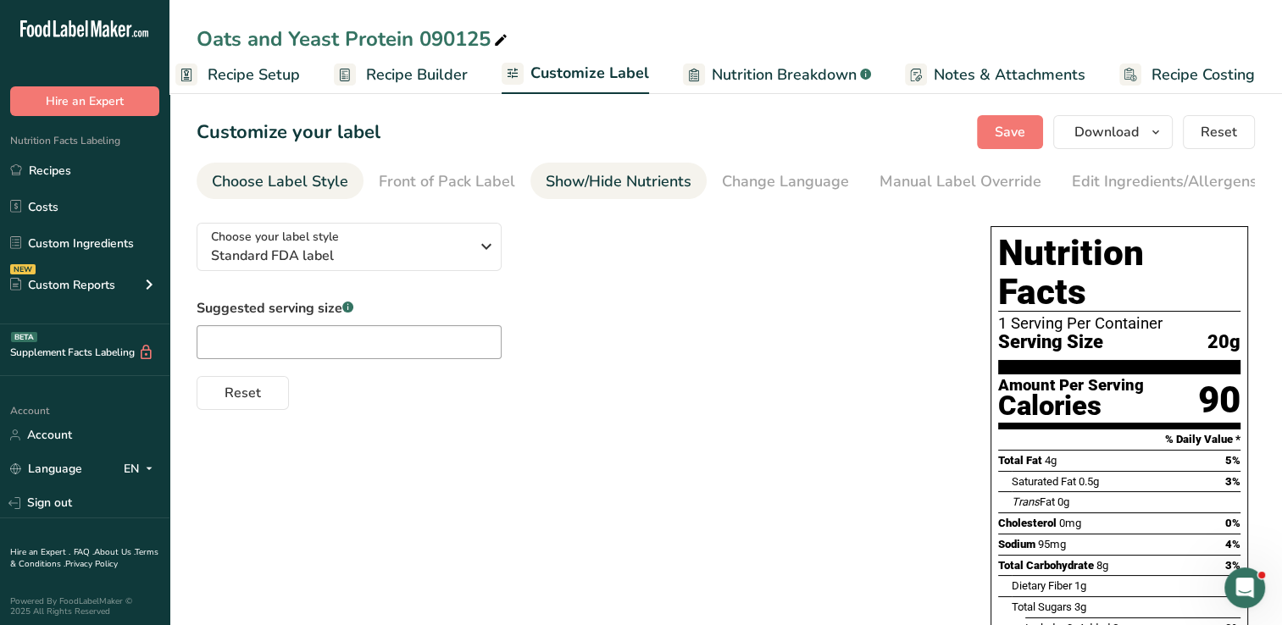
click at [580, 175] on div "Show/Hide Nutrients" at bounding box center [619, 181] width 146 height 23
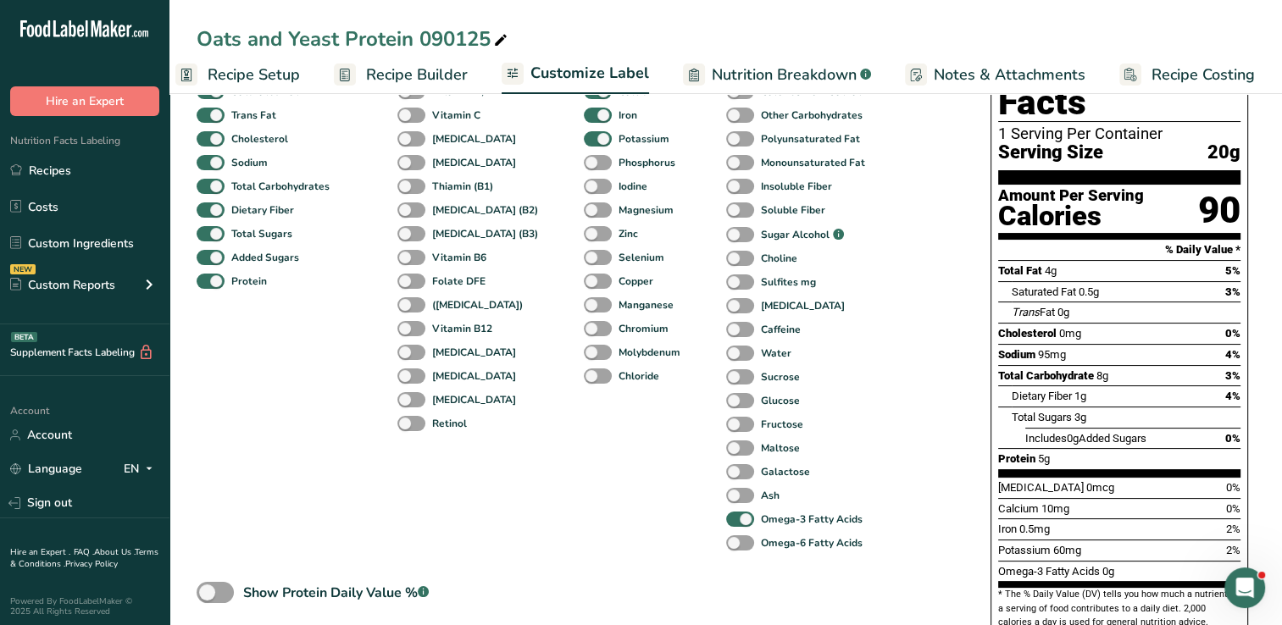
scroll to position [204, 0]
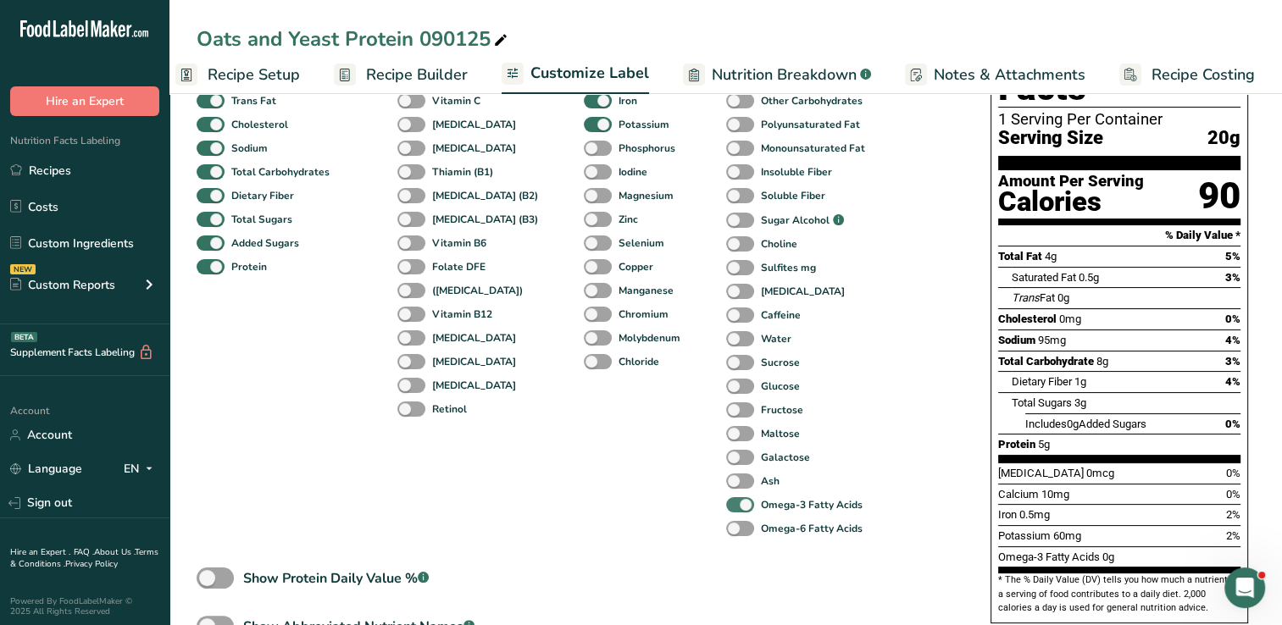
click at [726, 506] on span at bounding box center [740, 505] width 28 height 16
click at [726, 506] on input "Omega-3 Fatty Acids" at bounding box center [731, 504] width 11 height 11
checkbox input "false"
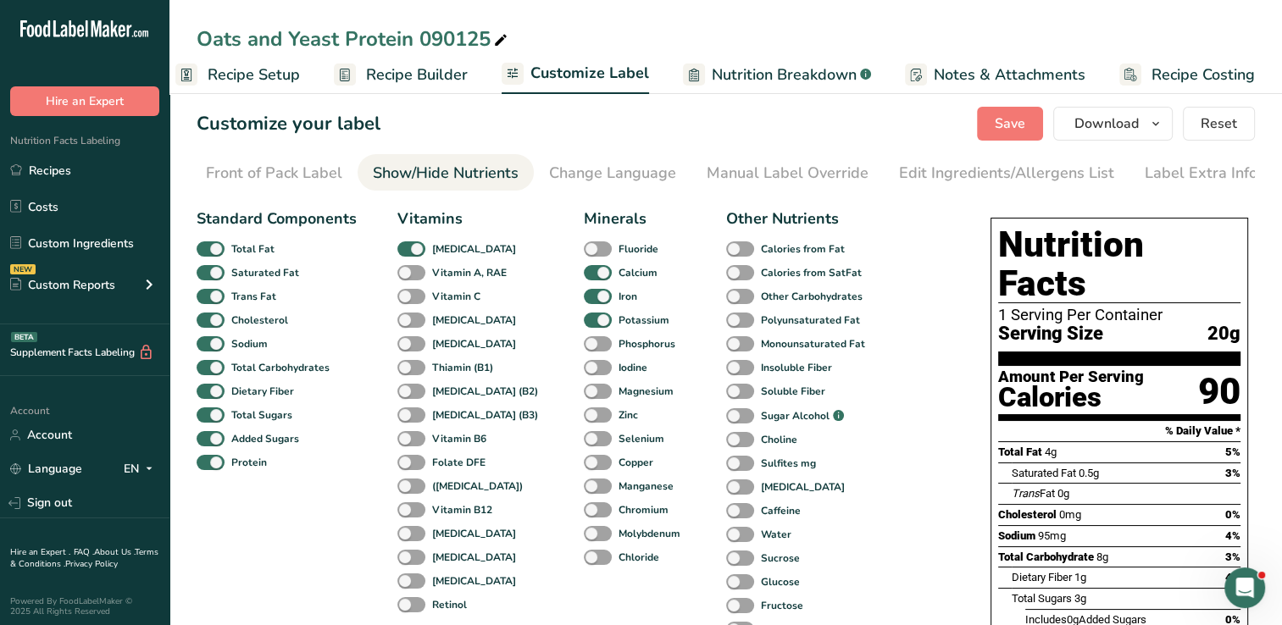
scroll to position [0, 0]
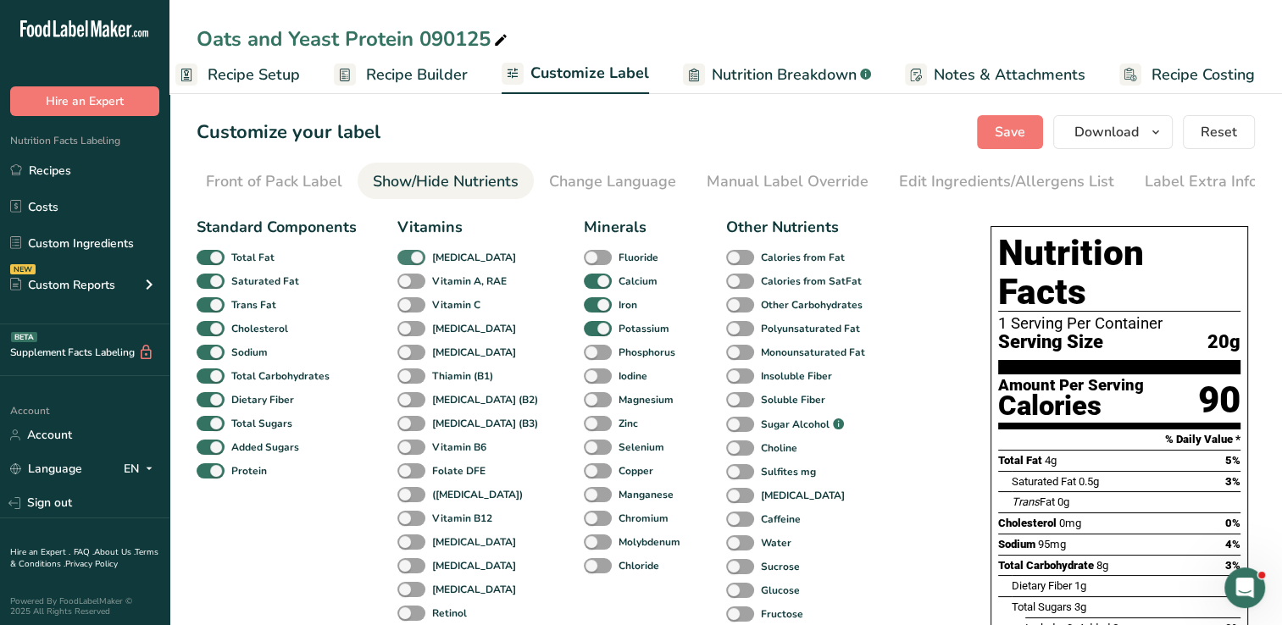
click at [417, 262] on span at bounding box center [411, 258] width 28 height 16
click at [408, 262] on input "Vitamin D" at bounding box center [402, 257] width 11 height 11
checkbox input "false"
click at [584, 290] on span at bounding box center [598, 282] width 28 height 16
click at [584, 286] on input "Calcium" at bounding box center [589, 280] width 11 height 11
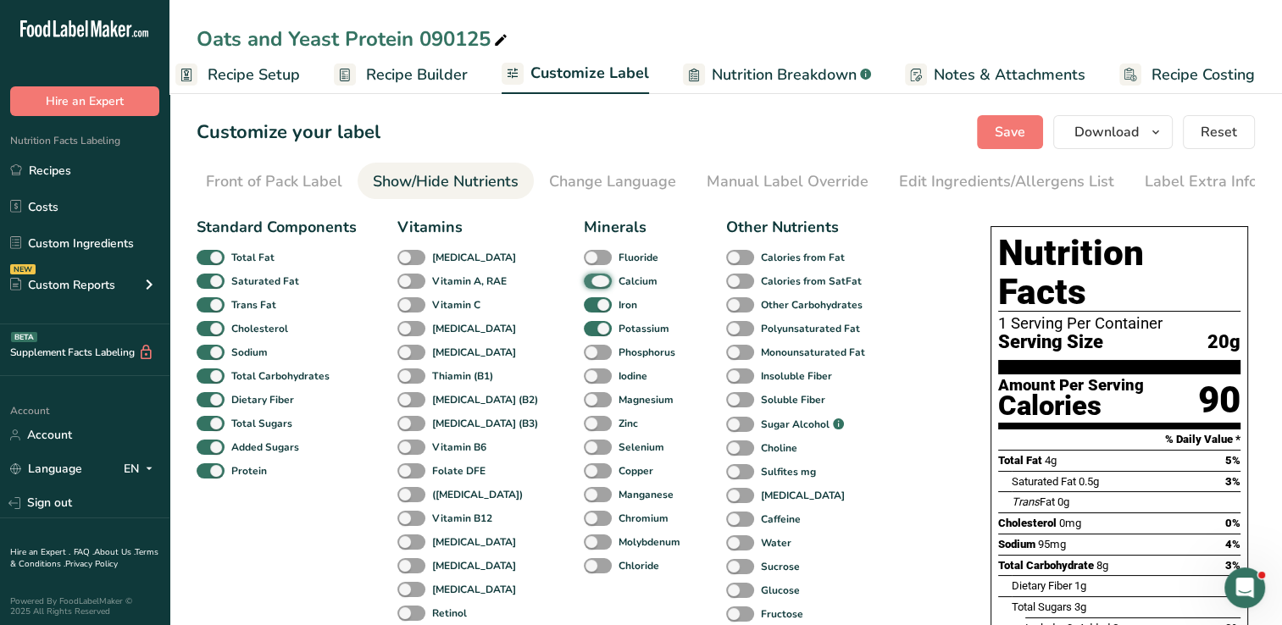
checkbox input "false"
click at [584, 304] on span at bounding box center [598, 305] width 28 height 16
click at [584, 304] on input "Iron" at bounding box center [589, 304] width 11 height 11
checkbox input "false"
click at [584, 336] on span at bounding box center [598, 329] width 28 height 16
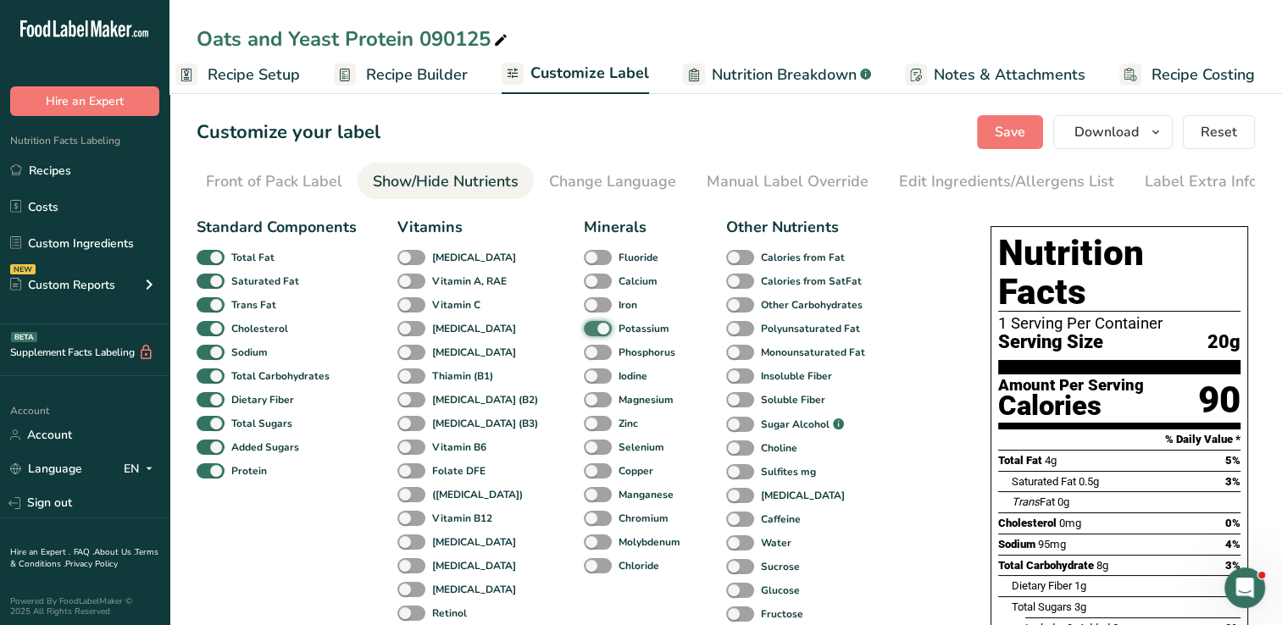
click at [584, 334] on input "Potassium" at bounding box center [589, 328] width 11 height 11
checkbox input "false"
click at [954, 139] on span "Save" at bounding box center [1010, 132] width 31 height 20
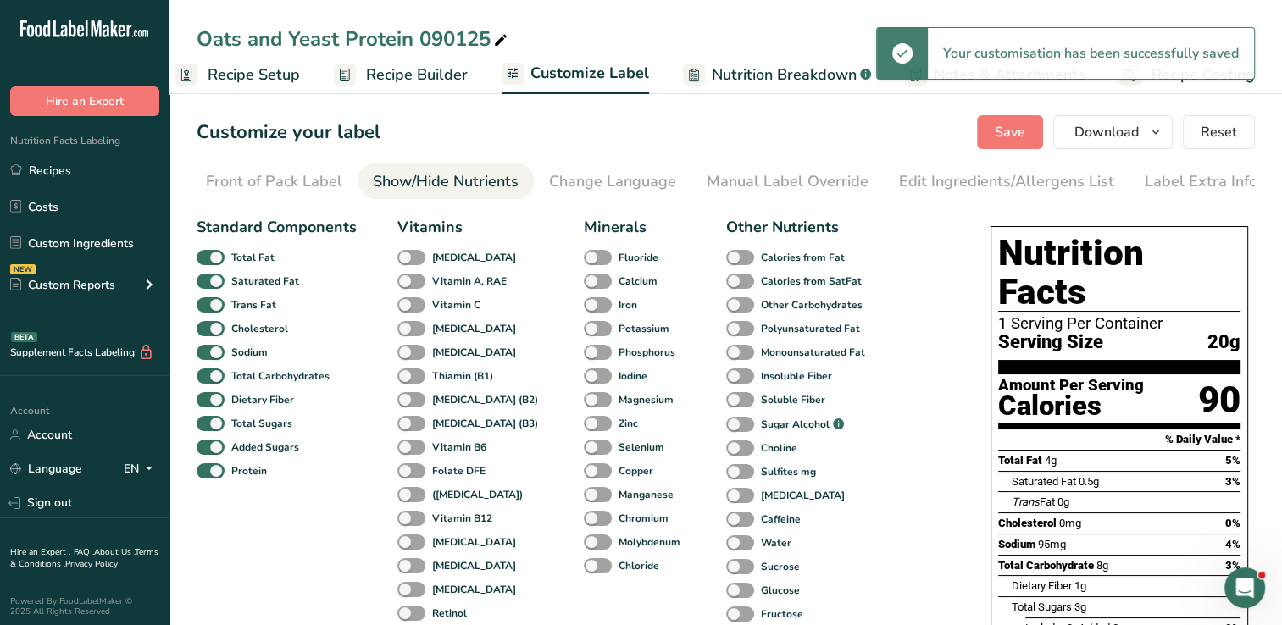
click at [260, 83] on span "Recipe Setup" at bounding box center [254, 75] width 92 height 23
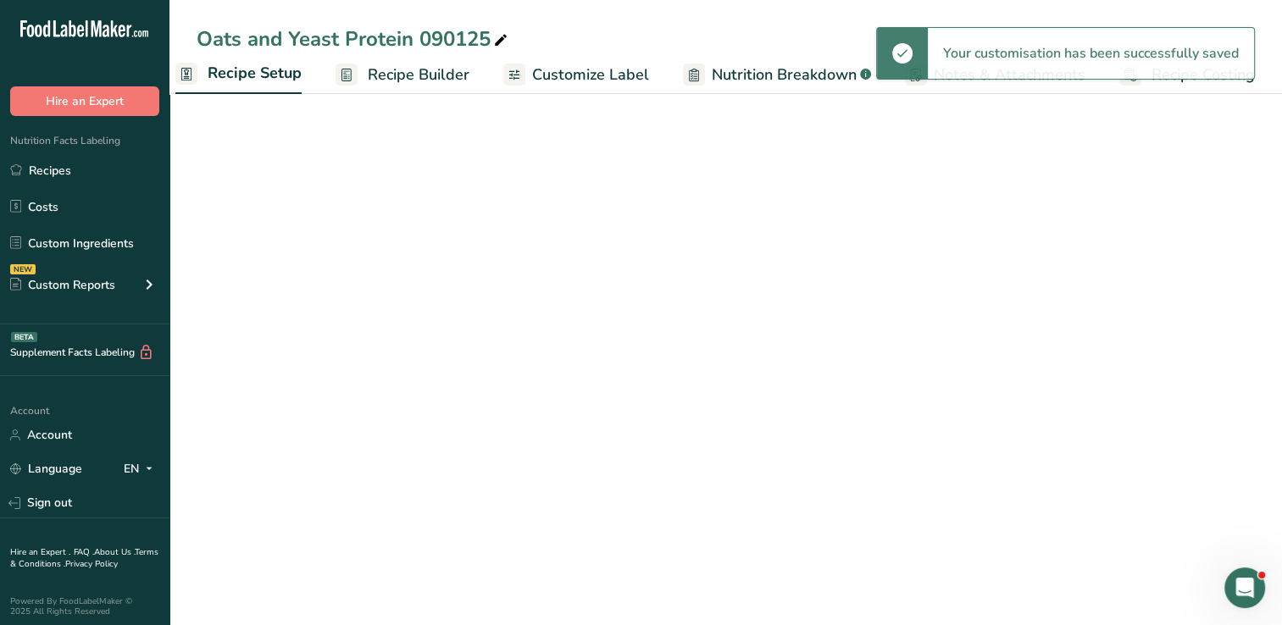
scroll to position [0, 6]
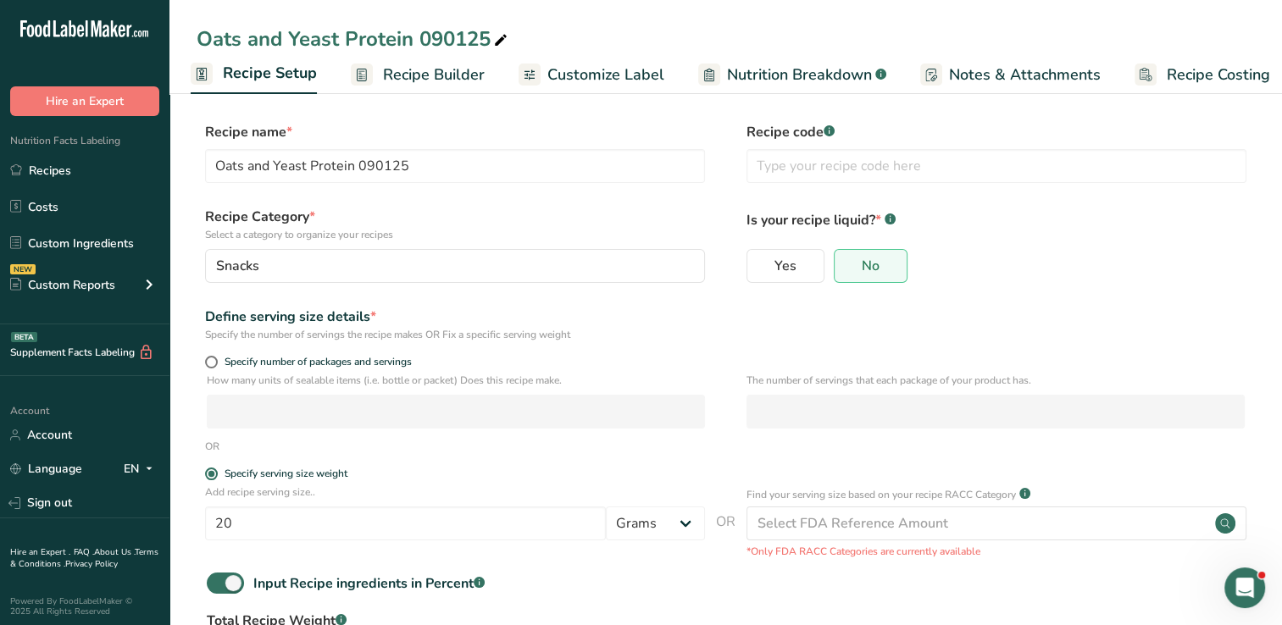
click at [428, 73] on span "Recipe Builder" at bounding box center [434, 75] width 102 height 23
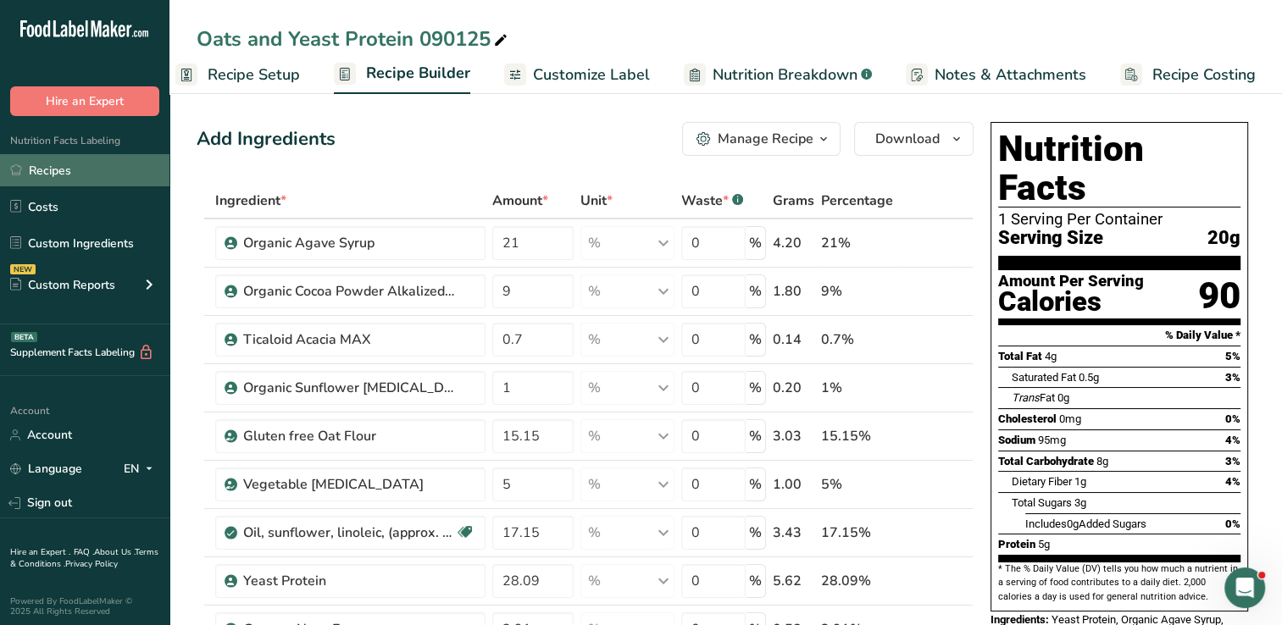
click at [44, 169] on link "Recipes" at bounding box center [84, 170] width 169 height 32
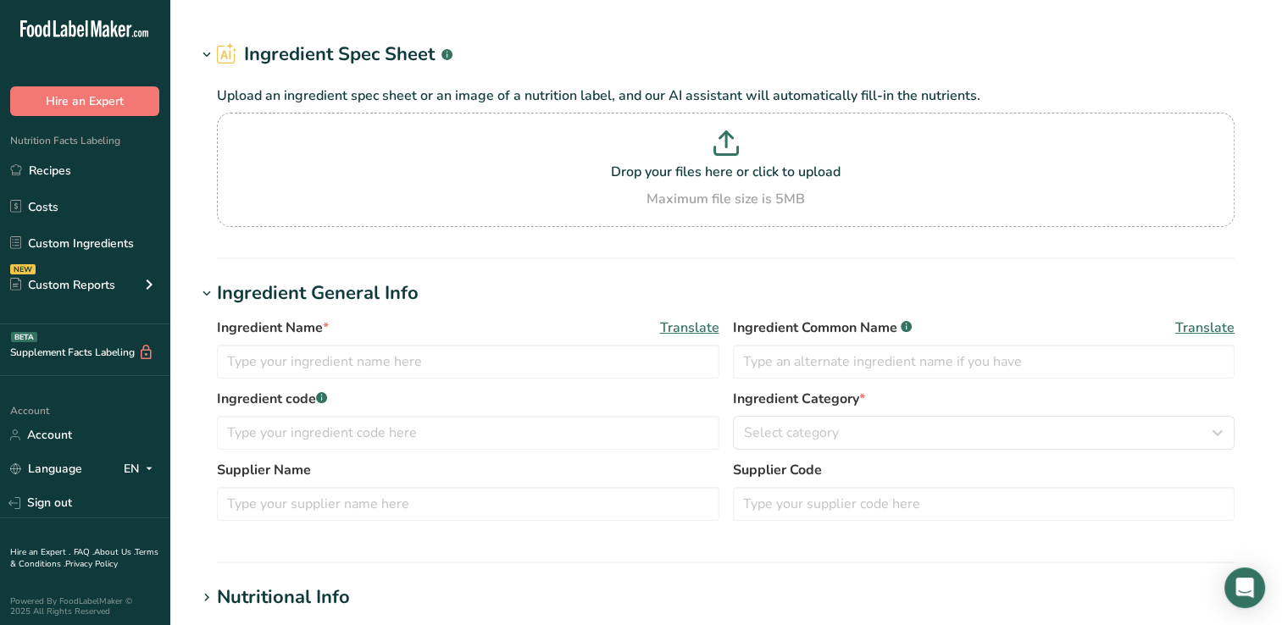
type input "WPI Arise"
type input "MCP Ingredients, Inc."
type input "15032"
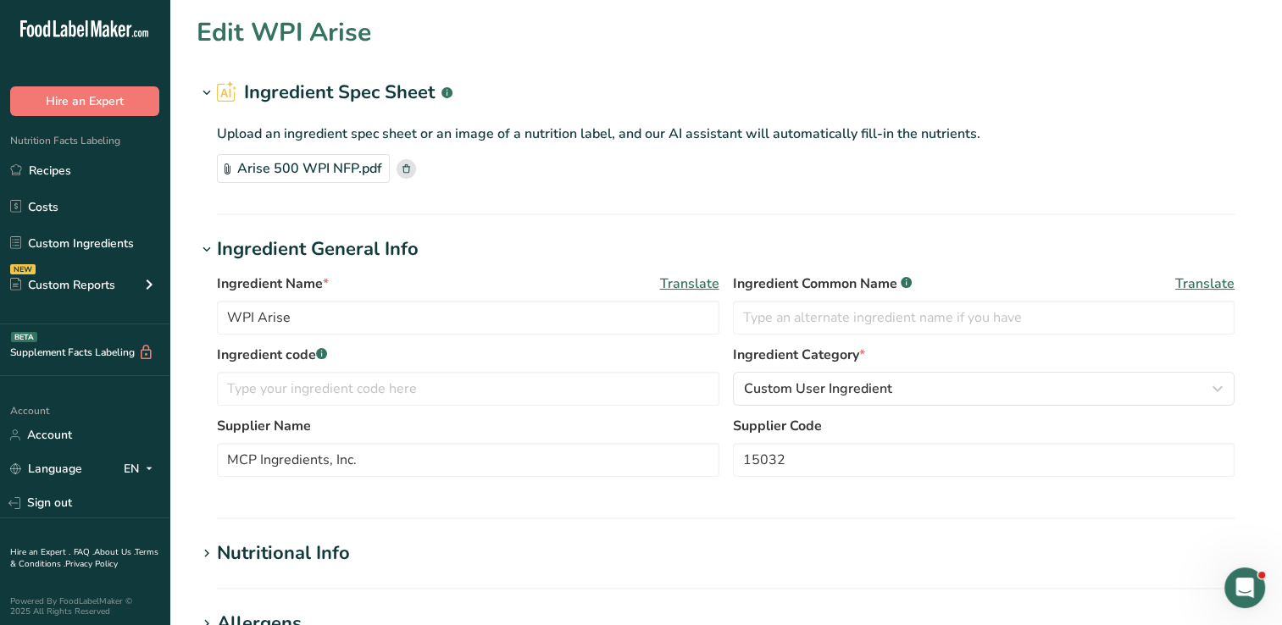
click at [305, 168] on div "Arise 500 WPI NFP.pdf" at bounding box center [303, 168] width 173 height 29
click at [54, 169] on link "Recipes" at bounding box center [84, 170] width 169 height 32
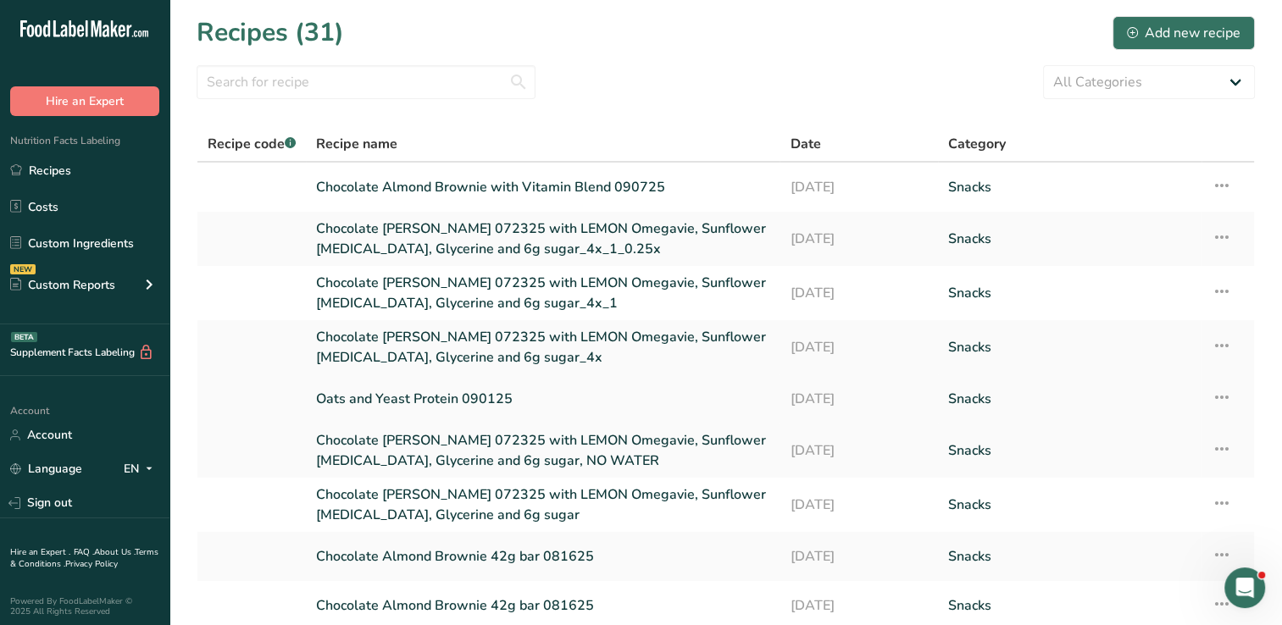
click at [452, 398] on link "Oats and Yeast Protein 090125" at bounding box center [542, 399] width 453 height 36
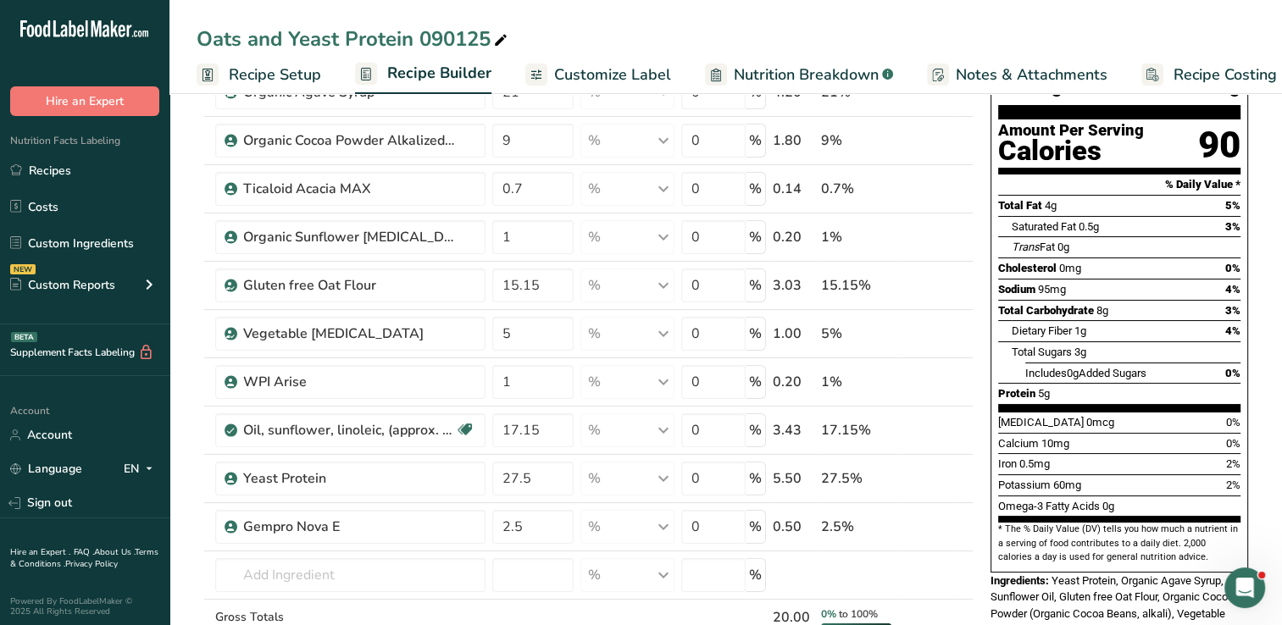
scroll to position [156, 0]
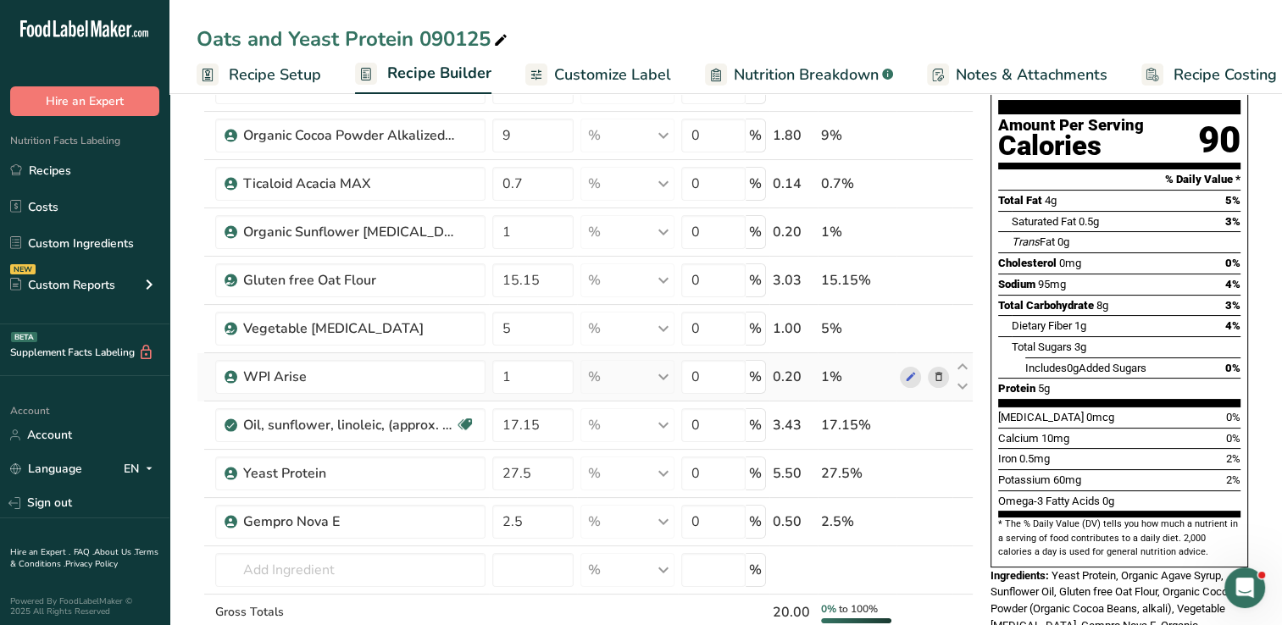
click at [938, 371] on icon at bounding box center [938, 378] width 12 height 18
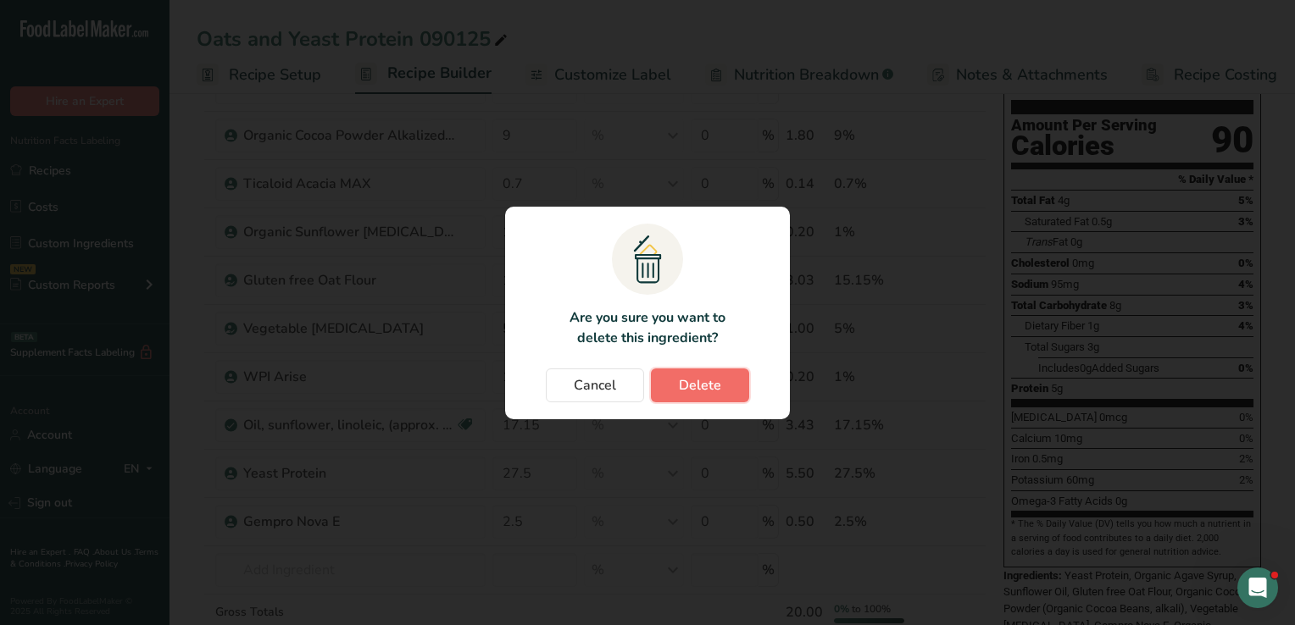
click at [719, 381] on span "Delete" at bounding box center [700, 385] width 42 height 20
type input "17.15"
type input "27.5"
type input "2.5"
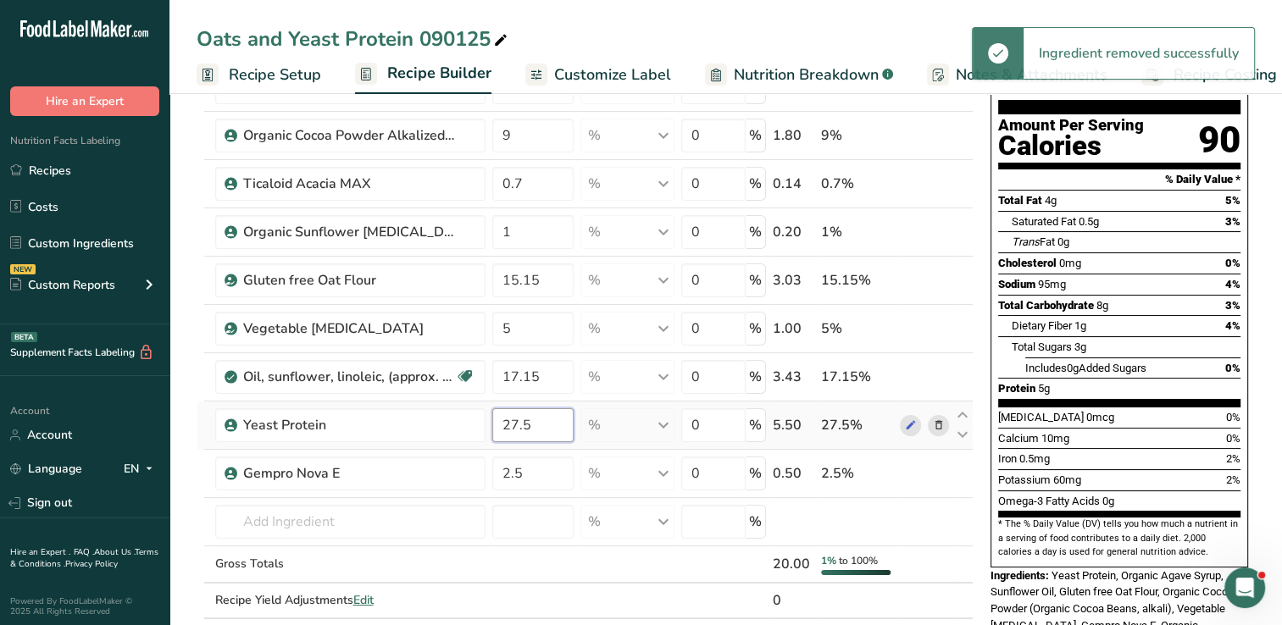
click at [550, 429] on input "27.5" at bounding box center [533, 425] width 82 height 34
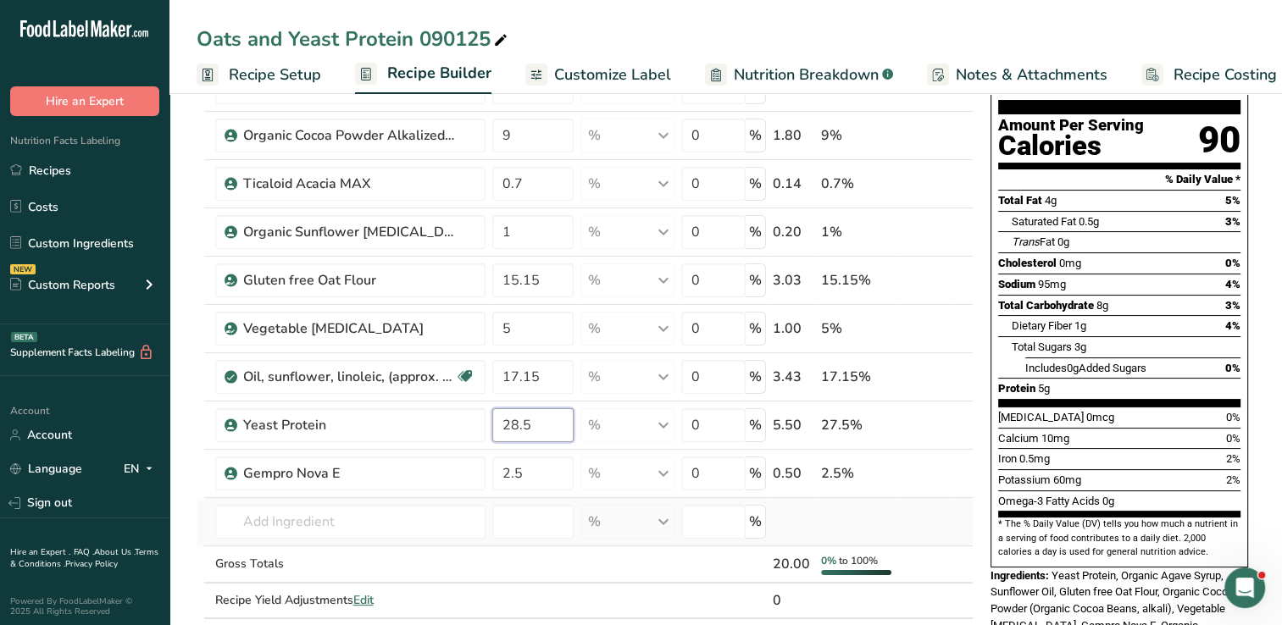
type input "28.5"
click at [896, 522] on div "Ingredient * Amount * Unit * Waste * .a-a{fill:#347362;}.b-a{fill:#fff;} Grams …" at bounding box center [585, 340] width 777 height 627
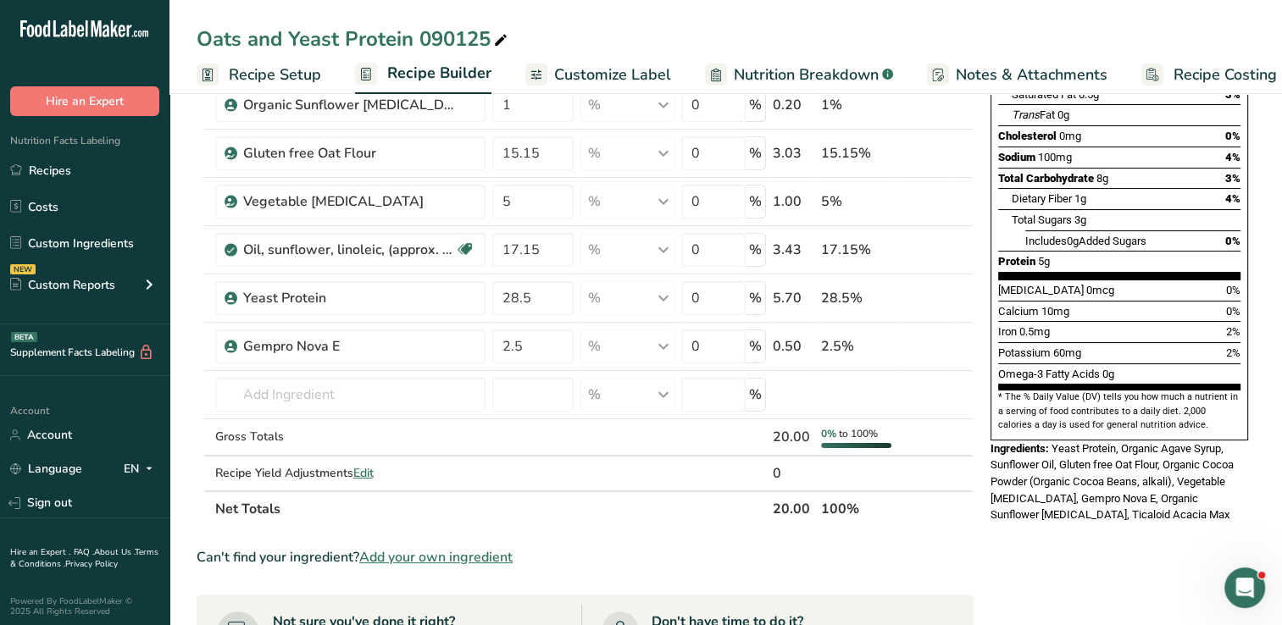
scroll to position [0, 0]
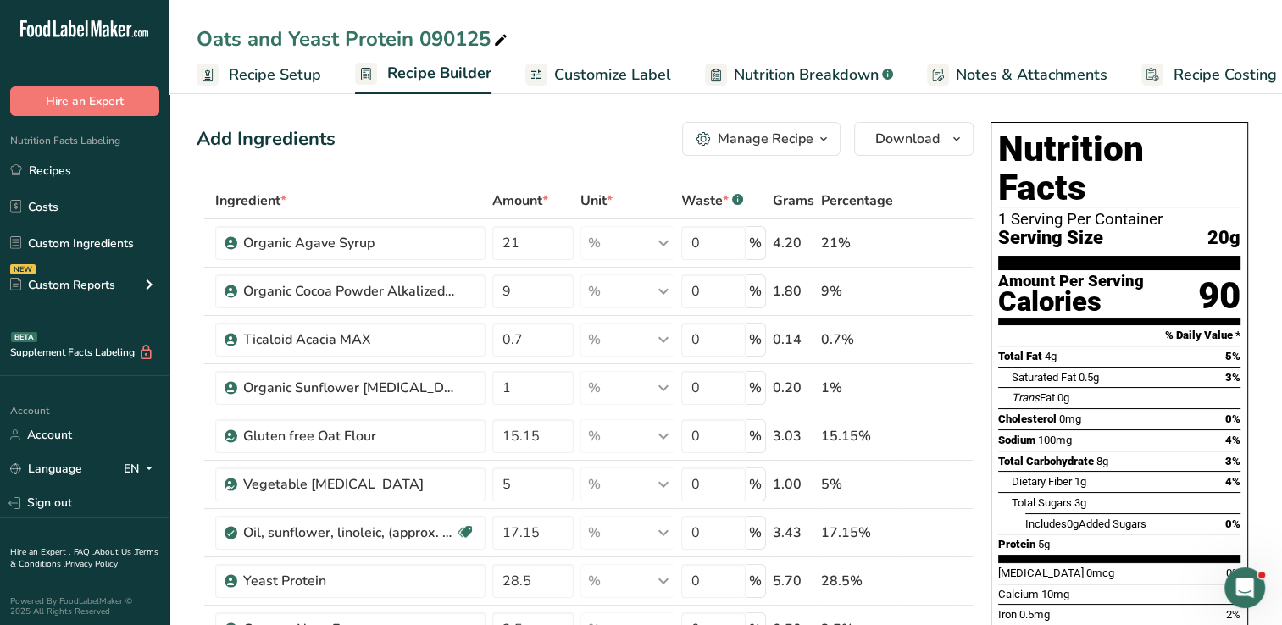
click at [790, 75] on span "Nutrition Breakdown" at bounding box center [806, 75] width 145 height 23
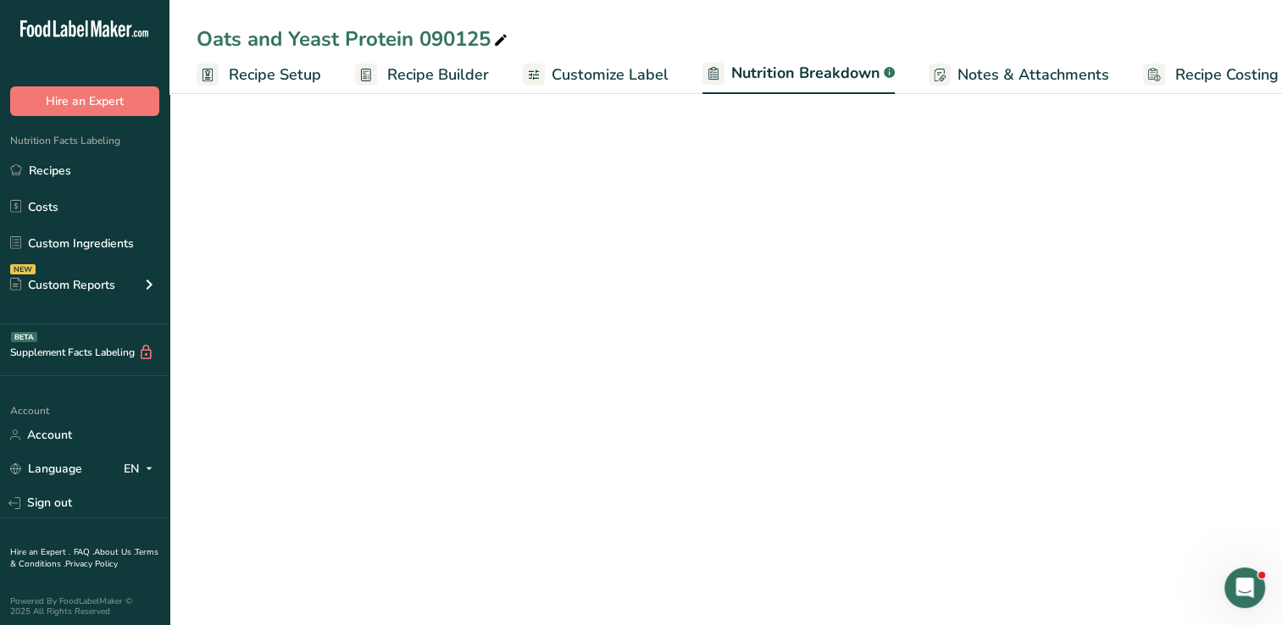
scroll to position [0, 23]
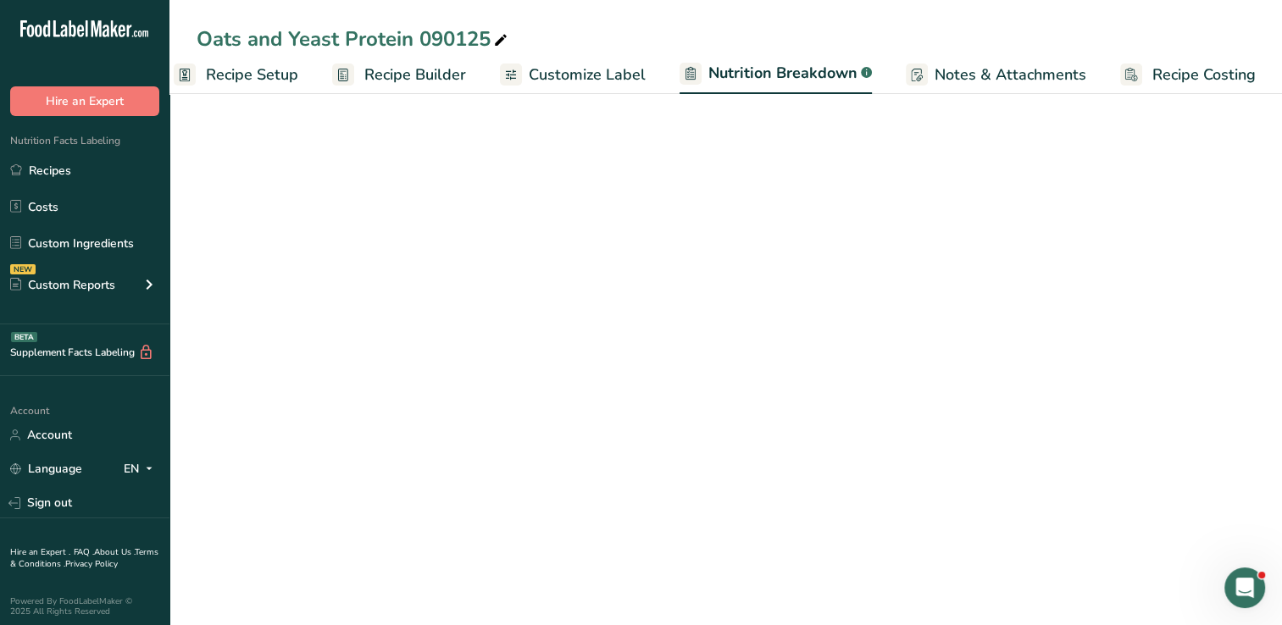
select select "Calories"
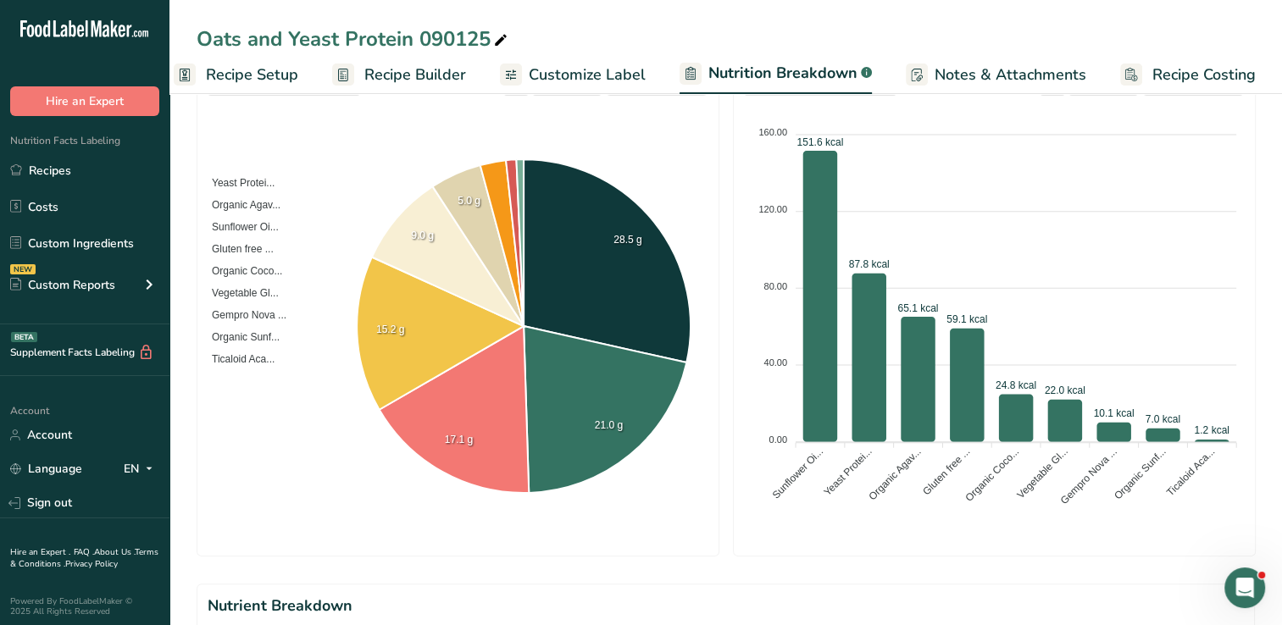
scroll to position [280, 0]
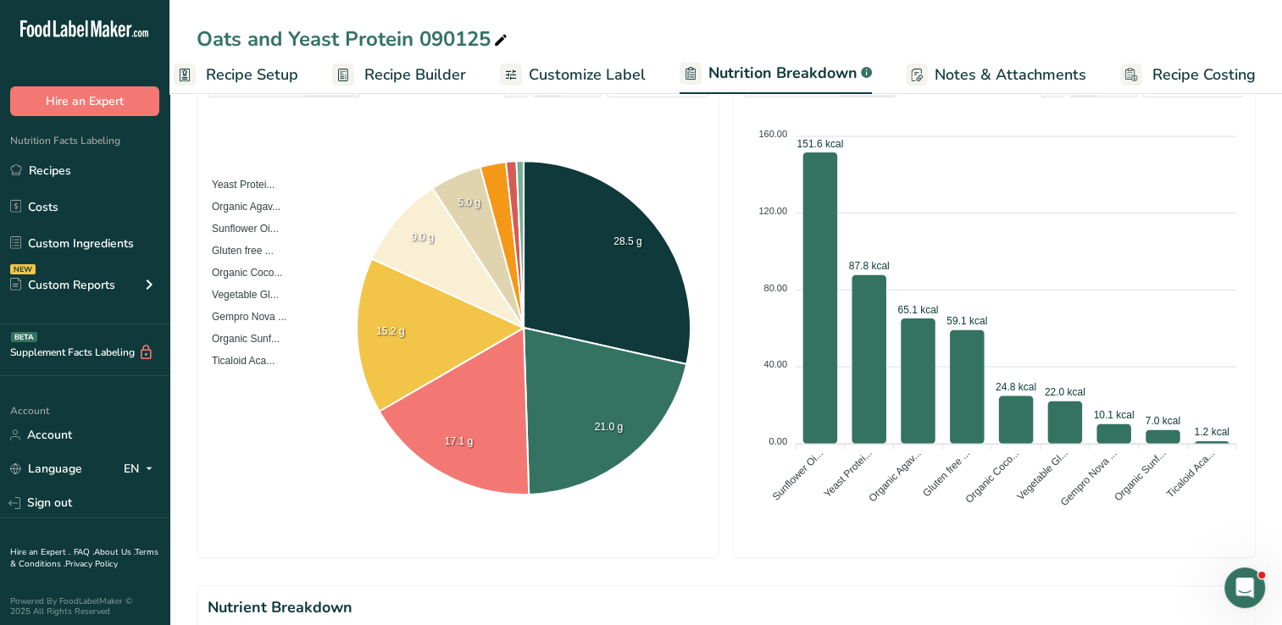
click at [268, 80] on span "Recipe Setup" at bounding box center [252, 75] width 92 height 23
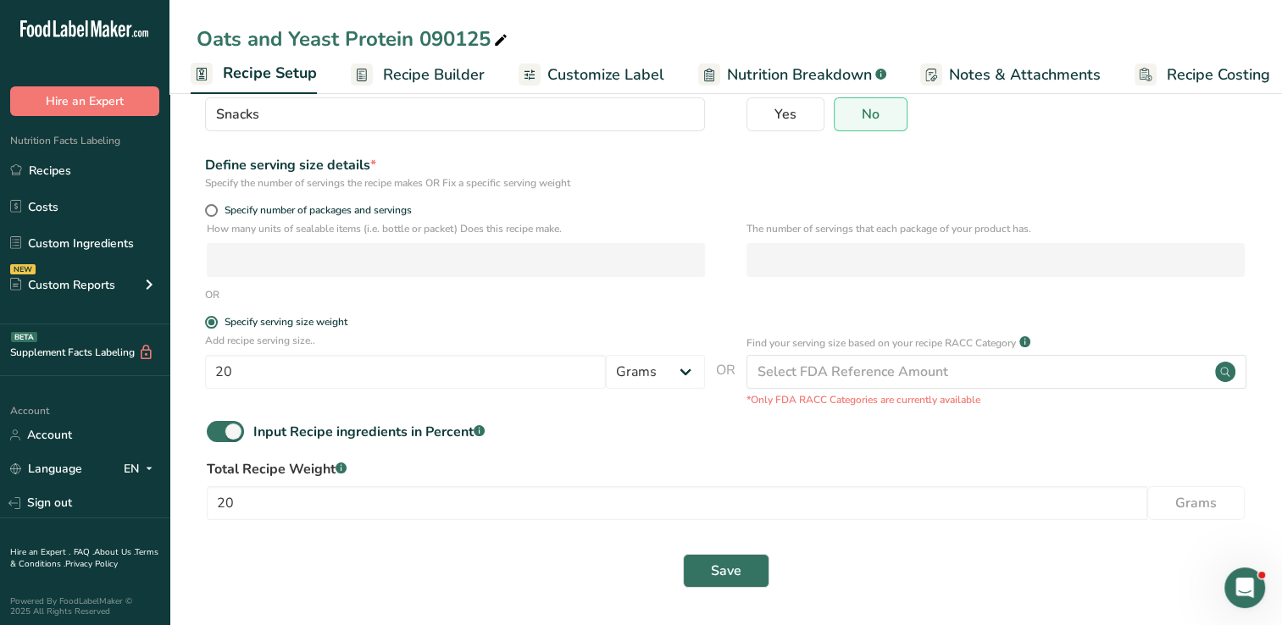
scroll to position [152, 0]
click at [425, 80] on span "Recipe Builder" at bounding box center [434, 75] width 102 height 23
